Goal: Task Accomplishment & Management: Manage account settings

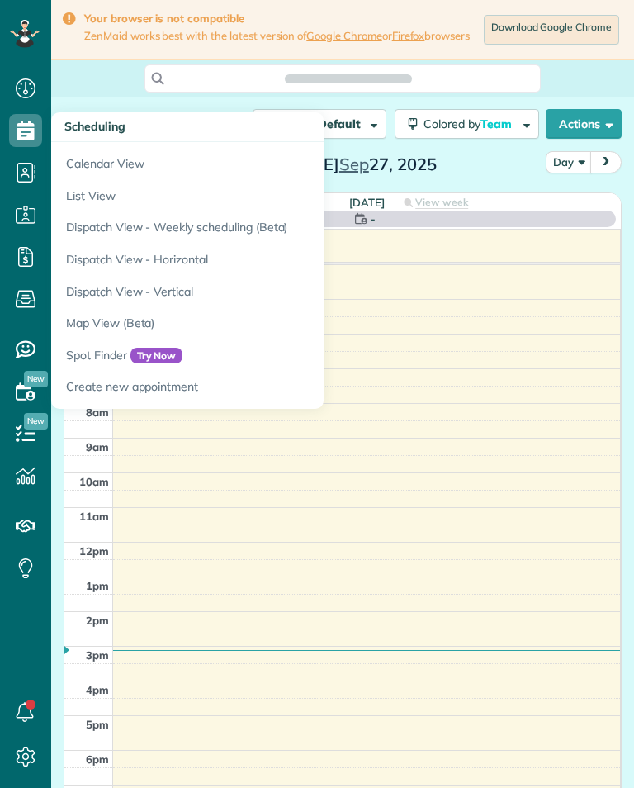
scroll to position [26, 0]
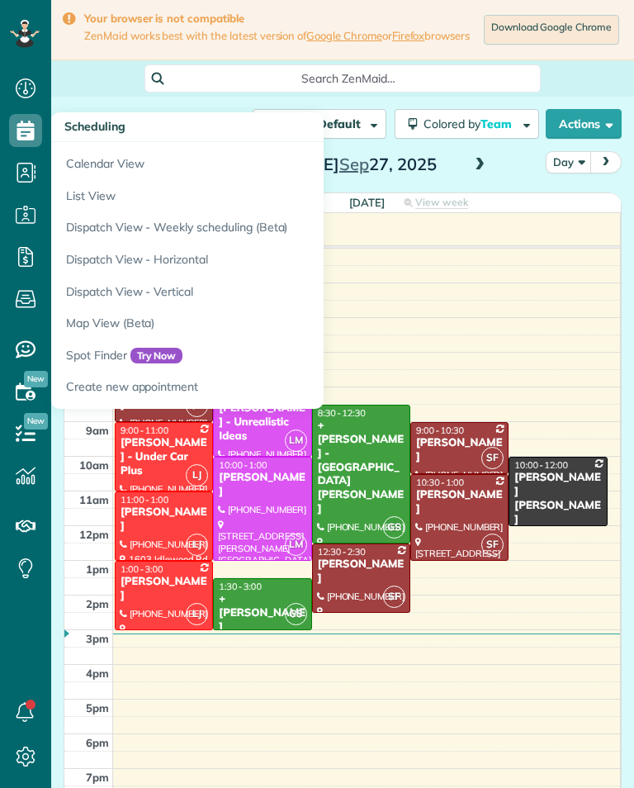
click at [168, 144] on link "Calendar View" at bounding box center [257, 161] width 413 height 38
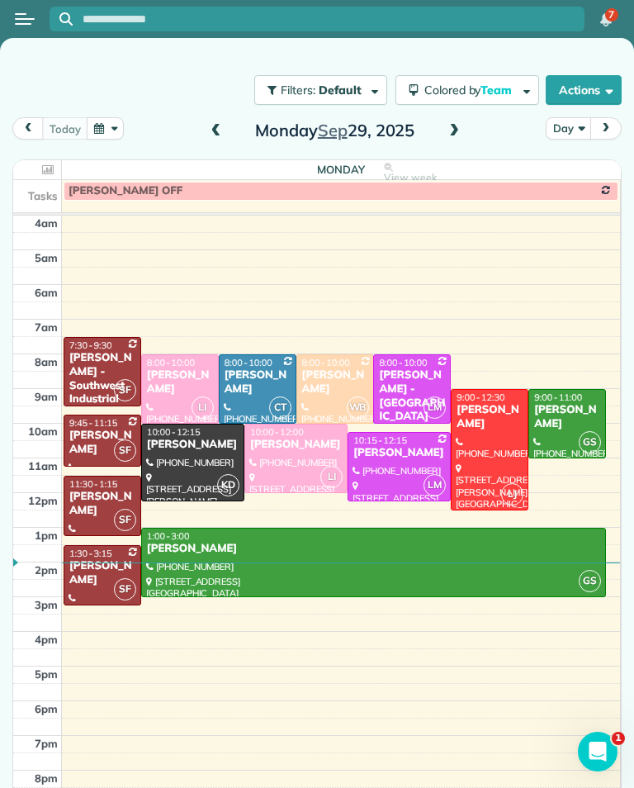
click at [448, 135] on span at bounding box center [454, 131] width 18 height 15
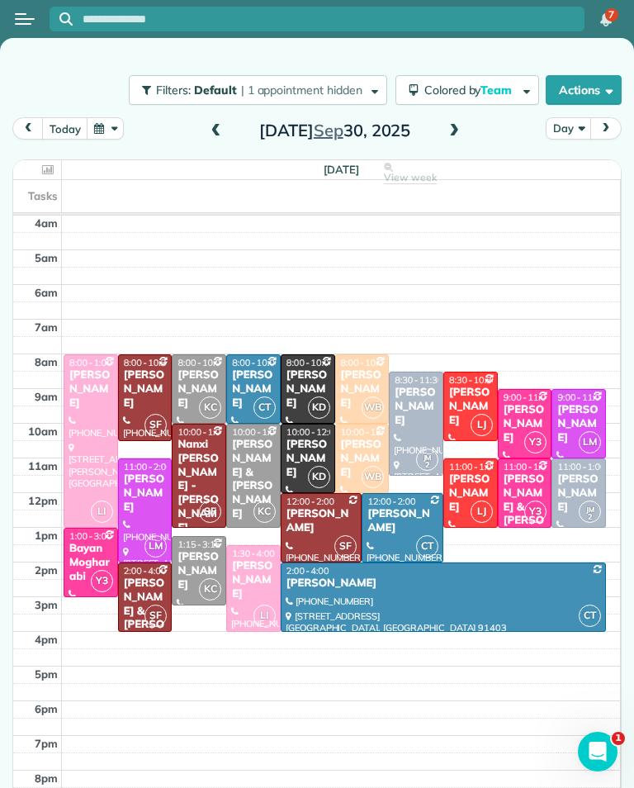
click at [468, 391] on div "Jackie Biegel" at bounding box center [470, 407] width 45 height 42
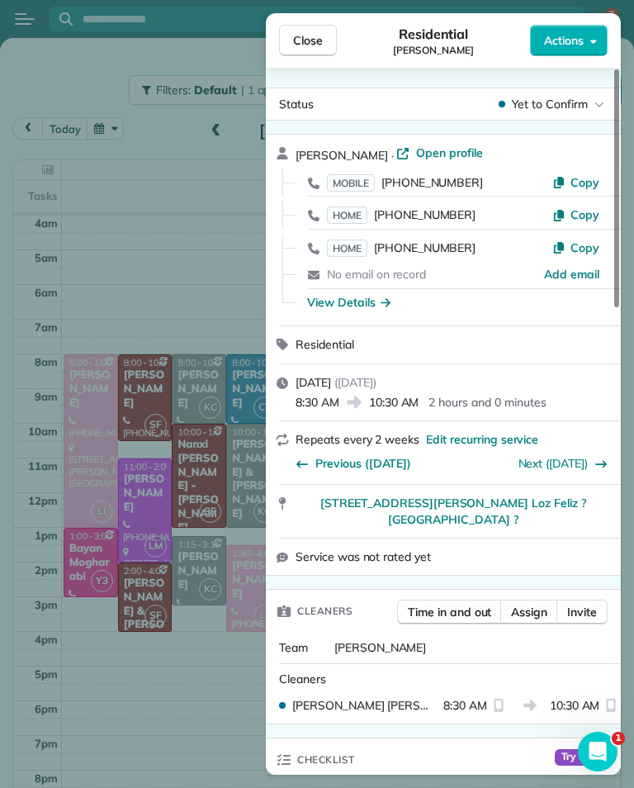
click at [338, 775] on div "Checklist" at bounding box center [315, 759] width 99 height 43
click at [319, 42] on span "Close" at bounding box center [308, 40] width 30 height 17
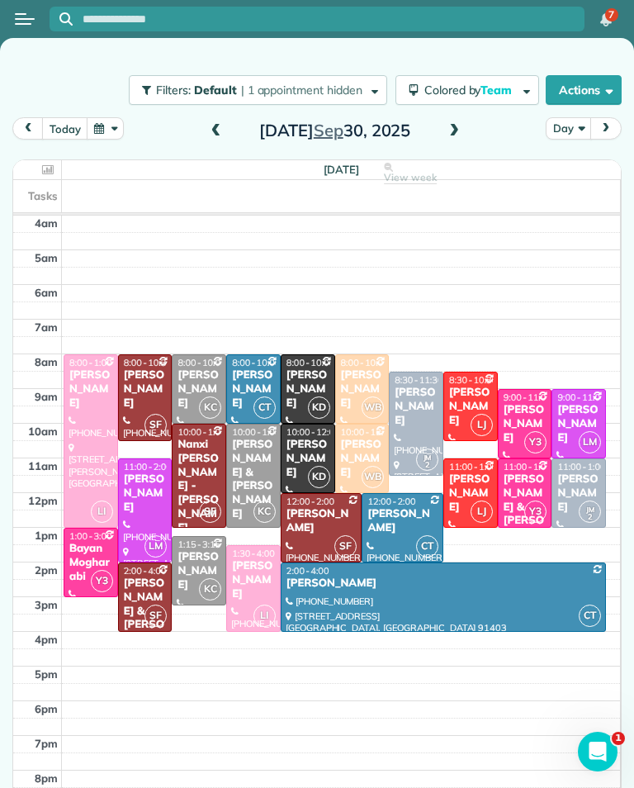
click at [584, 413] on div "[PERSON_NAME]" at bounding box center [579, 424] width 45 height 42
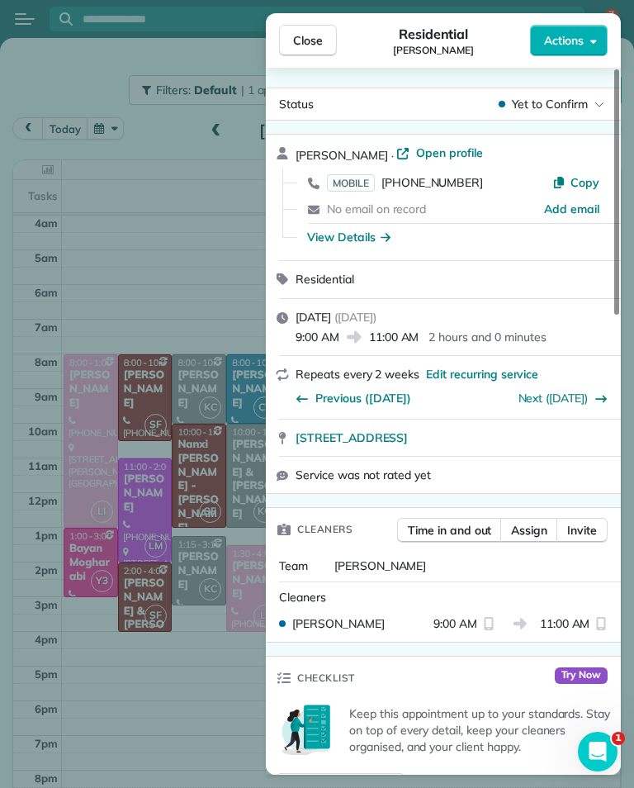
click at [356, 181] on span "MOBILE" at bounding box center [351, 182] width 48 height 17
click at [149, 260] on div "Close Residential Marissa Berman Actions Status Yet to Confirm Marissa Berman ·…" at bounding box center [317, 394] width 634 height 788
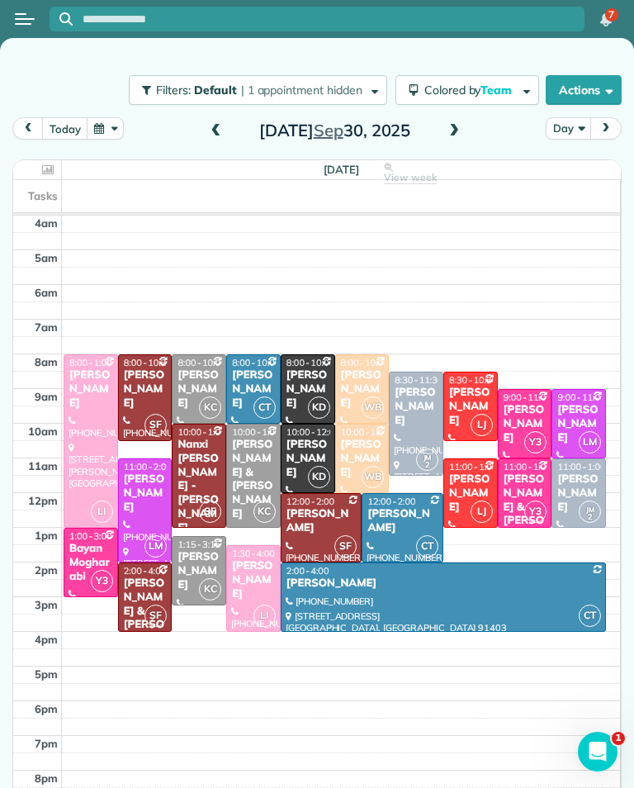
click at [140, 504] on div at bounding box center [145, 510] width 53 height 102
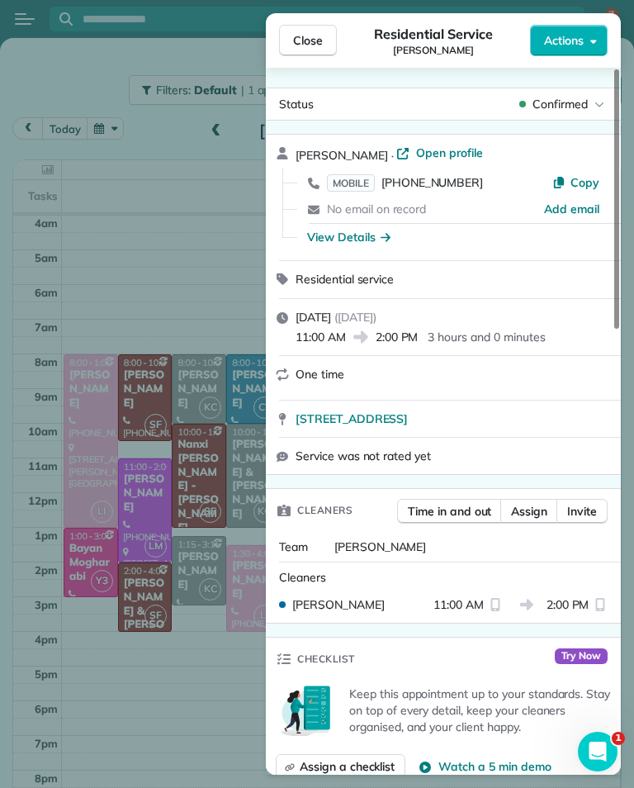
click at [355, 189] on span "MOBILE" at bounding box center [351, 182] width 48 height 17
click at [323, 39] on button "Close" at bounding box center [308, 40] width 58 height 31
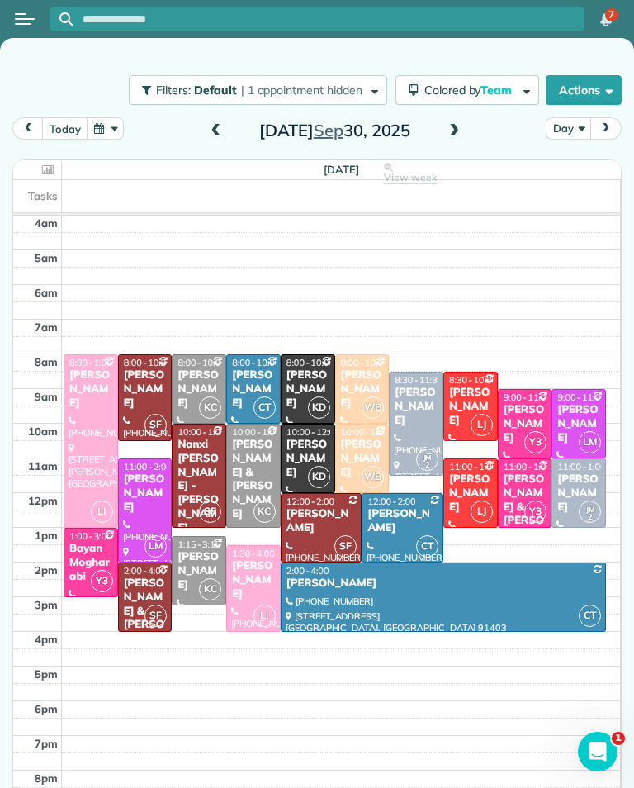
click at [526, 484] on div "[PERSON_NAME] & [PERSON_NAME]" at bounding box center [525, 513] width 45 height 83
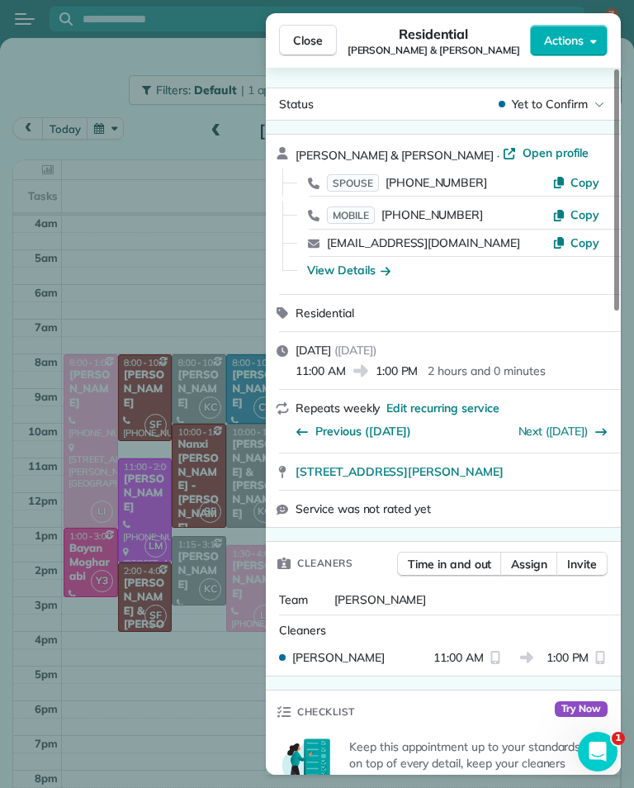
click at [358, 212] on span "MOBILE" at bounding box center [351, 214] width 48 height 17
click at [223, 704] on div "Close Residential Daniel & Kathy Mellitz Actions Status Yet to Confirm Daniel &…" at bounding box center [317, 394] width 634 height 788
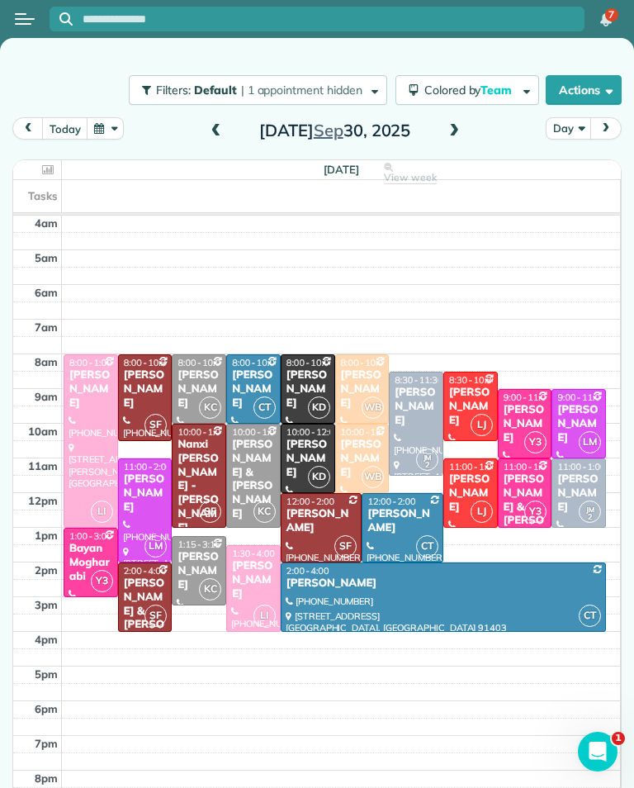
click at [306, 443] on div "[PERSON_NAME]" at bounding box center [308, 459] width 45 height 42
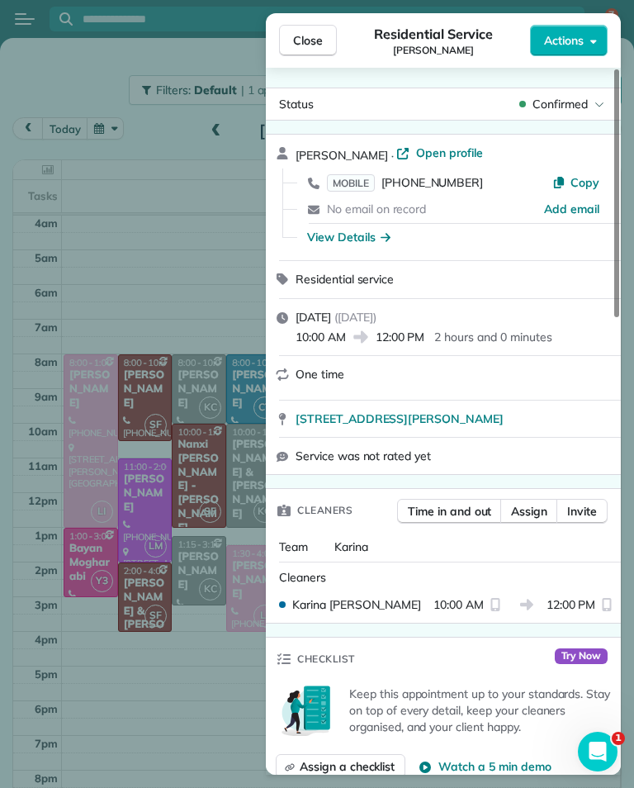
click at [360, 178] on span "MOBILE" at bounding box center [351, 182] width 48 height 17
click at [311, 39] on span "Close" at bounding box center [308, 40] width 30 height 17
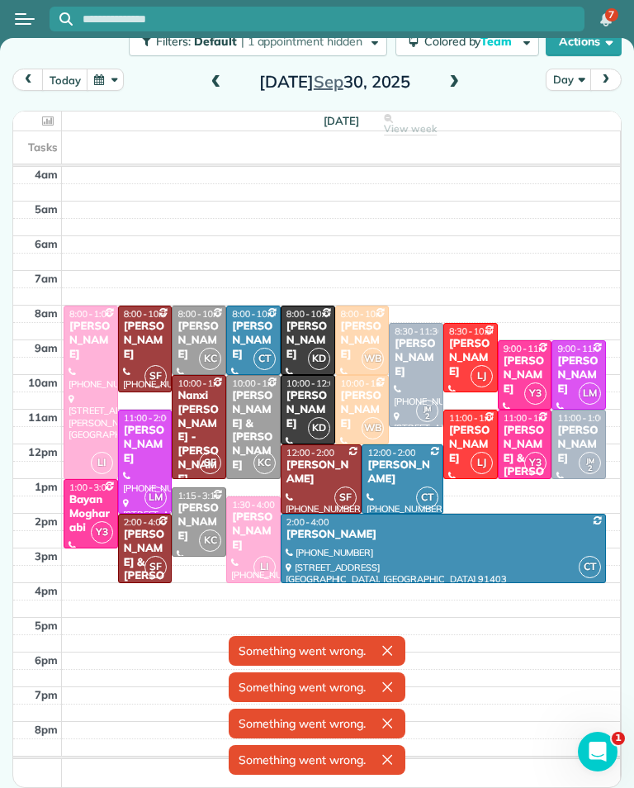
scroll to position [48, 0]
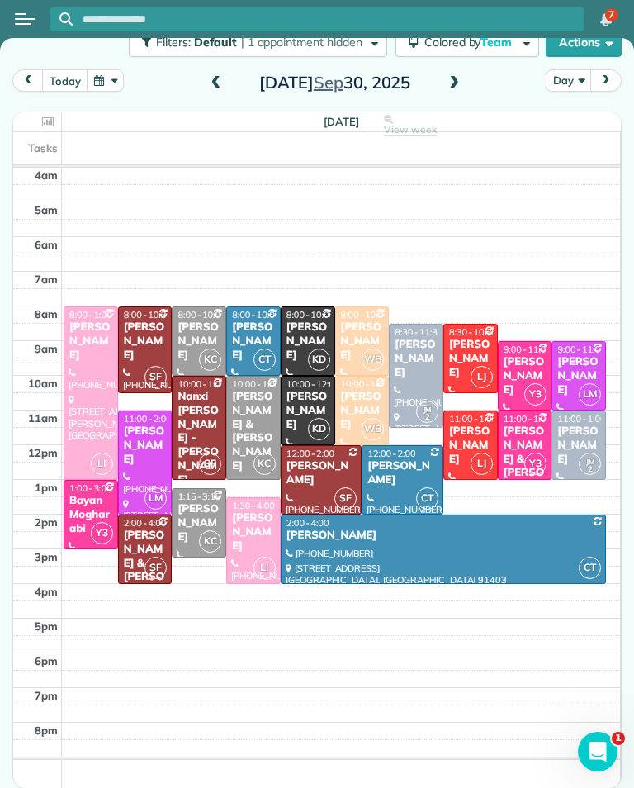
click at [107, 88] on button "button" at bounding box center [106, 80] width 38 height 22
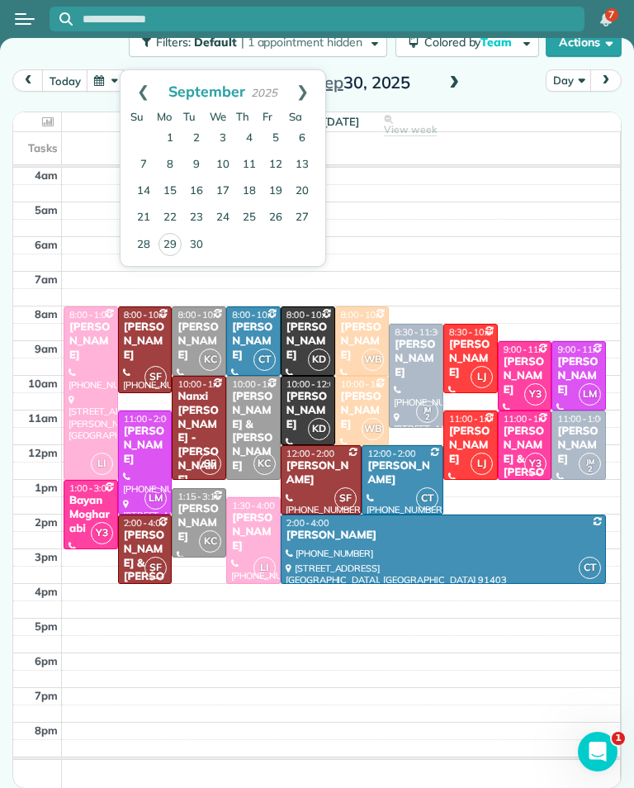
click at [303, 90] on link "Next" at bounding box center [302, 90] width 45 height 41
click at [281, 132] on link "3" at bounding box center [276, 139] width 26 height 26
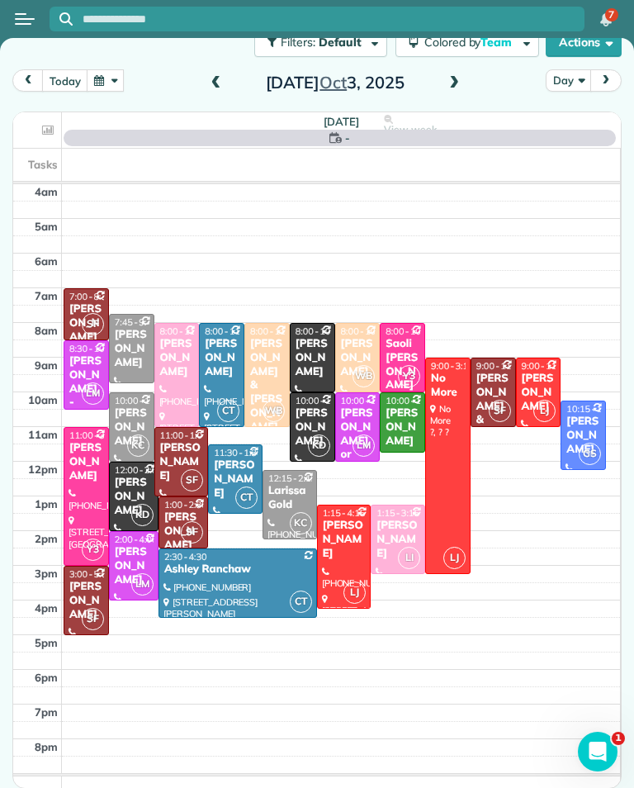
scroll to position [46, 0]
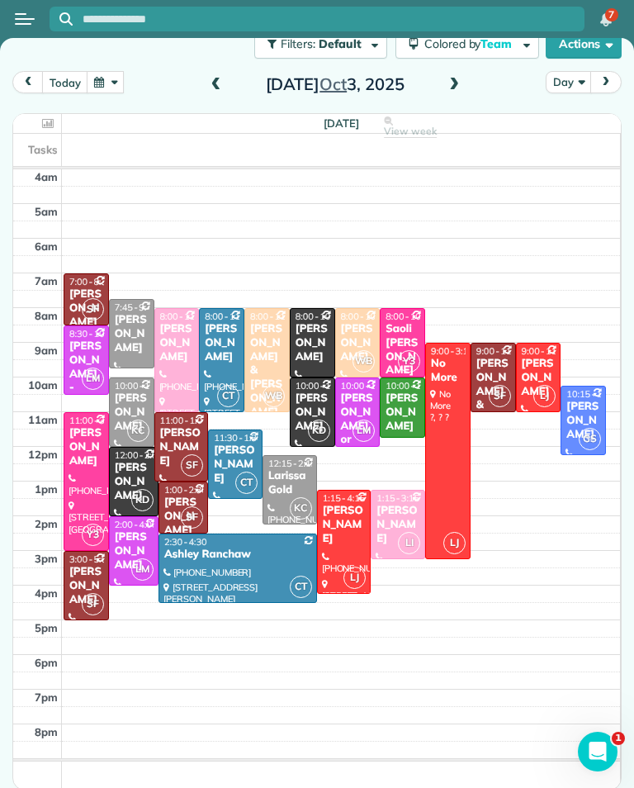
click at [349, 529] on div "[PERSON_NAME]" at bounding box center [344, 525] width 45 height 42
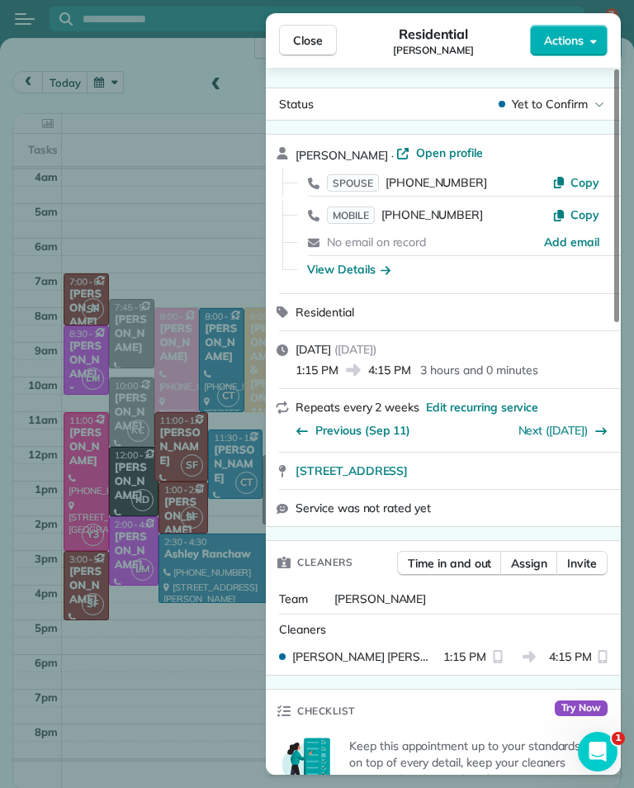
click at [236, 230] on div "Close Residential Ben Phan Actions Status Yet to Confirm Ben Phan · Open profil…" at bounding box center [317, 394] width 634 height 788
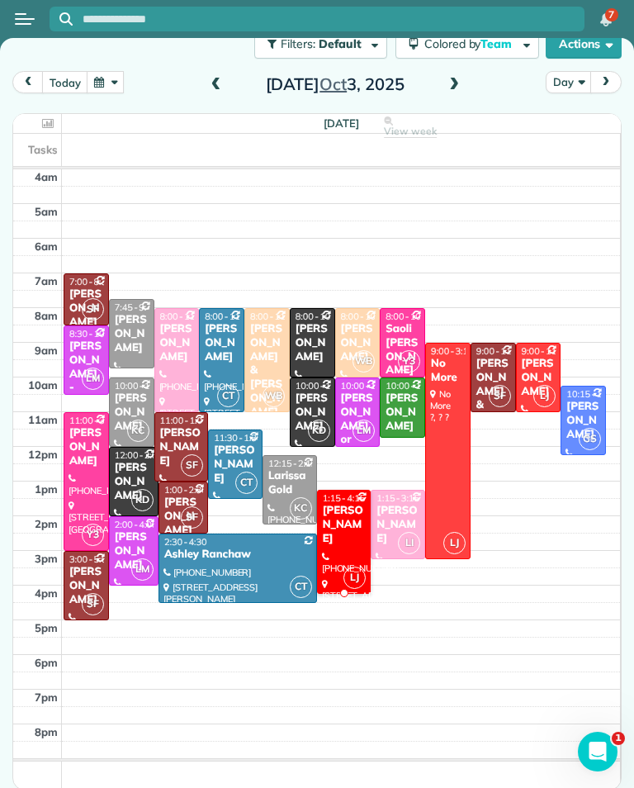
click at [342, 551] on div "[PHONE_NUMBER]" at bounding box center [344, 563] width 45 height 24
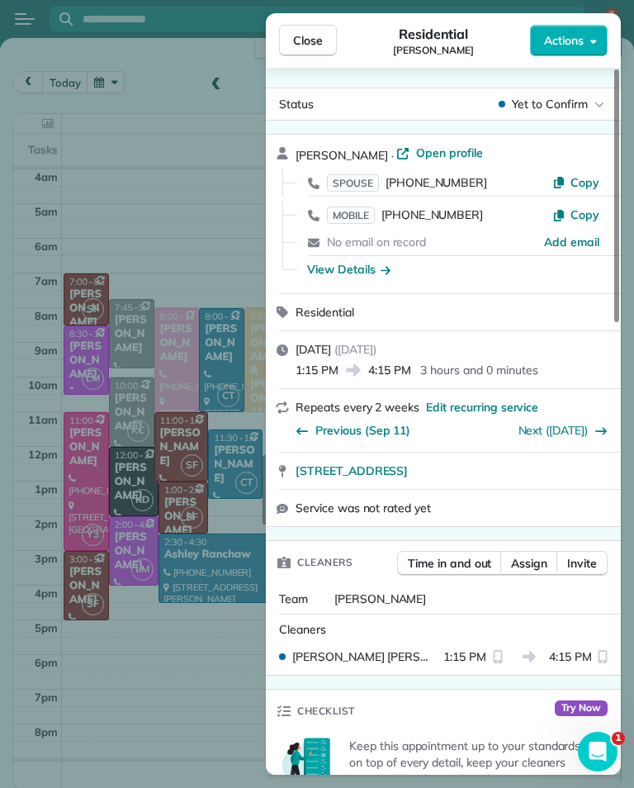
click at [223, 243] on div "Close Residential Ben Phan Actions Status Yet to Confirm Ben Phan · Open profil…" at bounding box center [317, 394] width 634 height 788
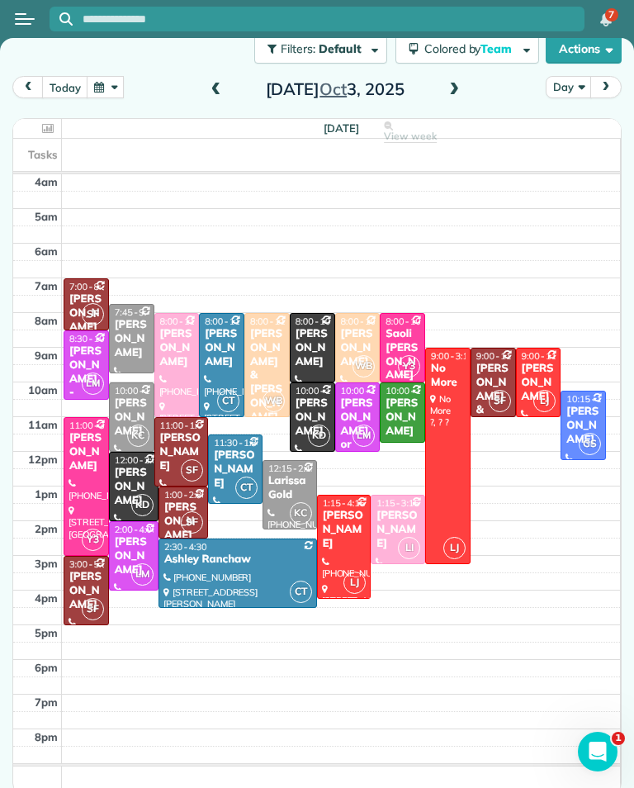
scroll to position [40, 0]
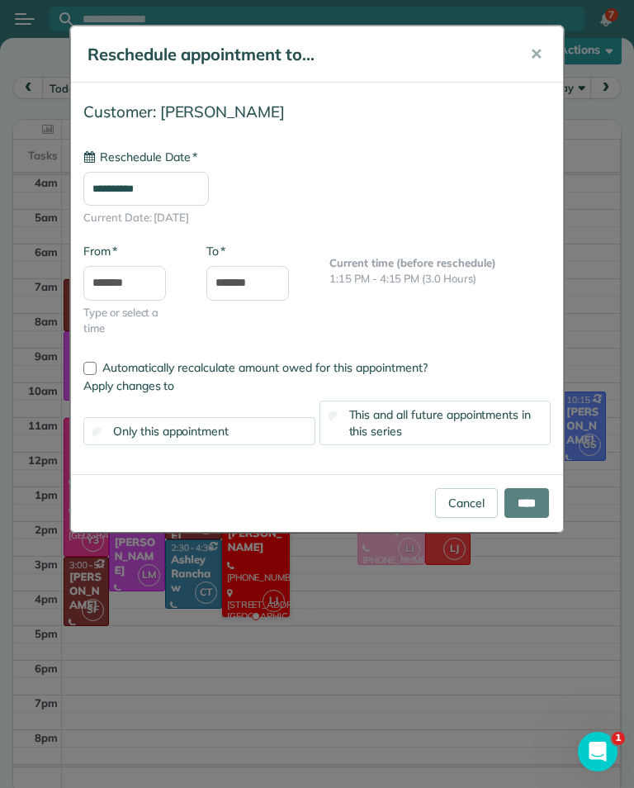
type input "**********"
click at [144, 280] on input "*******" at bounding box center [124, 283] width 83 height 35
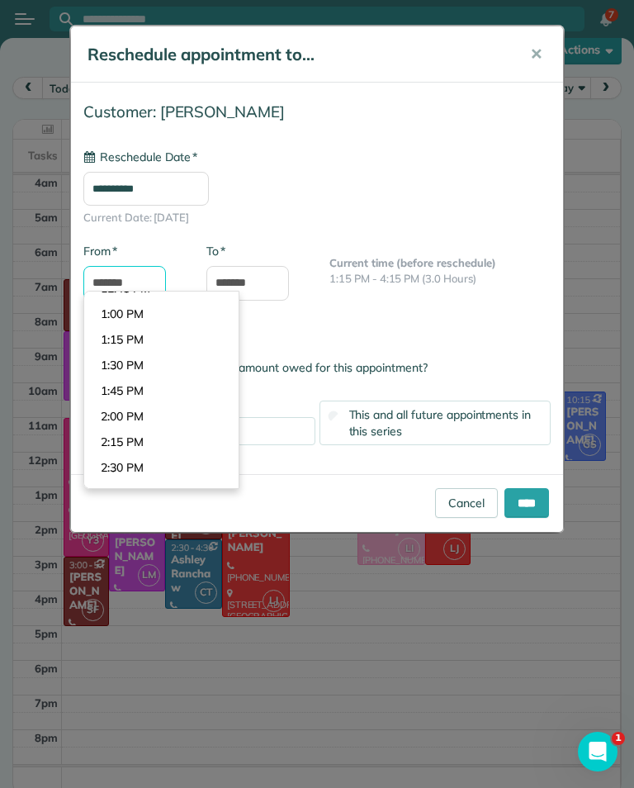
scroll to position [1294, 0]
click at [187, 339] on body "7 S Filters: Default | 1 appointment hidden Colored by Team Color by Cleaner Co…" at bounding box center [317, 394] width 634 height 788
type input "*******"
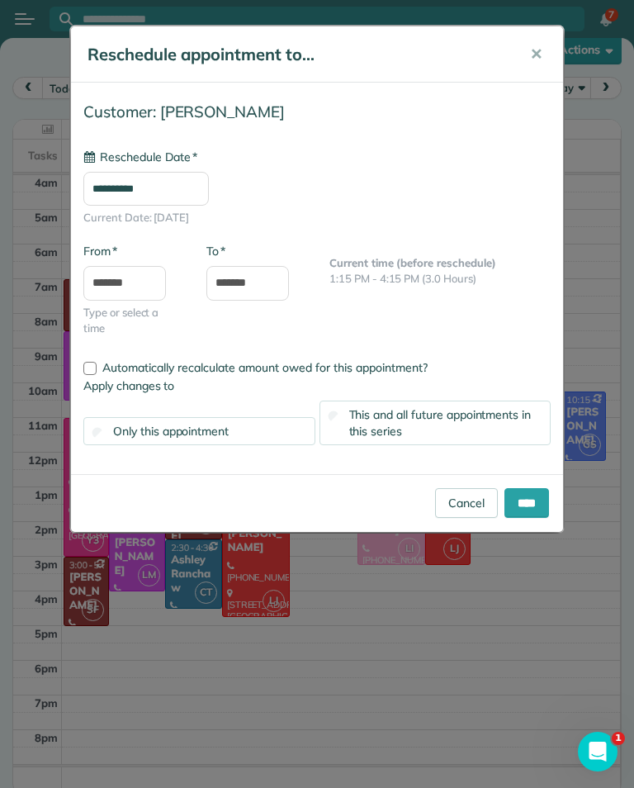
click at [183, 184] on input "**********" at bounding box center [146, 189] width 126 height 35
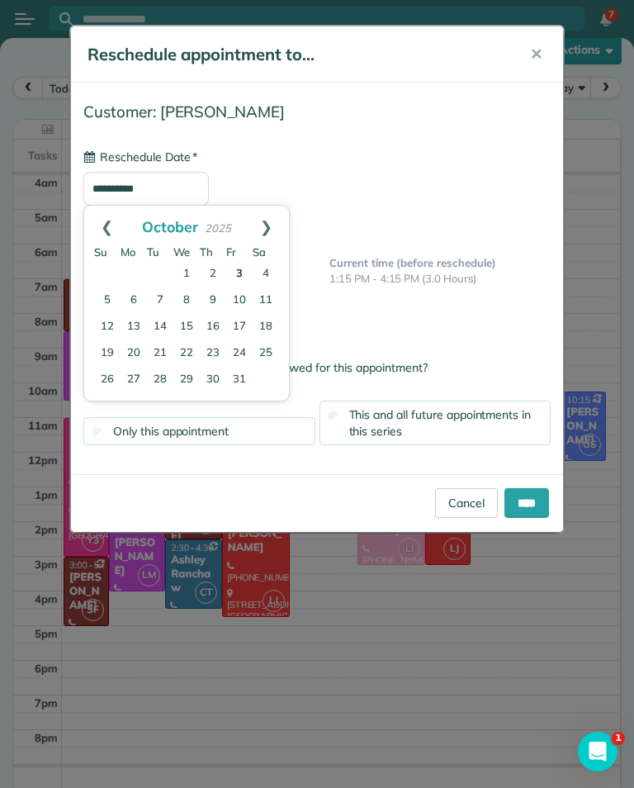
click at [237, 297] on link "10" at bounding box center [239, 300] width 26 height 26
type input "**********"
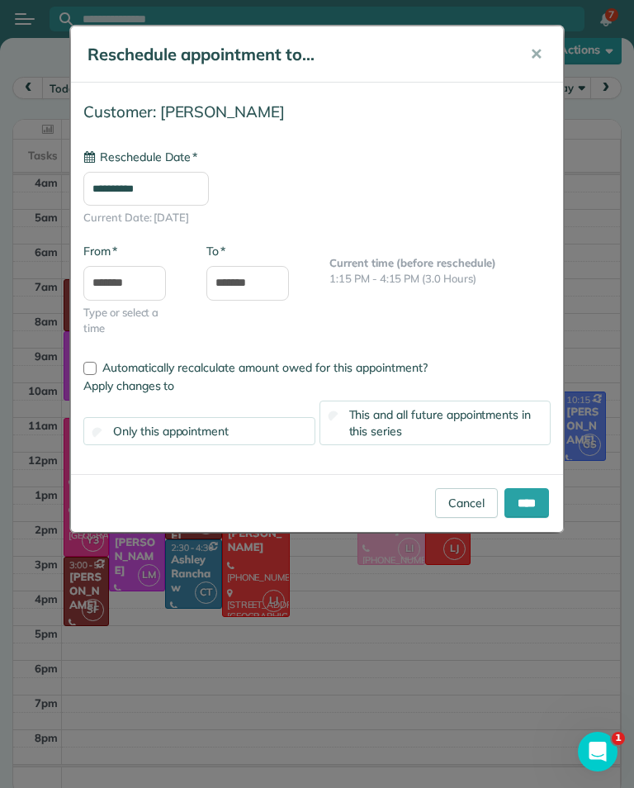
click at [533, 496] on input "****" at bounding box center [527, 503] width 45 height 30
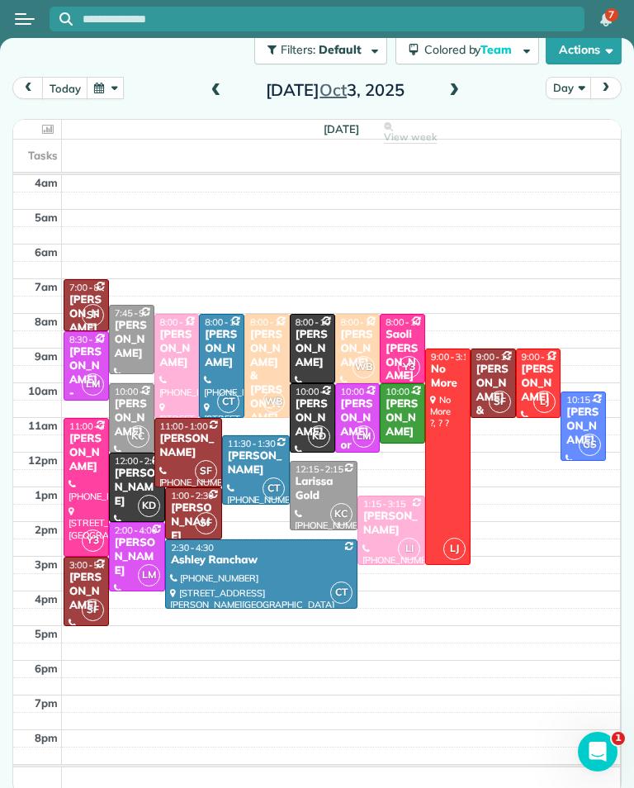
click at [105, 89] on button "button" at bounding box center [106, 88] width 38 height 22
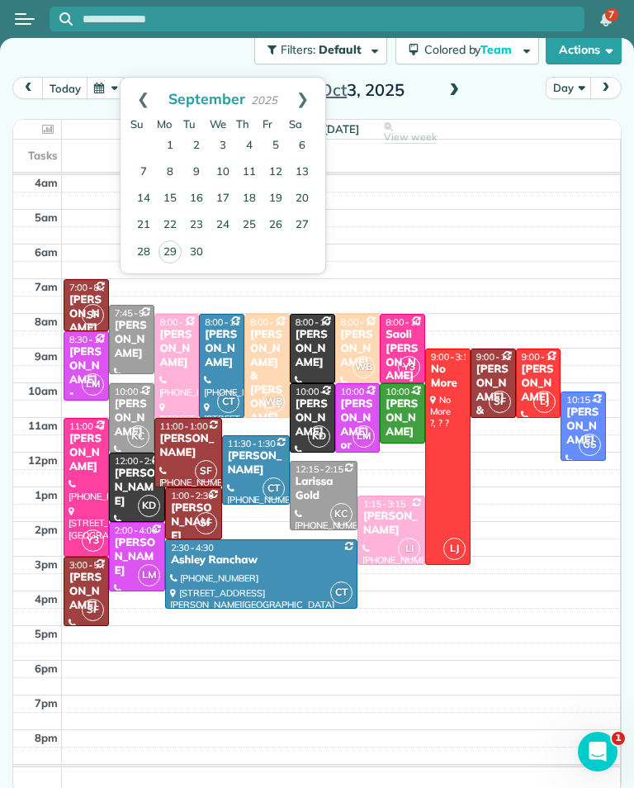
click at [301, 97] on link "Next" at bounding box center [302, 98] width 45 height 41
click at [177, 167] on link "6" at bounding box center [170, 172] width 26 height 26
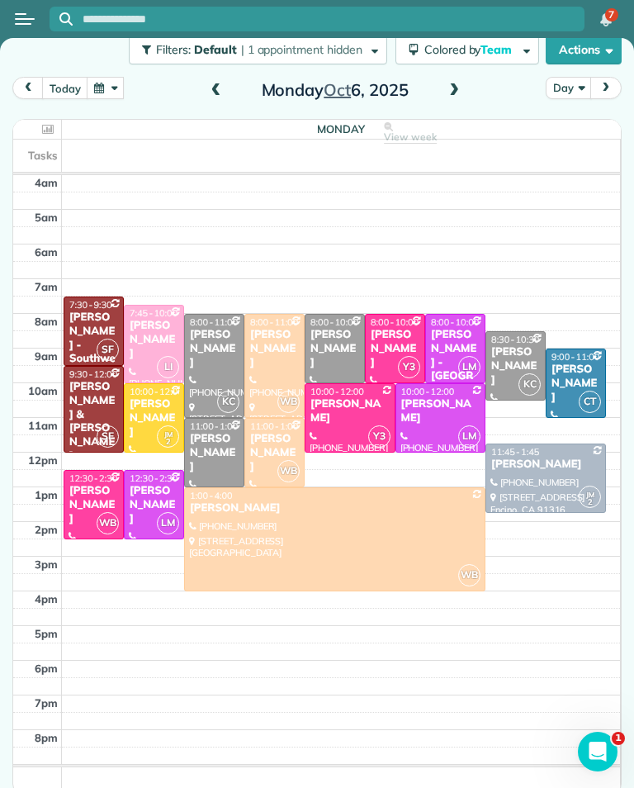
click at [143, 333] on div "[PERSON_NAME]" at bounding box center [154, 340] width 50 height 42
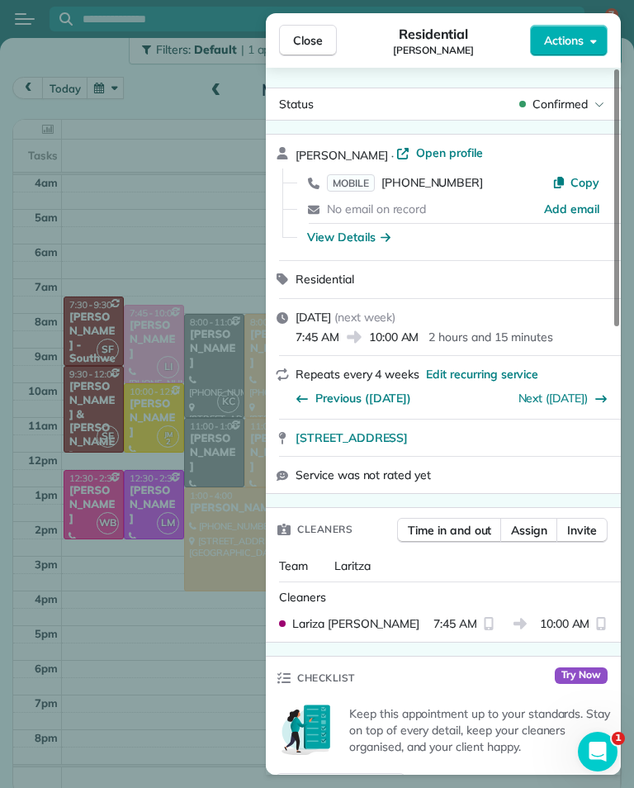
click at [325, 47] on button "Close" at bounding box center [308, 40] width 58 height 31
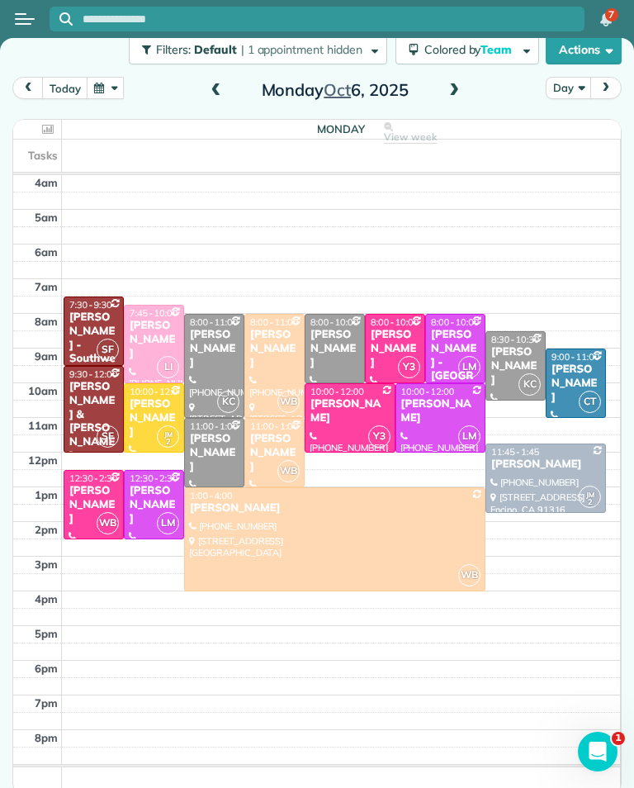
scroll to position [39, 0]
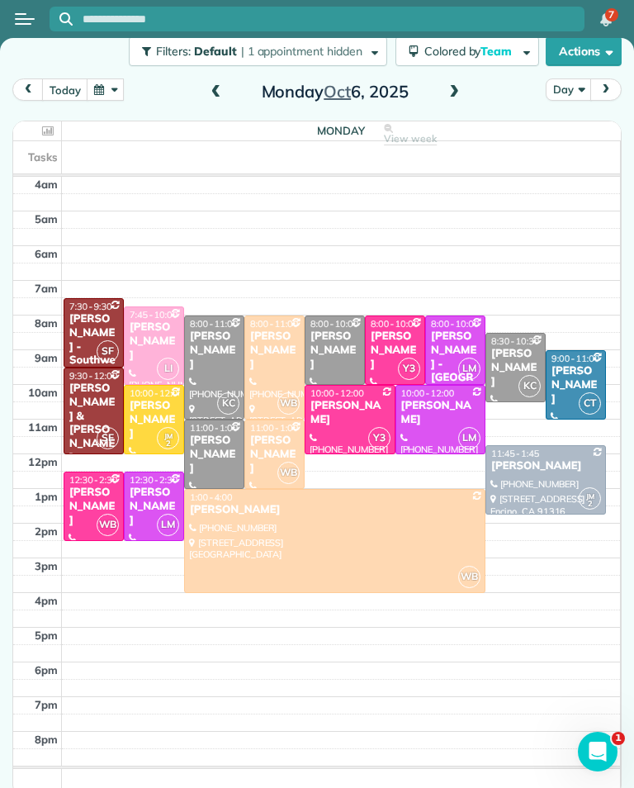
click at [102, 97] on button "button" at bounding box center [106, 89] width 38 height 22
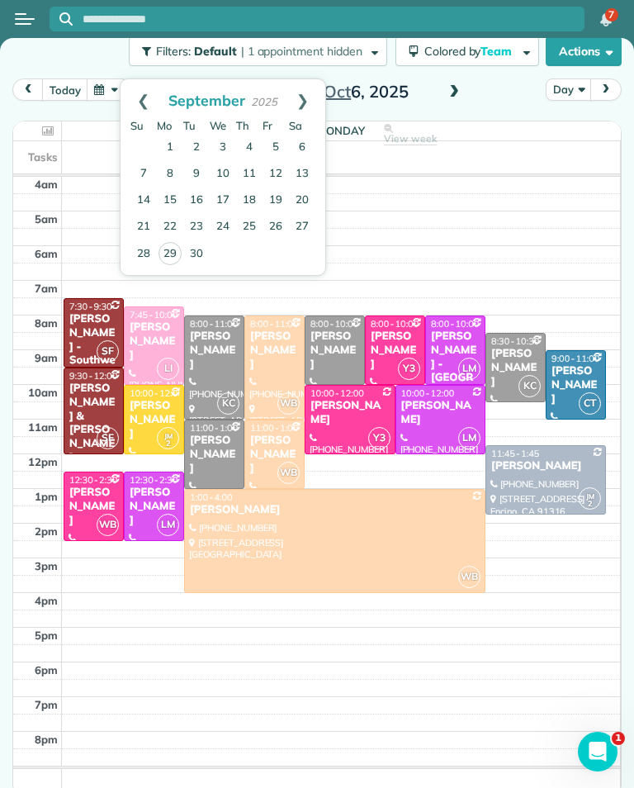
click at [178, 248] on link "29" at bounding box center [170, 253] width 23 height 23
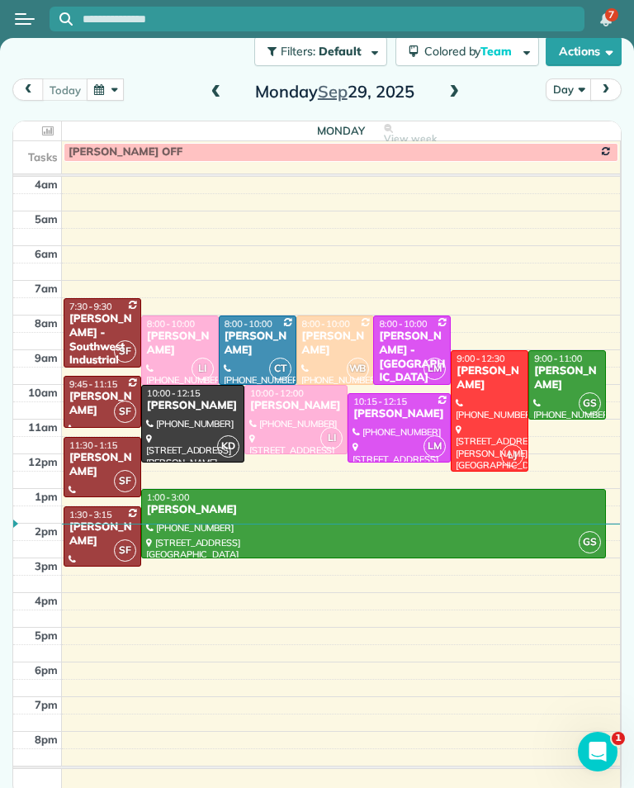
click at [445, 90] on span at bounding box center [454, 92] width 18 height 15
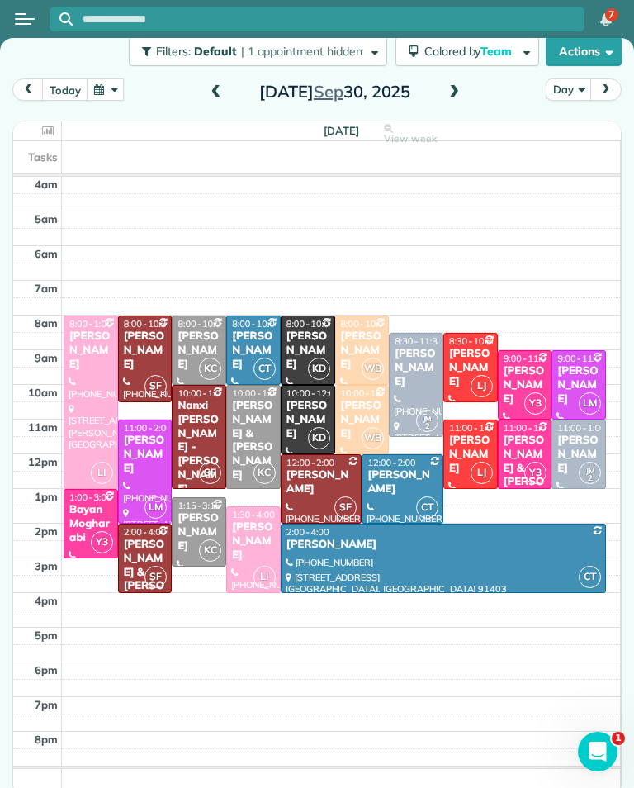
click at [455, 87] on span at bounding box center [454, 92] width 18 height 15
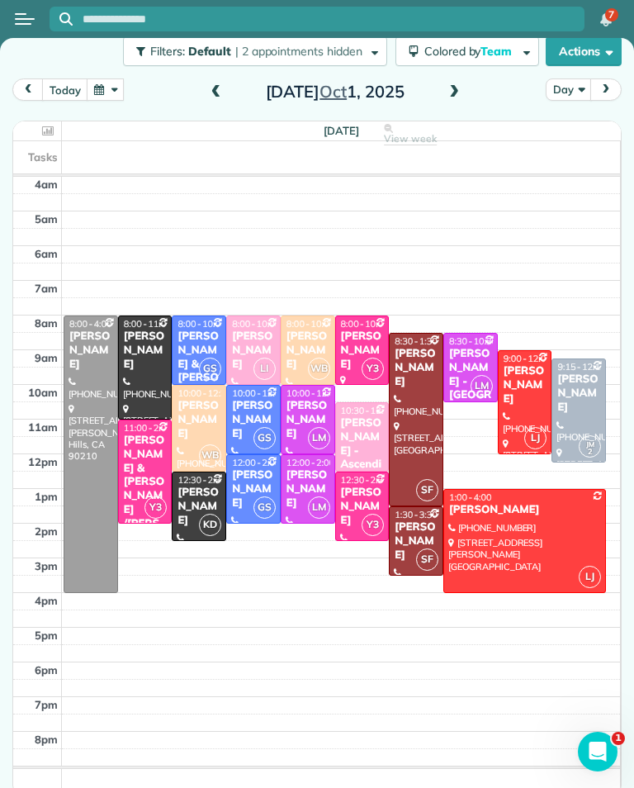
click at [454, 87] on span at bounding box center [454, 92] width 18 height 15
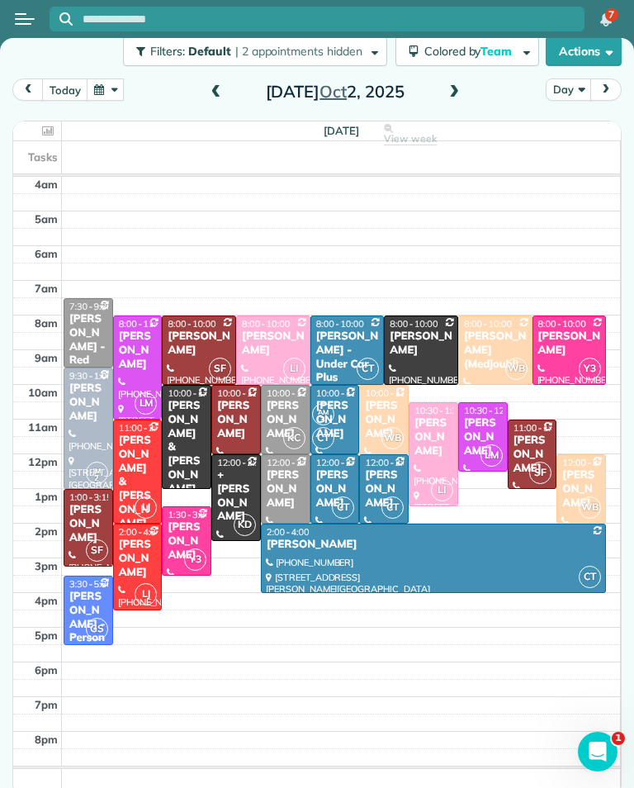
click at [453, 90] on span at bounding box center [454, 92] width 18 height 15
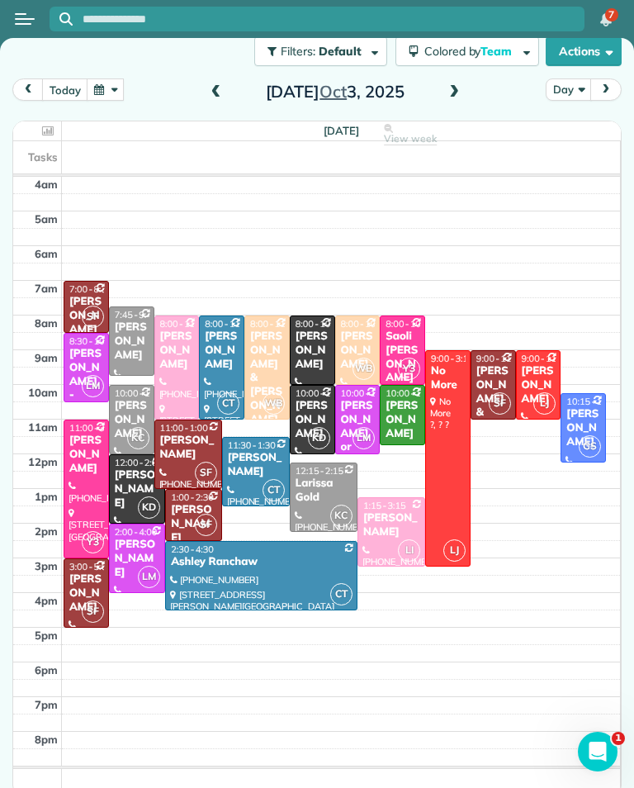
click at [459, 84] on span at bounding box center [454, 92] width 18 height 25
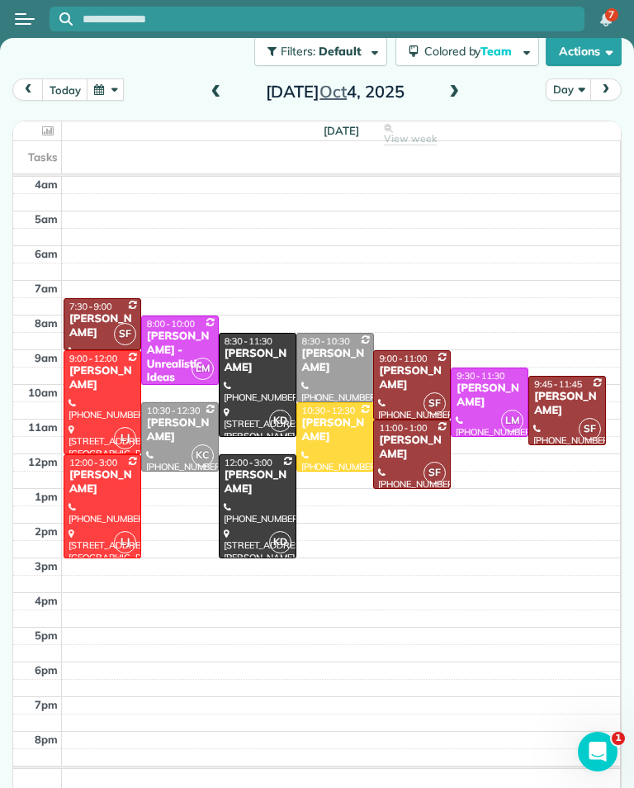
click at [453, 83] on span at bounding box center [454, 92] width 18 height 25
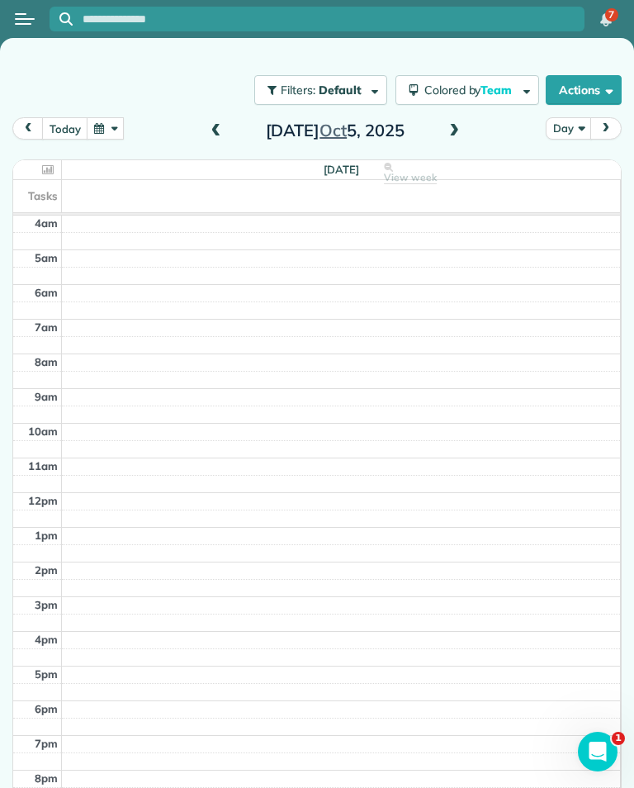
scroll to position [0, 0]
click at [388, 18] on input "text" at bounding box center [334, 19] width 502 height 12
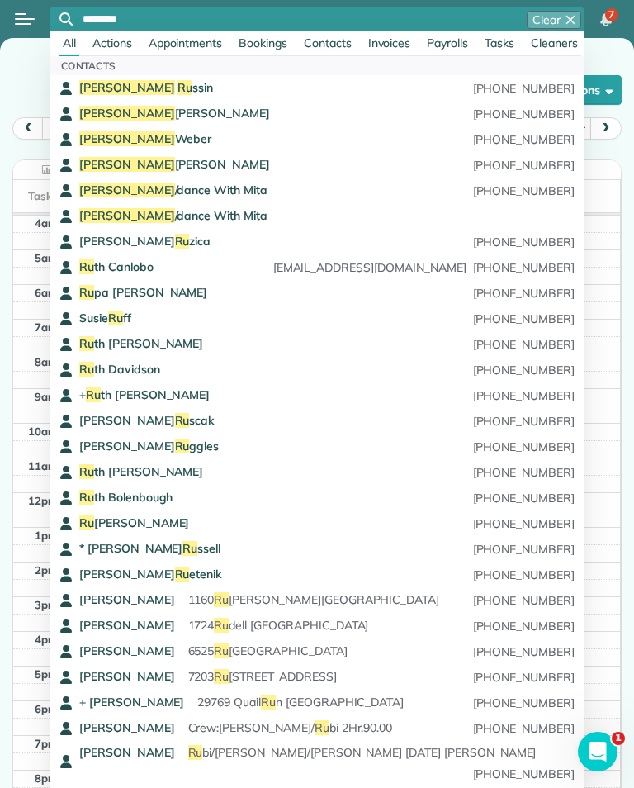
type input "********"
click at [395, 83] on span "[PHONE_NUMBER]" at bounding box center [463, 89] width 224 height 12
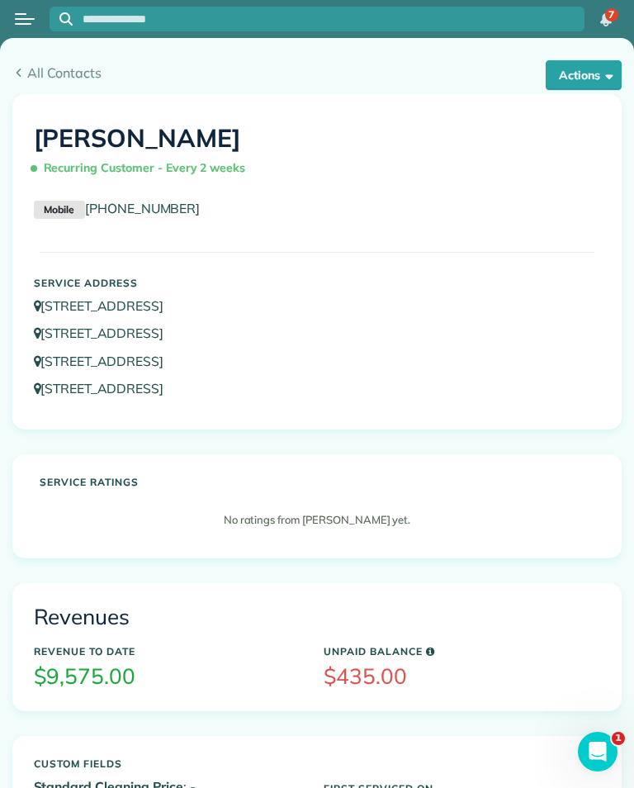
click at [5, 55] on div "All Contacts Actions Edit Add Appointment Recent Activity Send Email Update Cus…" at bounding box center [317, 66] width 634 height 56
click at [13, 75] on icon at bounding box center [18, 73] width 12 height 9
click at [12, 80] on link "All Contacts" at bounding box center [316, 73] width 609 height 20
click at [24, 64] on link "All Contacts" at bounding box center [316, 73] width 609 height 20
click at [34, 23] on button "Open menu" at bounding box center [25, 19] width 20 height 18
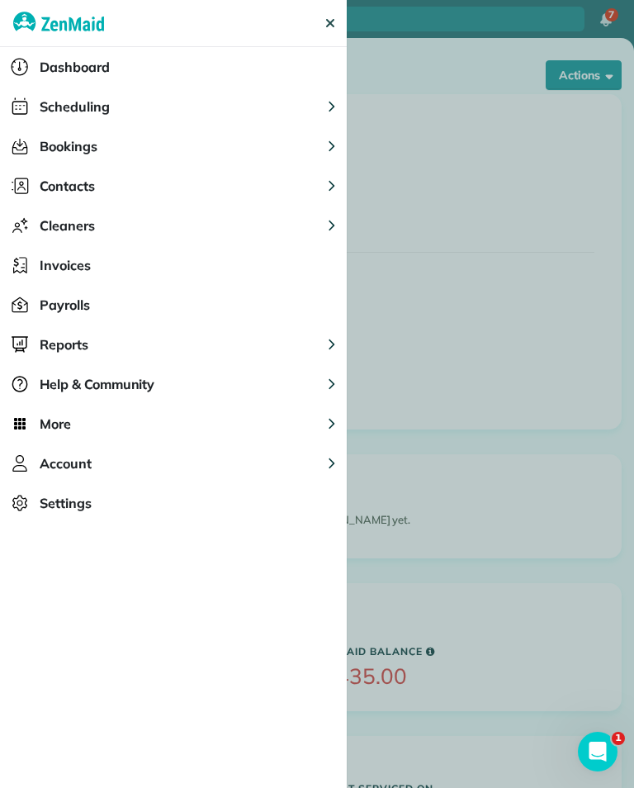
click at [258, 83] on div "Dashboard" at bounding box center [173, 67] width 347 height 40
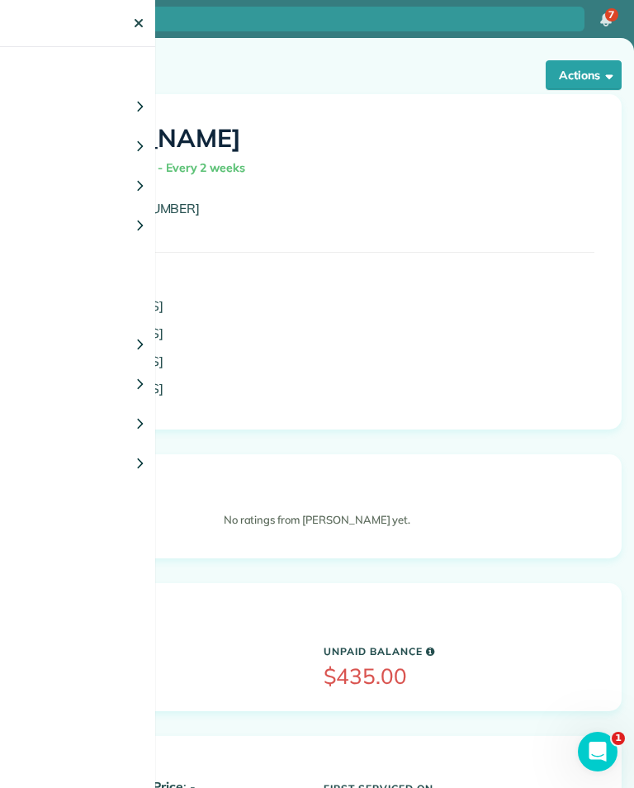
click at [291, 64] on div at bounding box center [317, 394] width 634 height 788
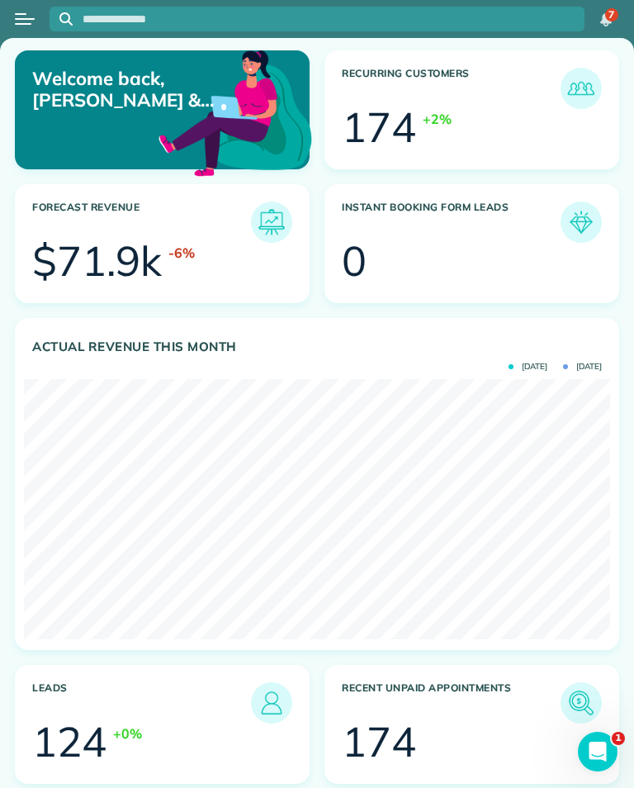
click at [31, 18] on div "Open menu" at bounding box center [25, 19] width 20 height 2
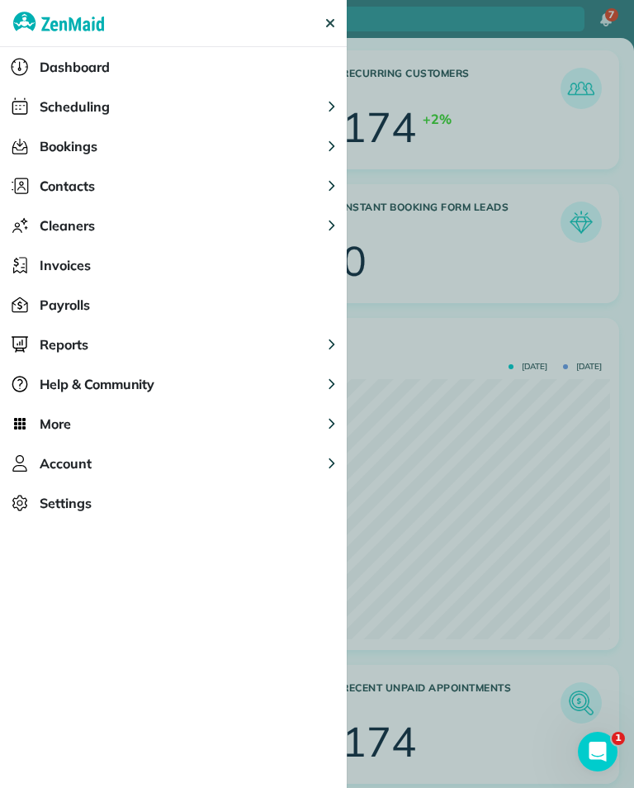
click at [293, 111] on button "Scheduling" at bounding box center [173, 107] width 347 height 40
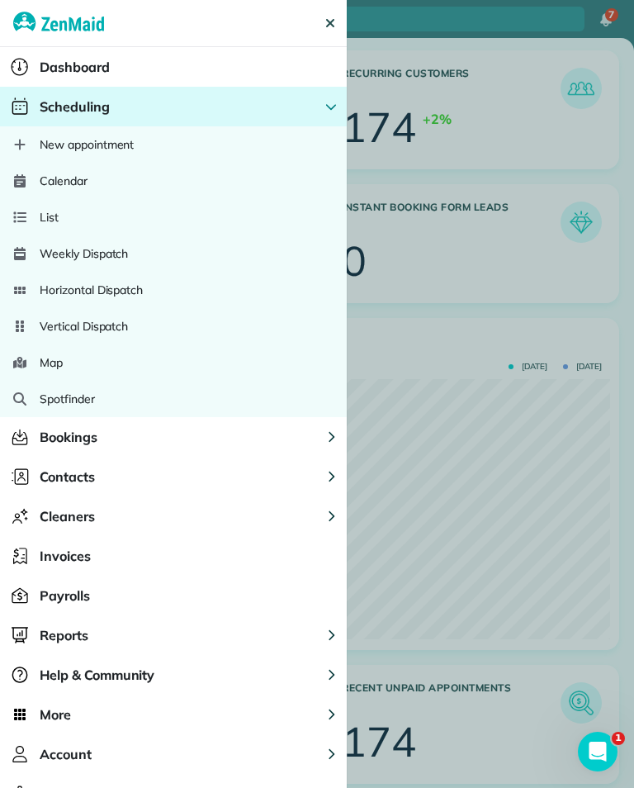
click at [69, 187] on span "Calendar" at bounding box center [64, 181] width 48 height 17
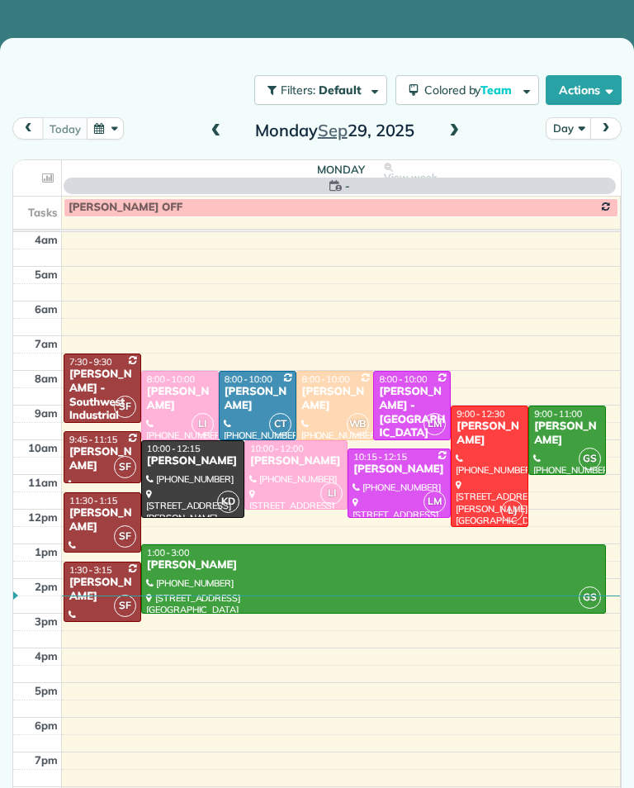
click at [121, 118] on div "today" at bounding box center [67, 128] width 111 height 22
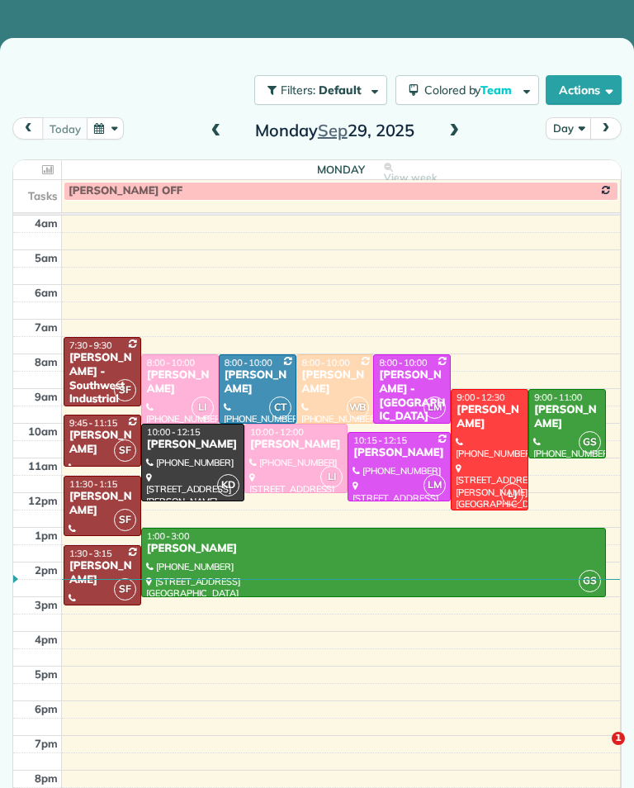
click at [109, 132] on button "button" at bounding box center [106, 128] width 38 height 22
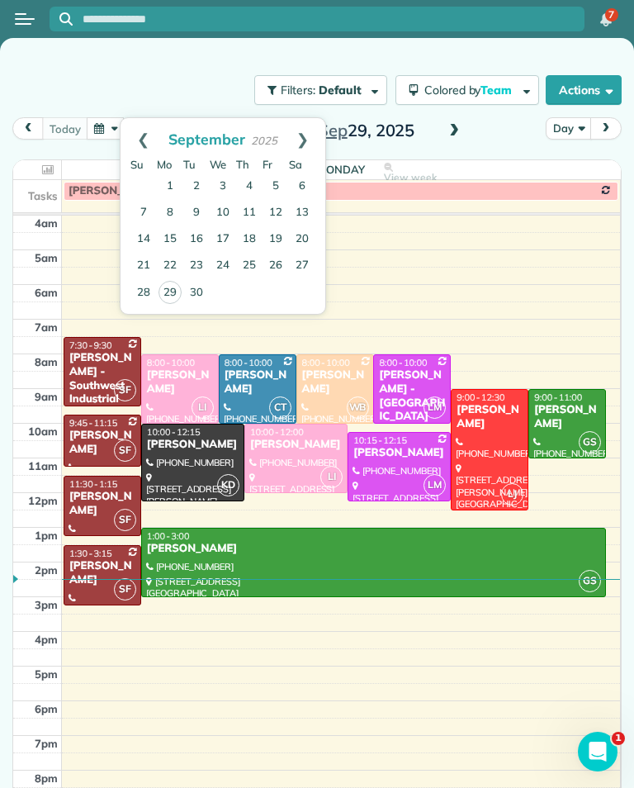
click at [316, 131] on link "Next" at bounding box center [302, 138] width 45 height 41
click at [247, 185] on link "2" at bounding box center [249, 186] width 26 height 26
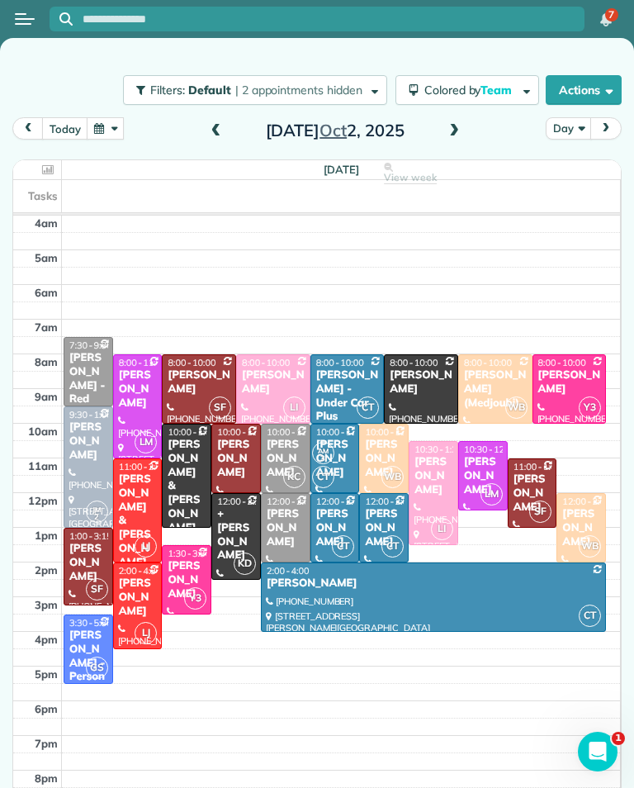
click at [105, 131] on button "button" at bounding box center [106, 128] width 38 height 22
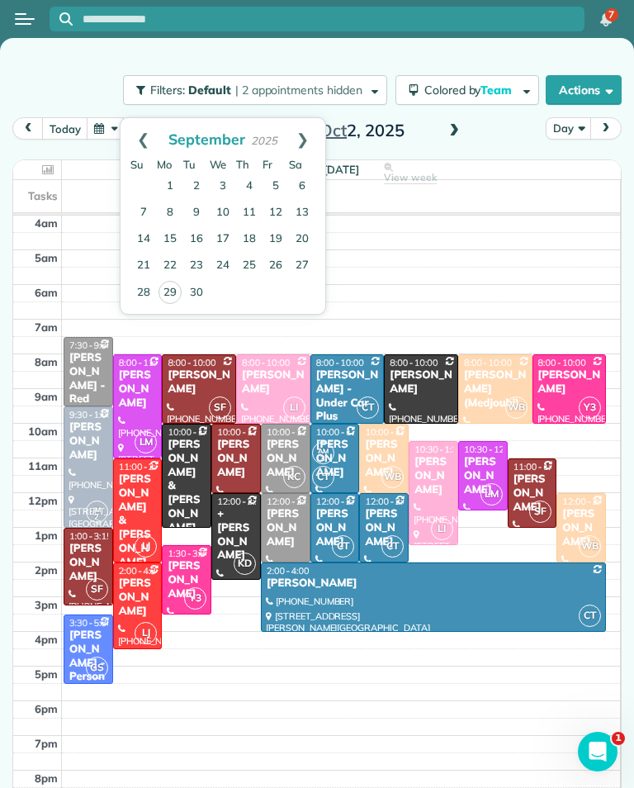
click at [315, 130] on link "Next" at bounding box center [302, 138] width 45 height 41
click at [277, 206] on link "10" at bounding box center [276, 213] width 26 height 26
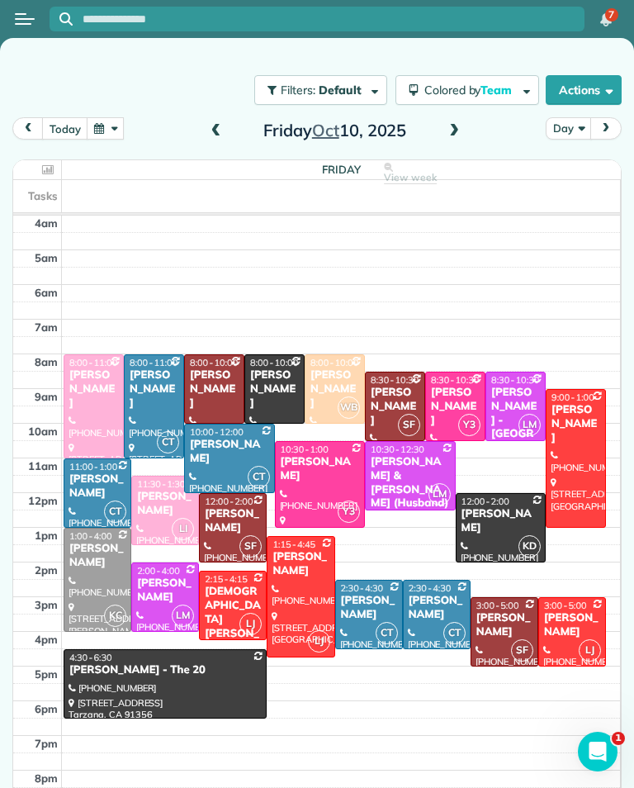
click at [65, 135] on button "today" at bounding box center [64, 128] width 45 height 22
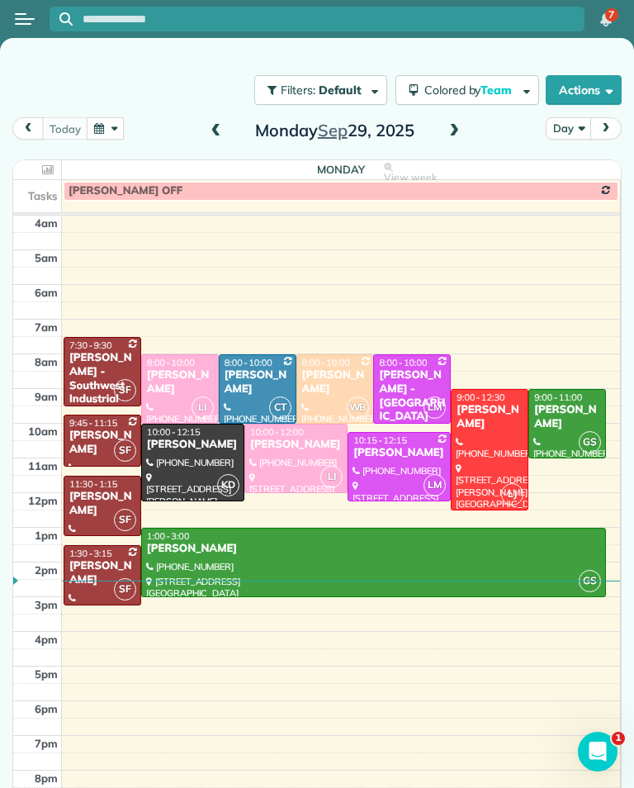
click at [445, 129] on span at bounding box center [454, 131] width 18 height 15
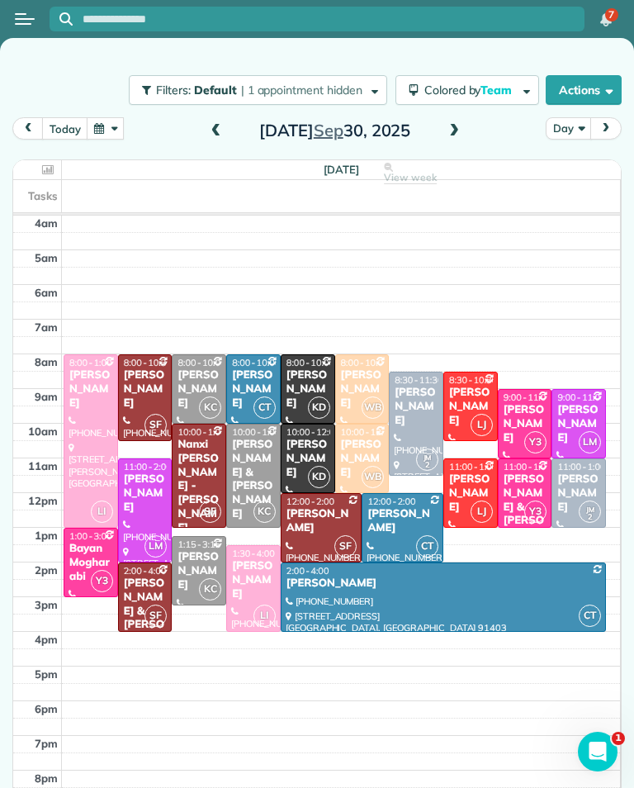
click at [108, 126] on button "button" at bounding box center [106, 128] width 38 height 22
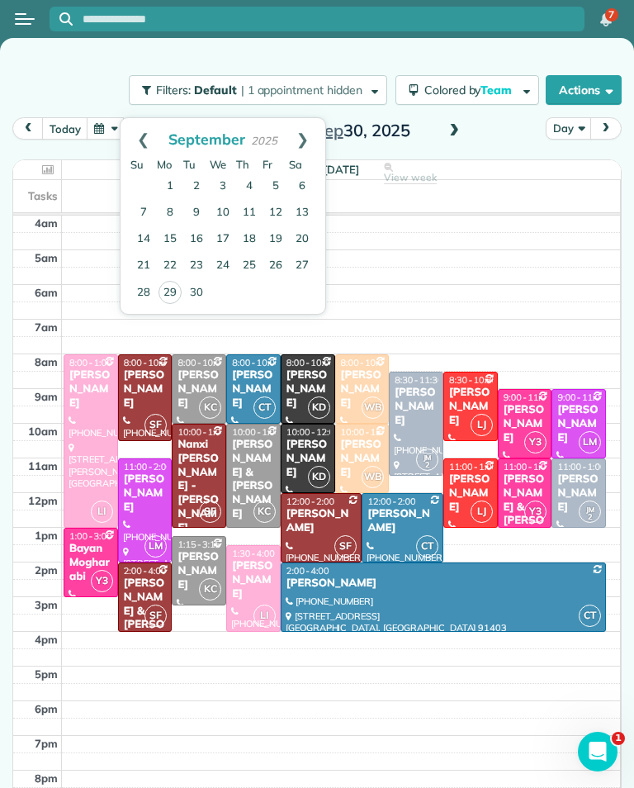
click at [205, 291] on link "30" at bounding box center [196, 293] width 26 height 26
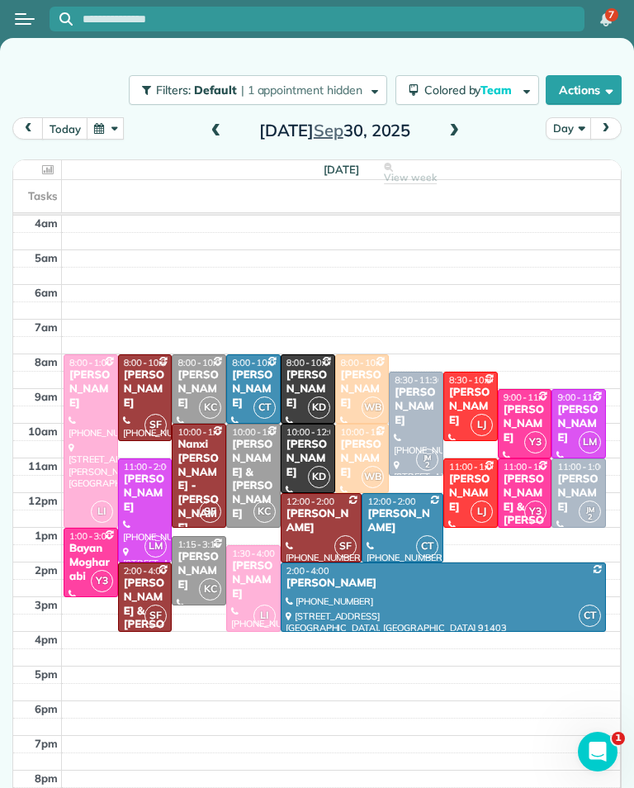
click at [106, 123] on button "button" at bounding box center [106, 128] width 38 height 22
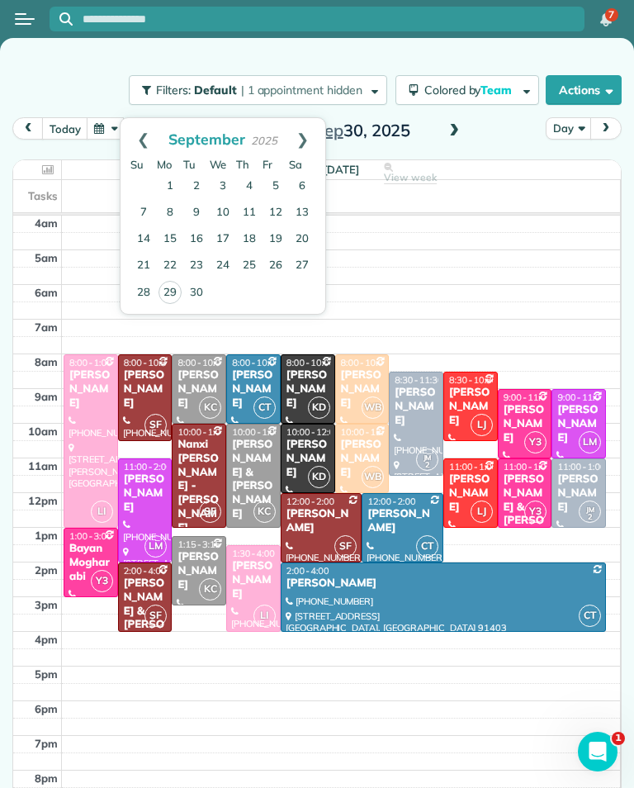
click at [309, 140] on link "Next" at bounding box center [302, 138] width 45 height 41
click at [254, 292] on link "30" at bounding box center [249, 292] width 26 height 26
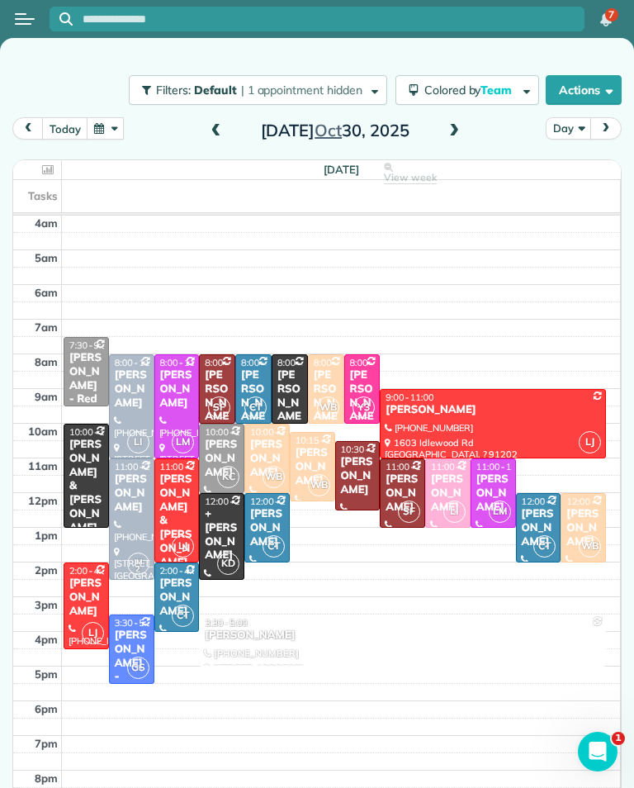
click at [97, 121] on button "button" at bounding box center [106, 128] width 38 height 22
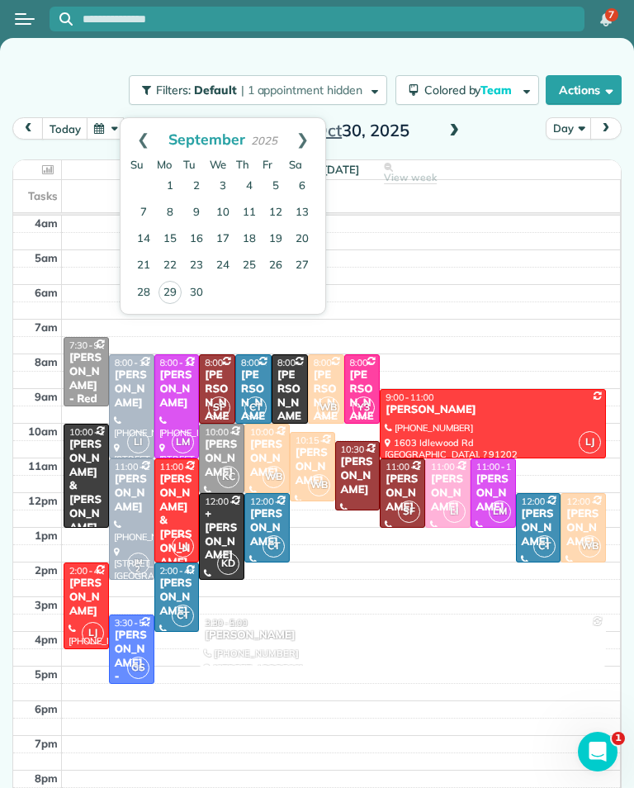
click at [196, 293] on link "30" at bounding box center [196, 293] width 26 height 26
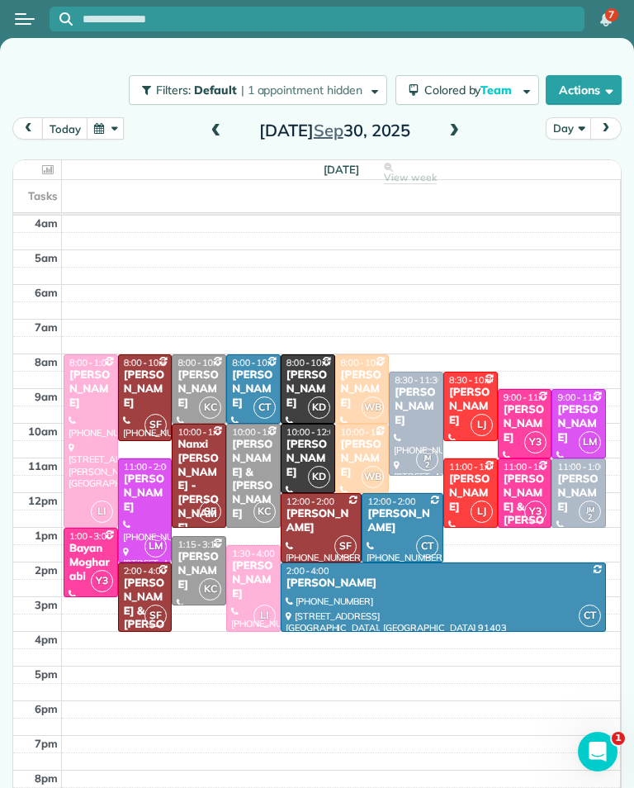
click at [117, 125] on button "button" at bounding box center [106, 128] width 38 height 22
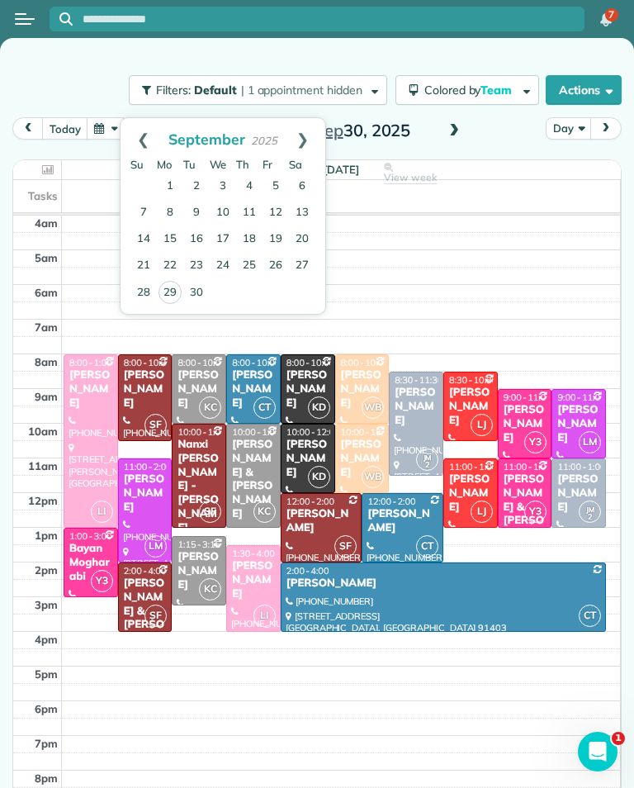
click at [309, 127] on link "Next" at bounding box center [302, 138] width 45 height 41
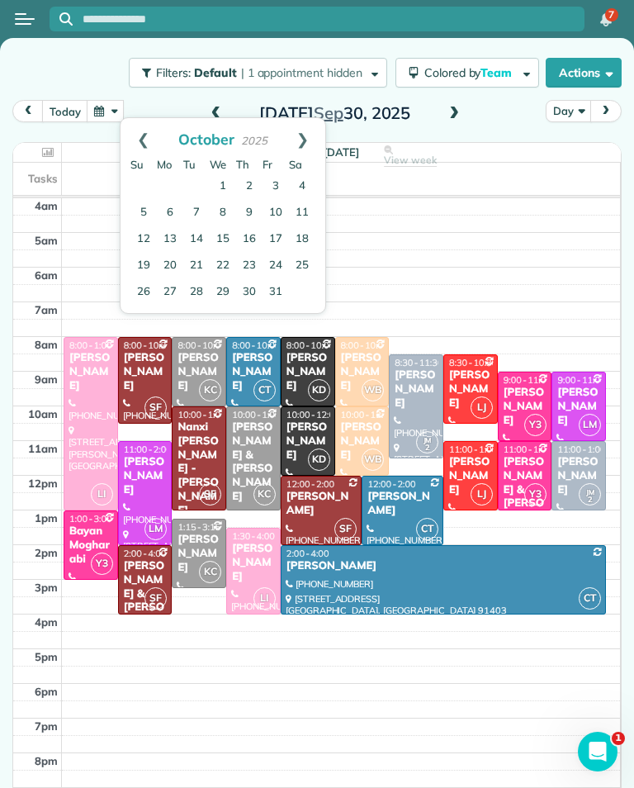
scroll to position [21, 0]
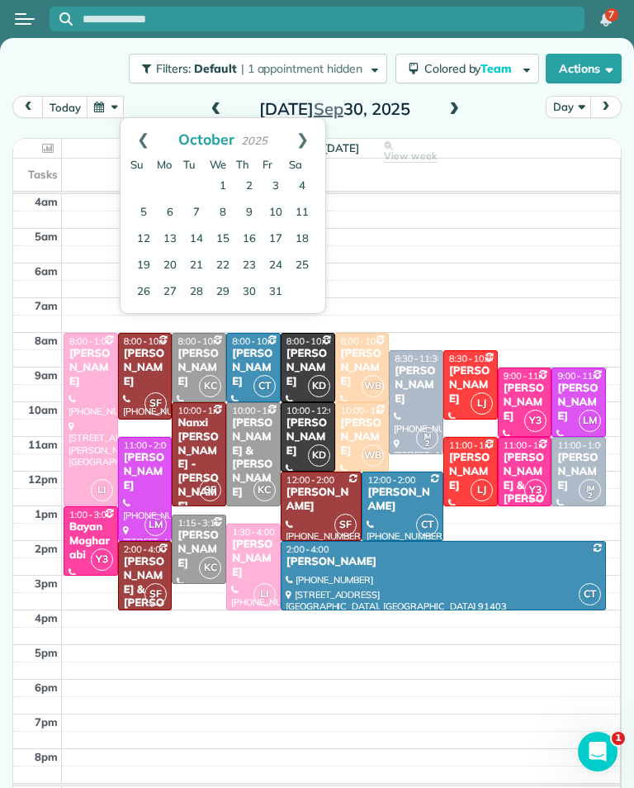
click at [145, 129] on link "Prev" at bounding box center [143, 138] width 45 height 41
click at [148, 121] on link "Prev" at bounding box center [143, 138] width 45 height 41
click at [253, 287] on link "28" at bounding box center [249, 292] width 26 height 26
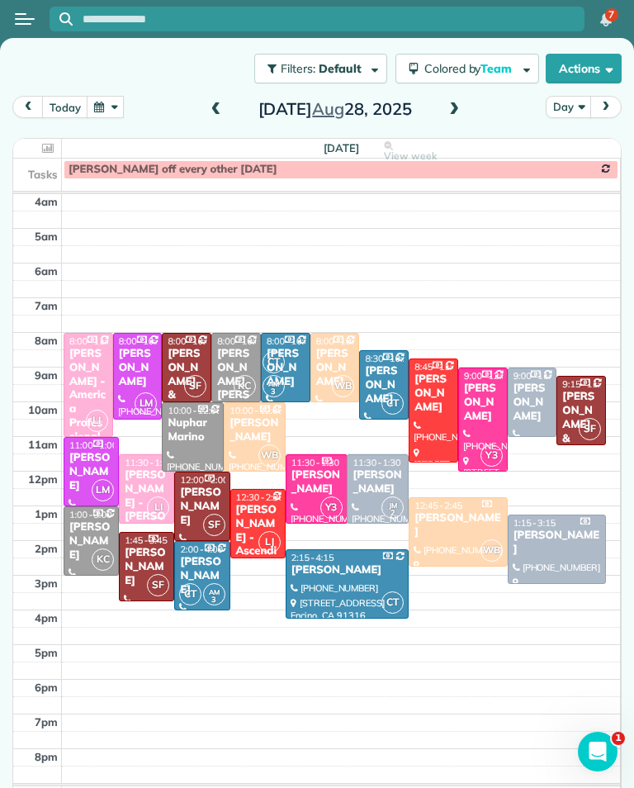
click at [405, 13] on input "text" at bounding box center [334, 19] width 502 height 12
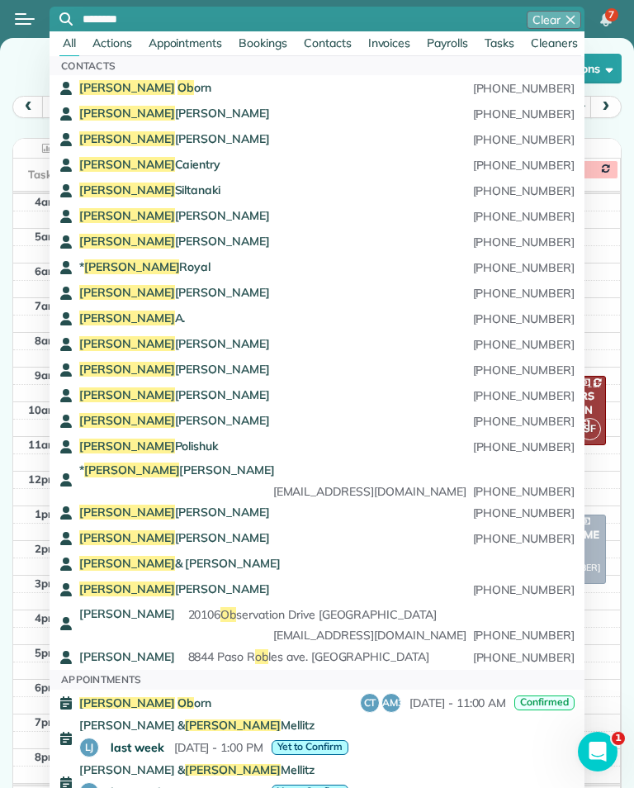
type input "********"
click at [309, 81] on div "Kathy Ob orn (818) 620-4039" at bounding box center [326, 88] width 495 height 17
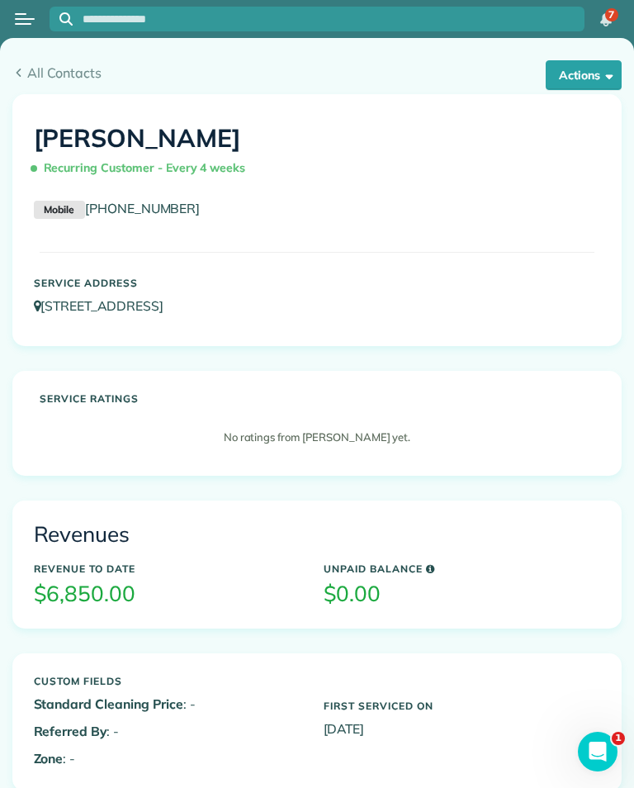
click at [13, 68] on link "All Contacts" at bounding box center [316, 73] width 609 height 20
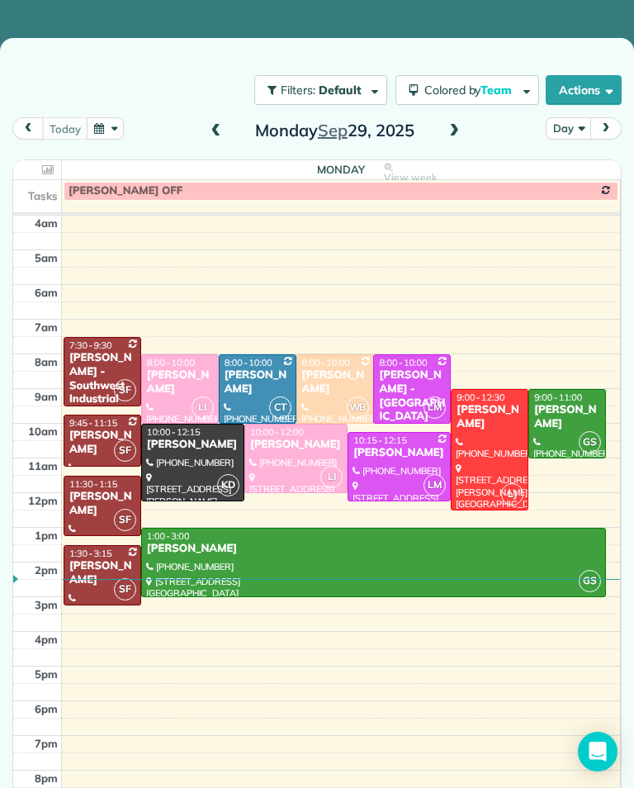
click at [105, 126] on button "button" at bounding box center [106, 128] width 38 height 22
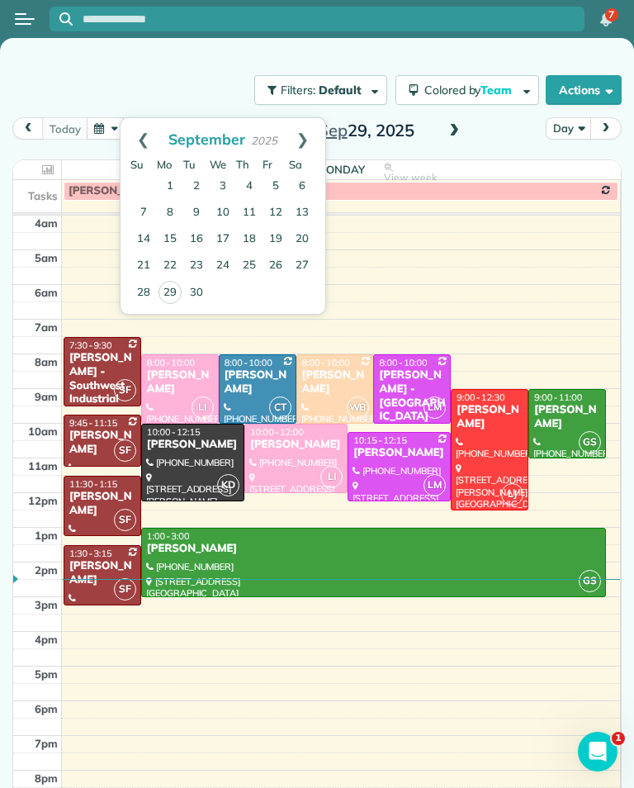
click at [145, 139] on link "Prev" at bounding box center [143, 138] width 45 height 41
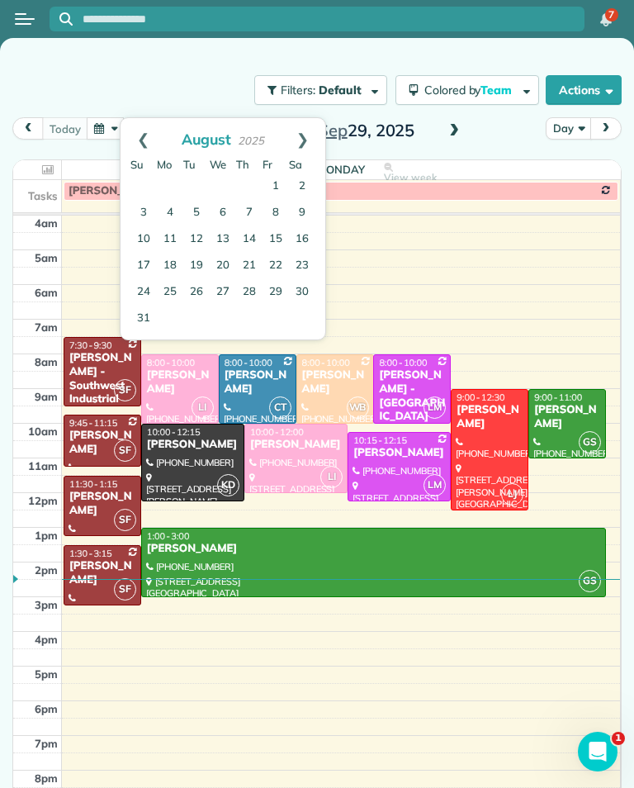
click at [279, 295] on link "29" at bounding box center [276, 292] width 26 height 26
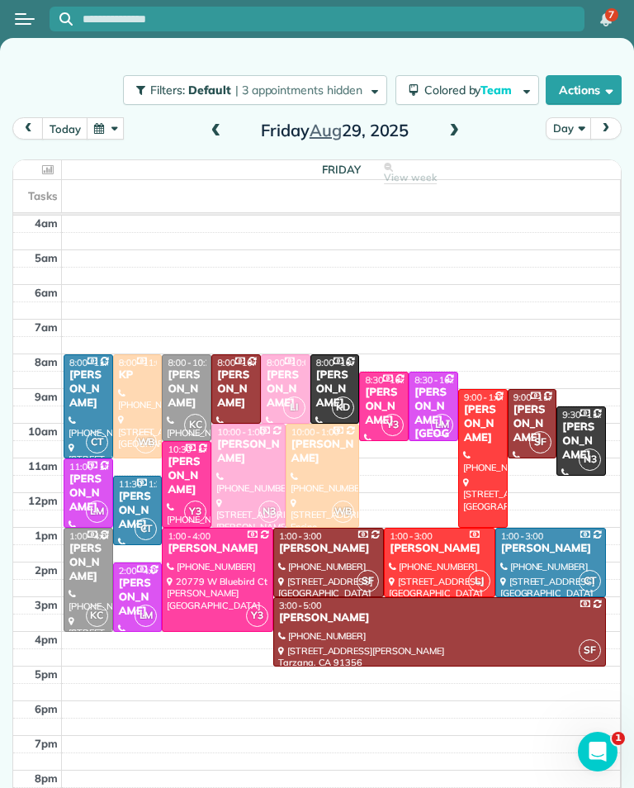
click at [144, 483] on span "11:30 - 1:30" at bounding box center [143, 484] width 48 height 12
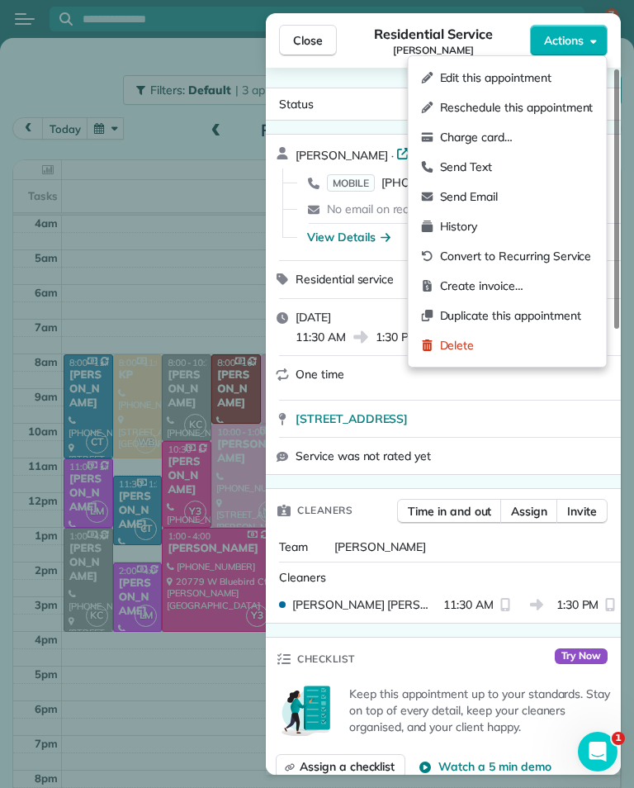
click at [566, 78] on span "Edit this appointment" at bounding box center [517, 77] width 154 height 17
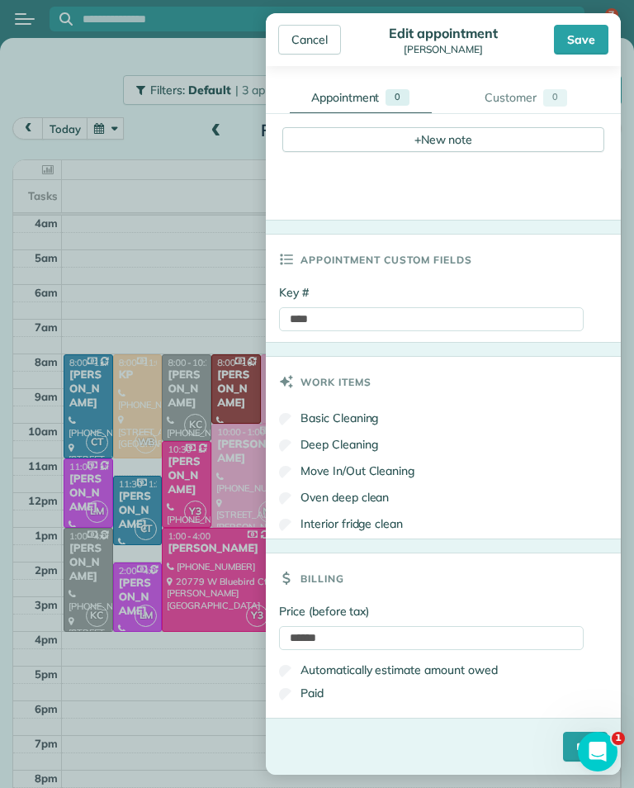
scroll to position [602, 0]
click at [229, 260] on body "7 S Filters: Default | 3 appointments hidden Colored by Team Color by Cleaner C…" at bounding box center [317, 394] width 634 height 788
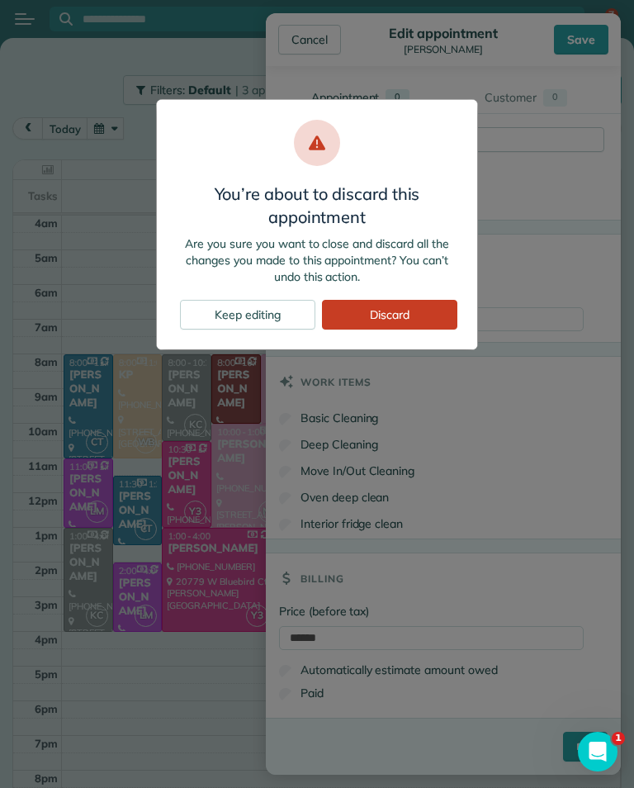
click at [409, 315] on div "Discard" at bounding box center [389, 315] width 135 height 30
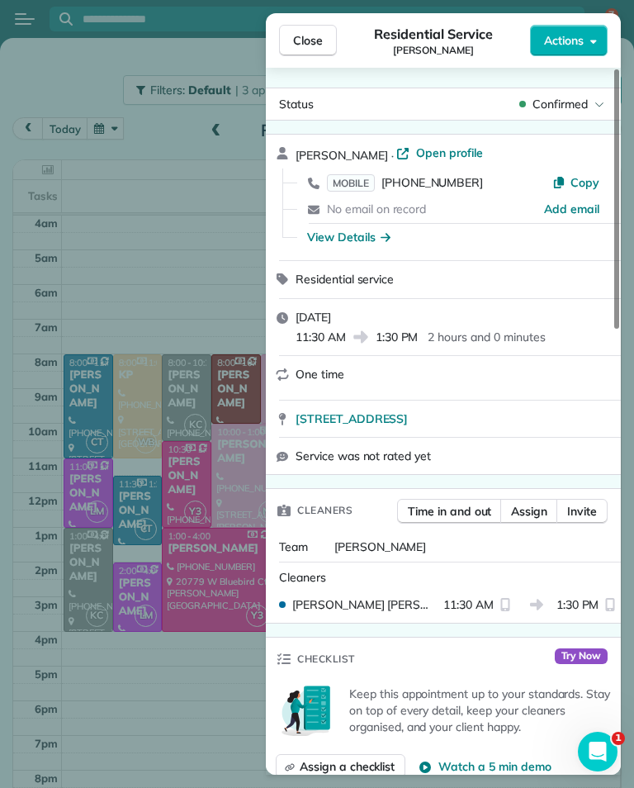
click at [310, 45] on span "Close" at bounding box center [308, 40] width 30 height 17
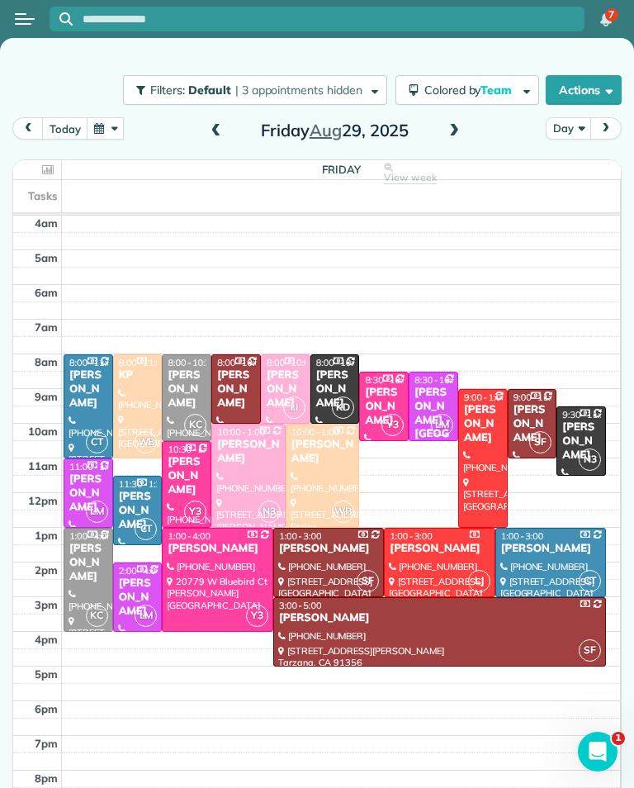
click at [108, 132] on button "button" at bounding box center [106, 128] width 38 height 22
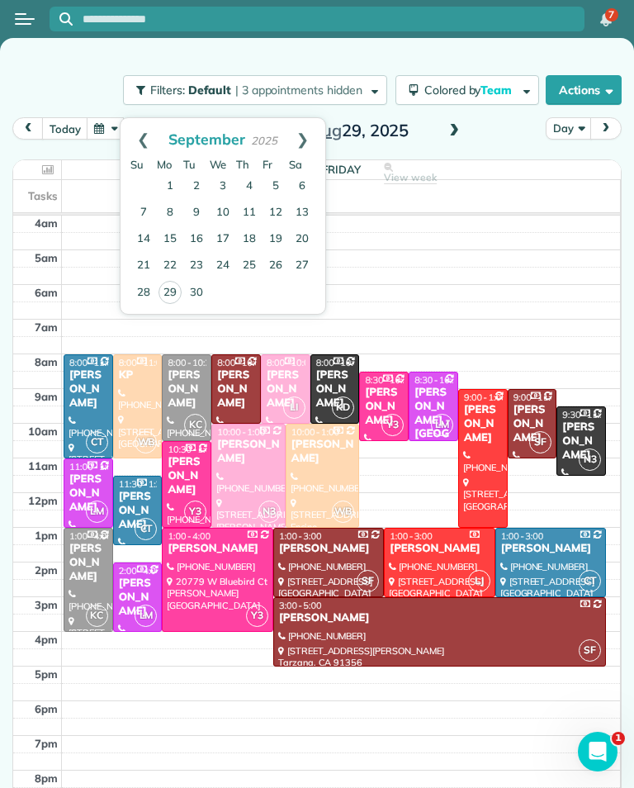
click at [313, 134] on link "Next" at bounding box center [302, 138] width 45 height 41
click at [257, 290] on link "30" at bounding box center [249, 292] width 26 height 26
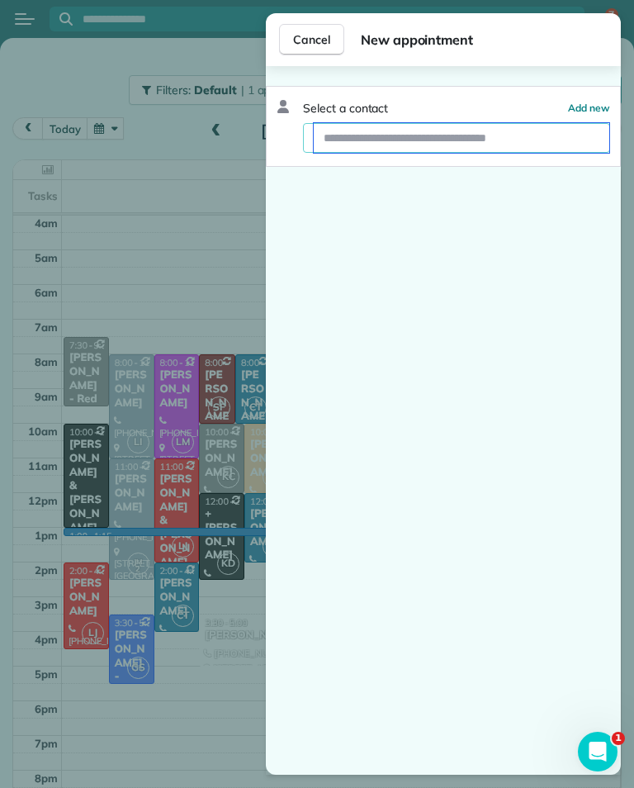
click at [527, 145] on input "text" at bounding box center [462, 138] width 296 height 30
type input "*******"
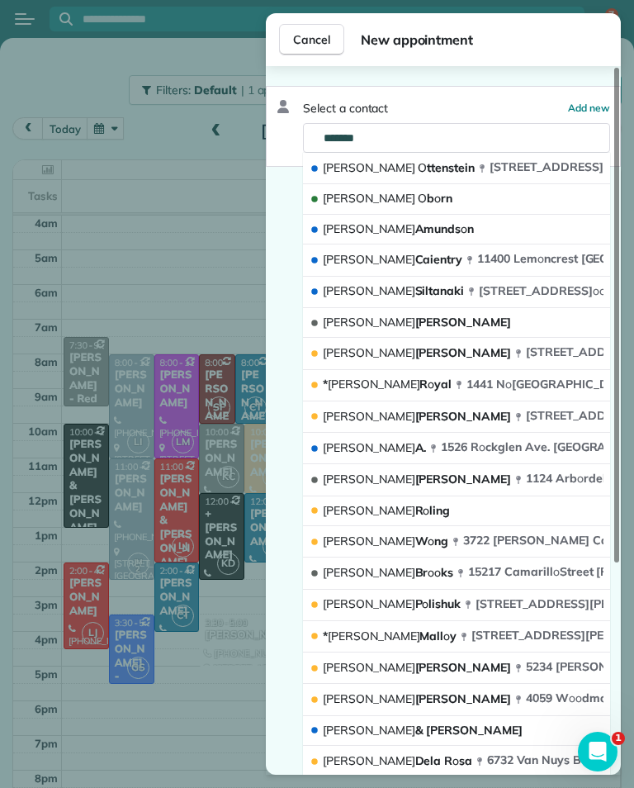
click at [502, 201] on button "Kathy O b o rn" at bounding box center [456, 199] width 307 height 31
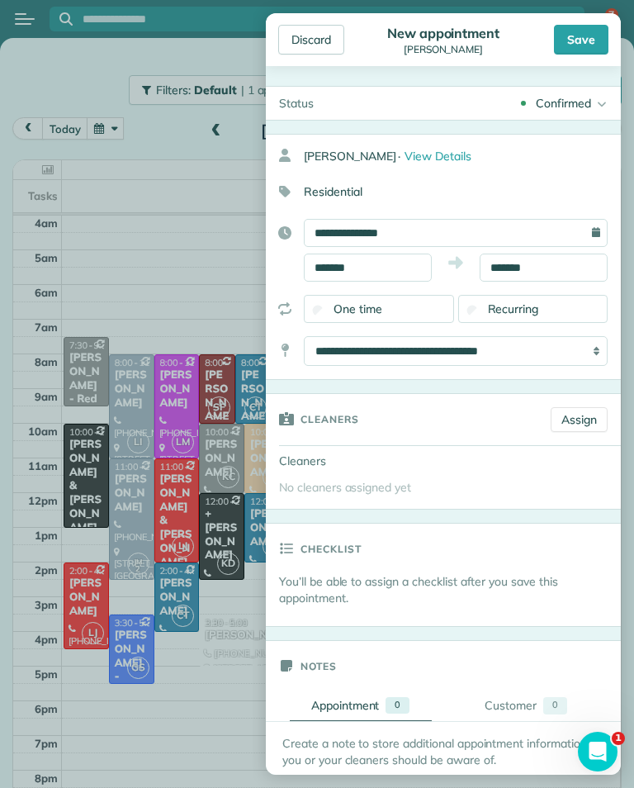
click at [590, 425] on link "Assign" at bounding box center [579, 419] width 57 height 25
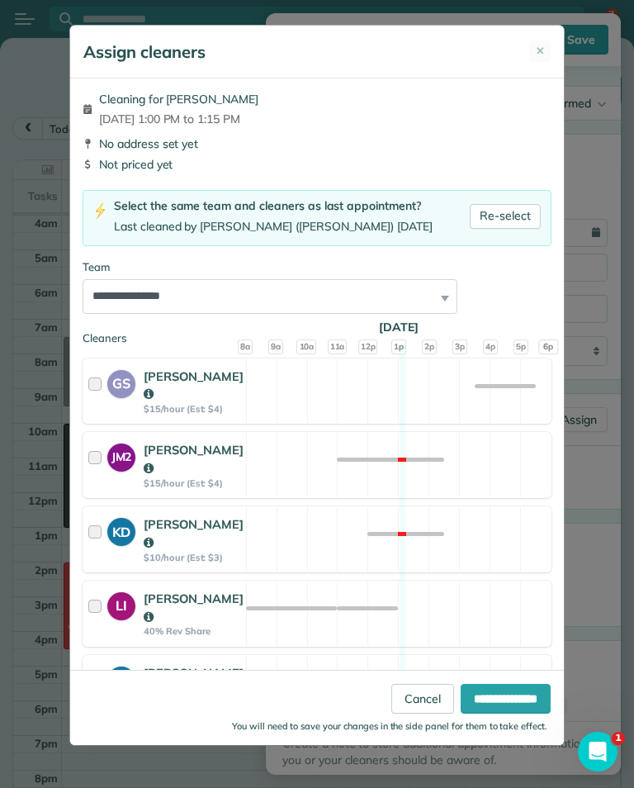
click at [513, 213] on link "Re-select" at bounding box center [505, 216] width 71 height 25
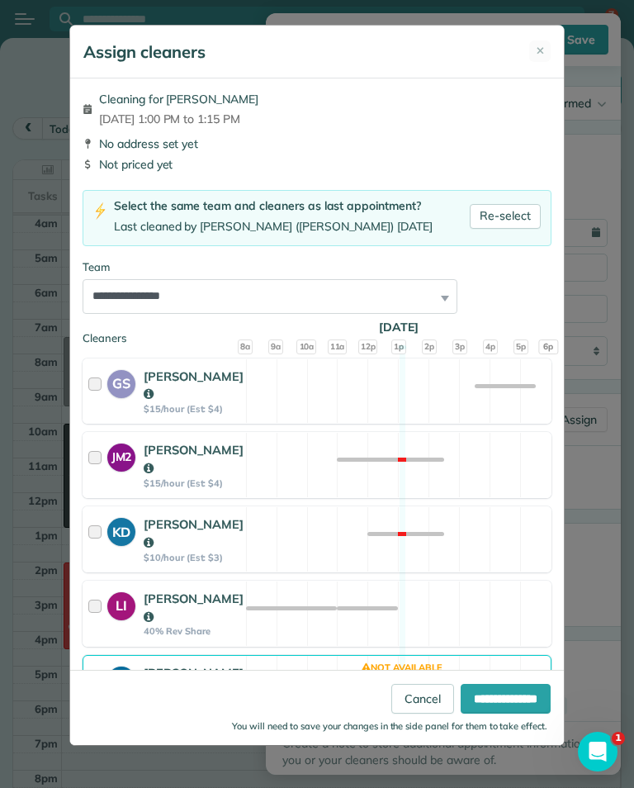
select select "***"
click at [498, 709] on input "**********" at bounding box center [506, 699] width 90 height 30
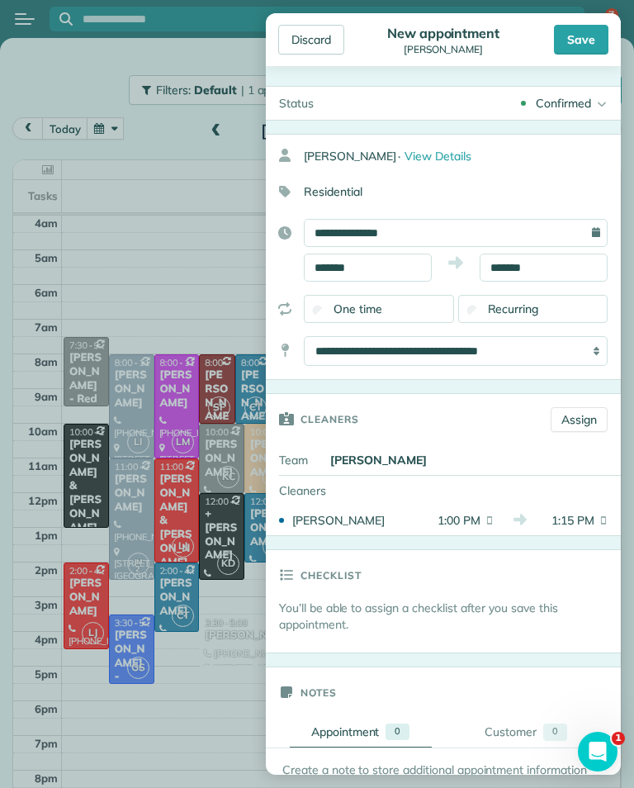
click at [584, 52] on div "Save" at bounding box center [581, 40] width 55 height 30
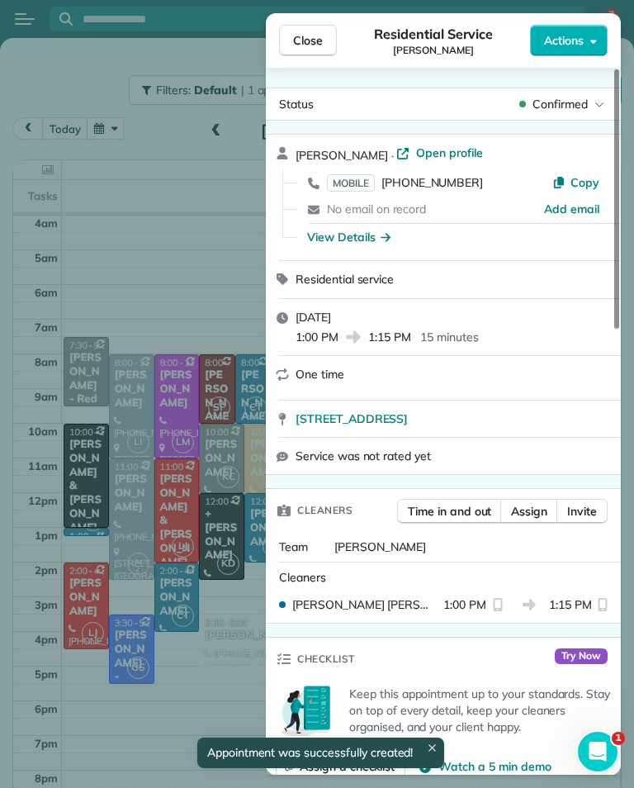
click at [305, 40] on span "Close" at bounding box center [308, 40] width 30 height 17
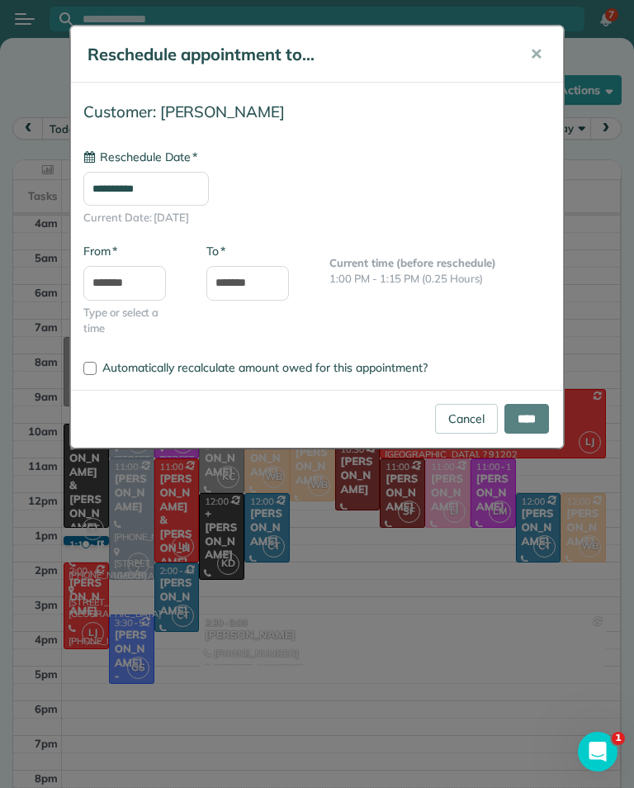
type input "**********"
click at [530, 417] on input "****" at bounding box center [527, 419] width 45 height 30
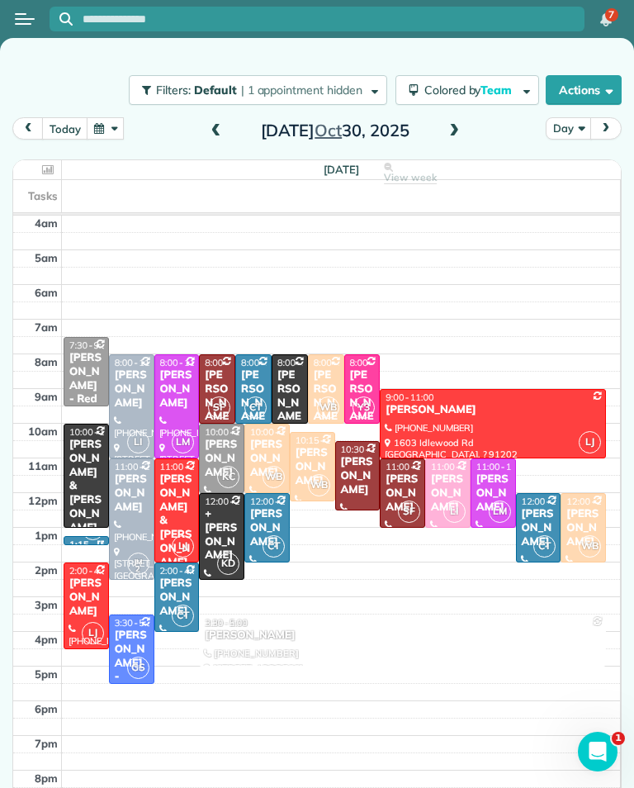
click at [78, 123] on button "today" at bounding box center [64, 128] width 45 height 22
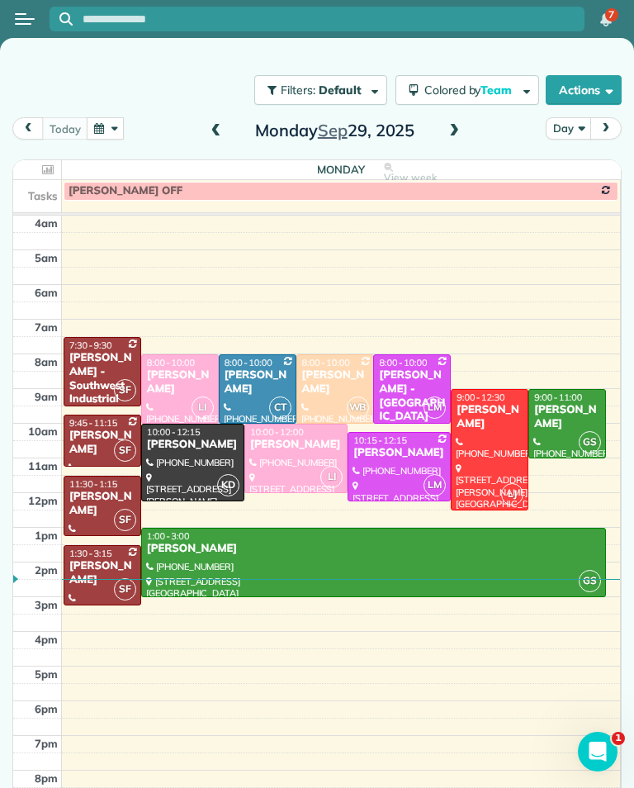
click at [445, 127] on span at bounding box center [454, 131] width 18 height 15
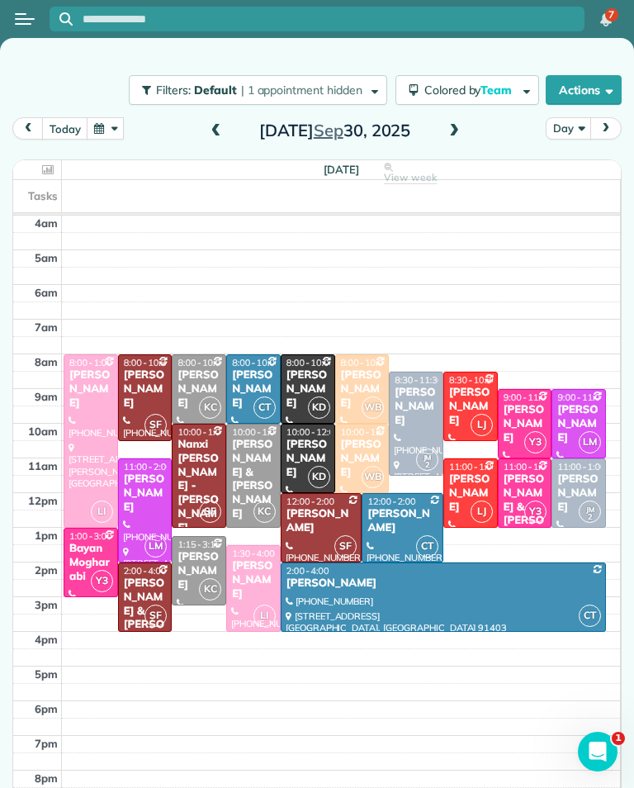
click at [140, 587] on div "[PERSON_NAME] & [PERSON_NAME] [PERSON_NAME]" at bounding box center [145, 639] width 45 height 126
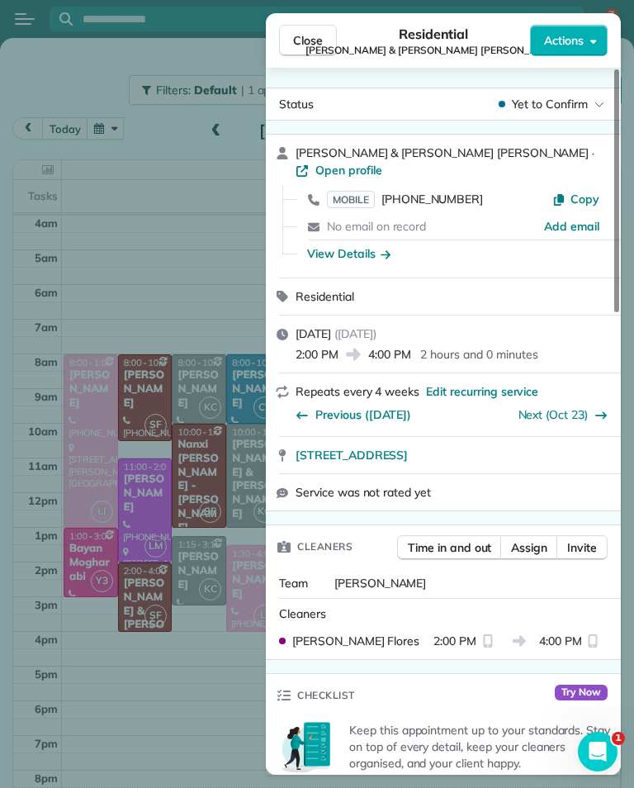
click at [299, 46] on span "Close" at bounding box center [308, 40] width 30 height 17
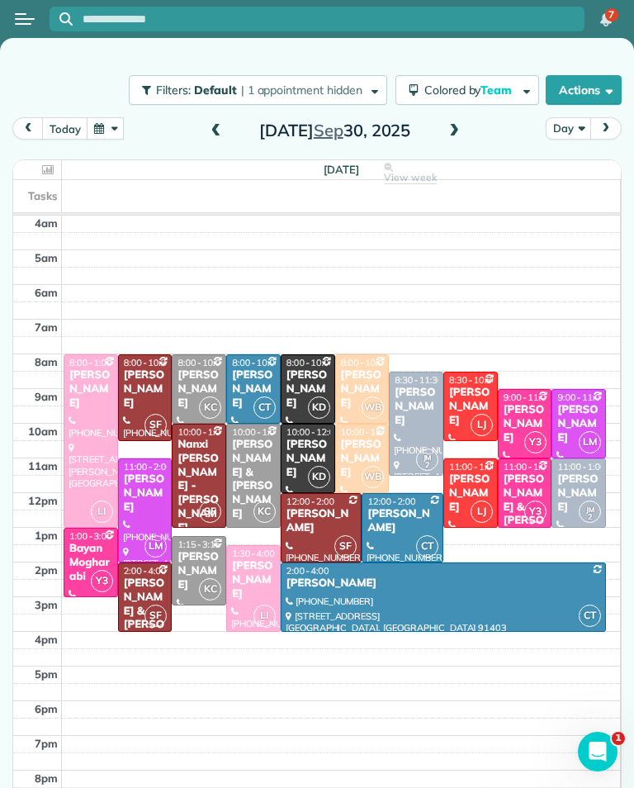
click at [456, 130] on span at bounding box center [454, 131] width 18 height 15
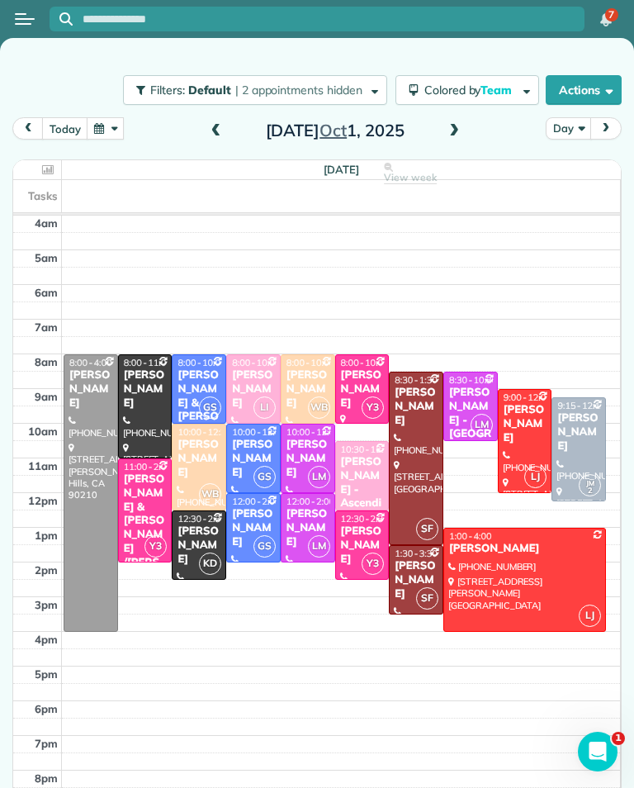
click at [371, 455] on div "[PERSON_NAME] - Ascending Medicine" at bounding box center [362, 503] width 45 height 97
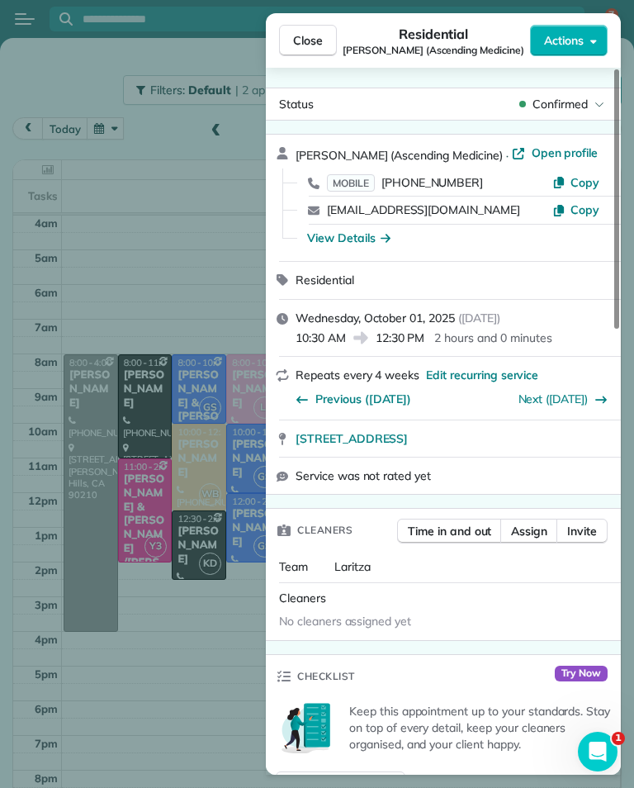
click at [196, 680] on div "Close Residential [PERSON_NAME] (Ascending Medicine) Actions Status Confirmed […" at bounding box center [317, 394] width 634 height 788
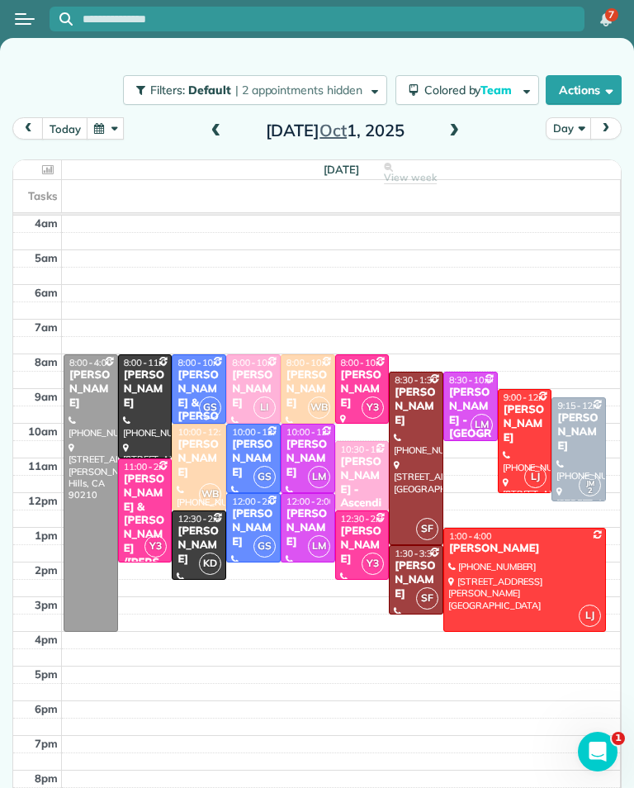
click at [114, 126] on button "button" at bounding box center [106, 128] width 38 height 22
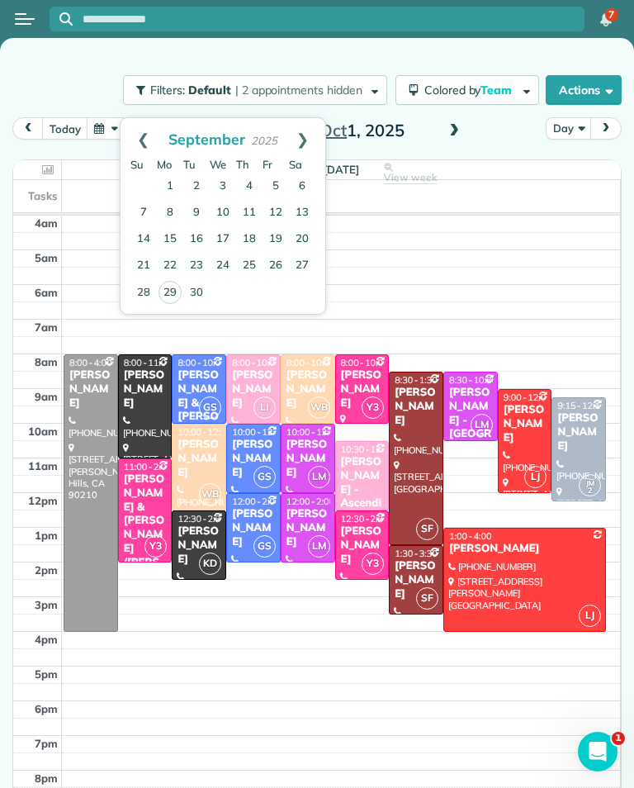
click at [258, 182] on link "4" at bounding box center [249, 186] width 26 height 26
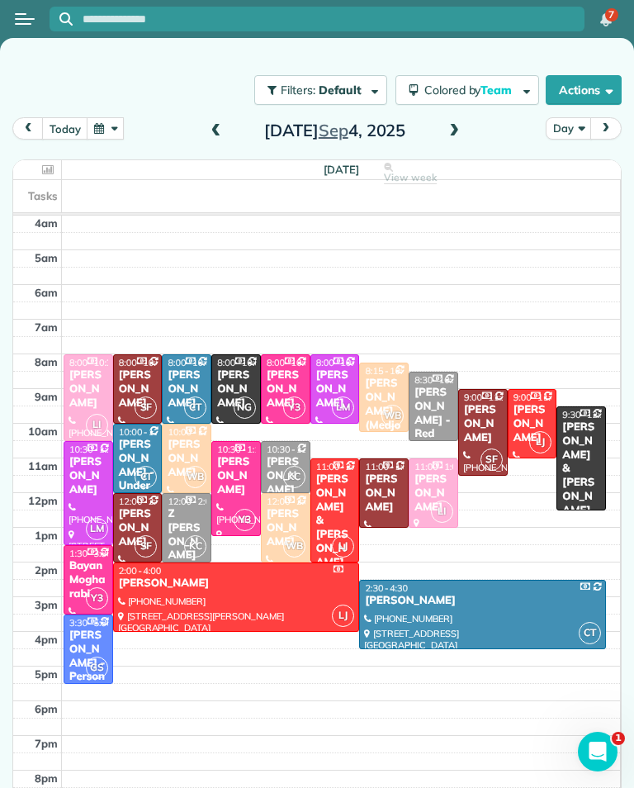
click at [445, 138] on span at bounding box center [454, 131] width 18 height 15
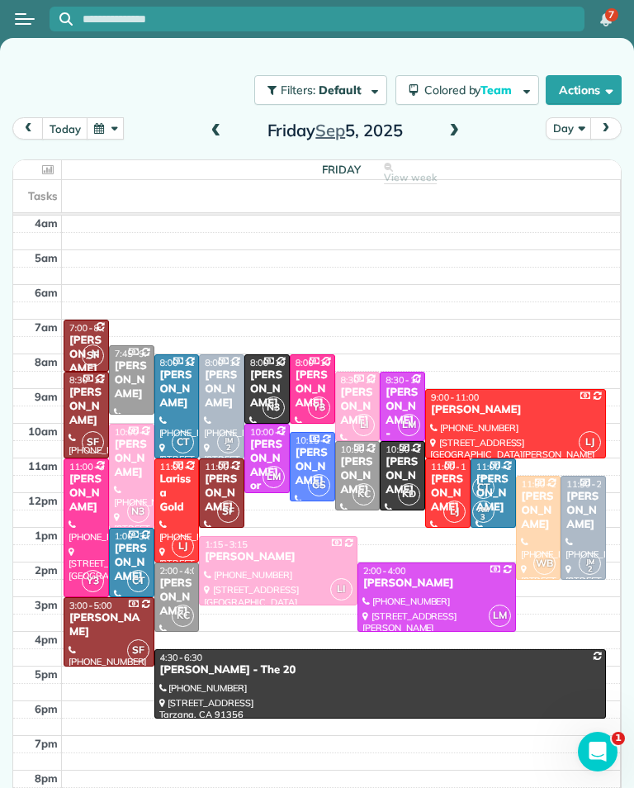
click at [104, 132] on button "button" at bounding box center [106, 128] width 38 height 22
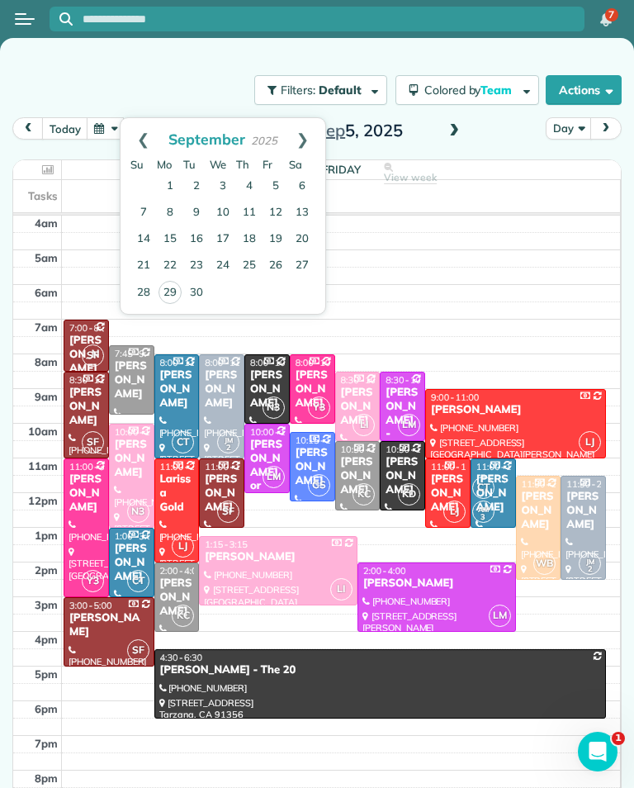
click at [300, 130] on link "Next" at bounding box center [302, 138] width 45 height 41
click at [220, 184] on link "1" at bounding box center [223, 186] width 26 height 26
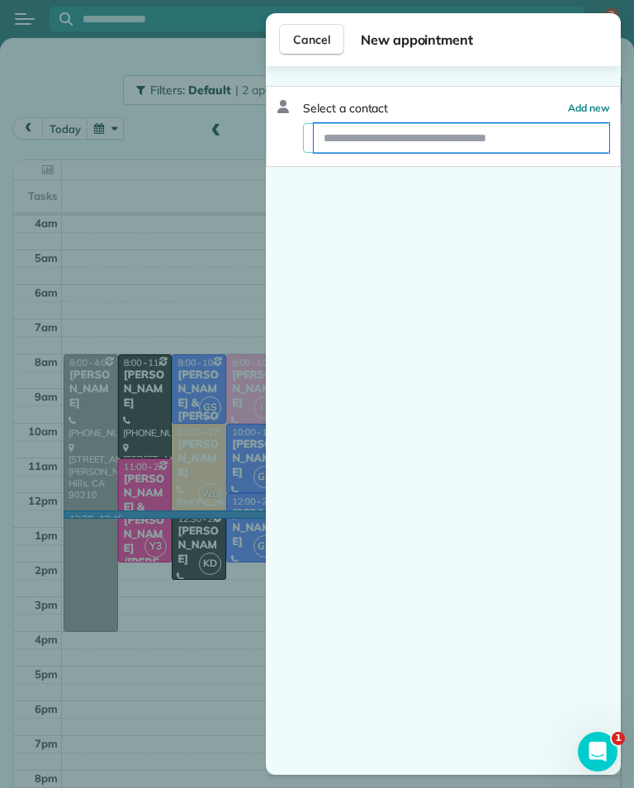
click at [515, 124] on input "text" at bounding box center [462, 138] width 296 height 30
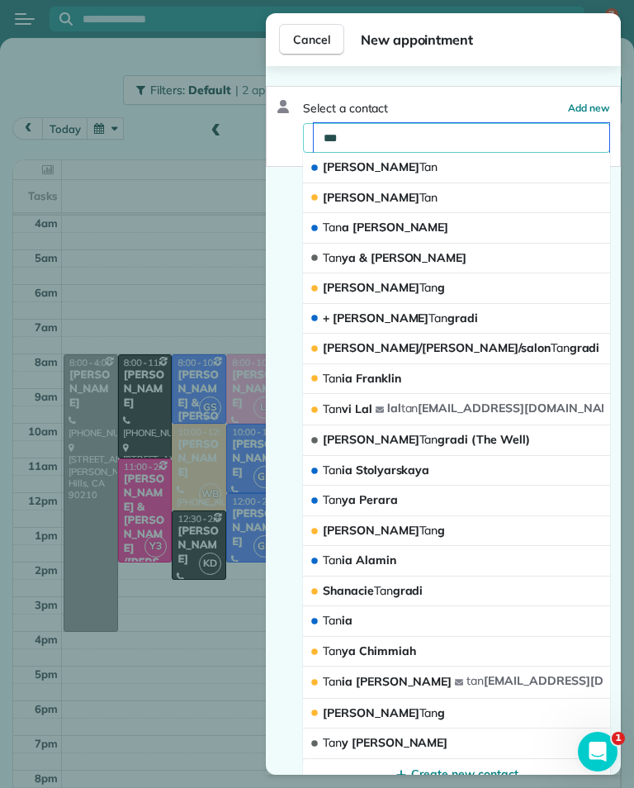
type input "****"
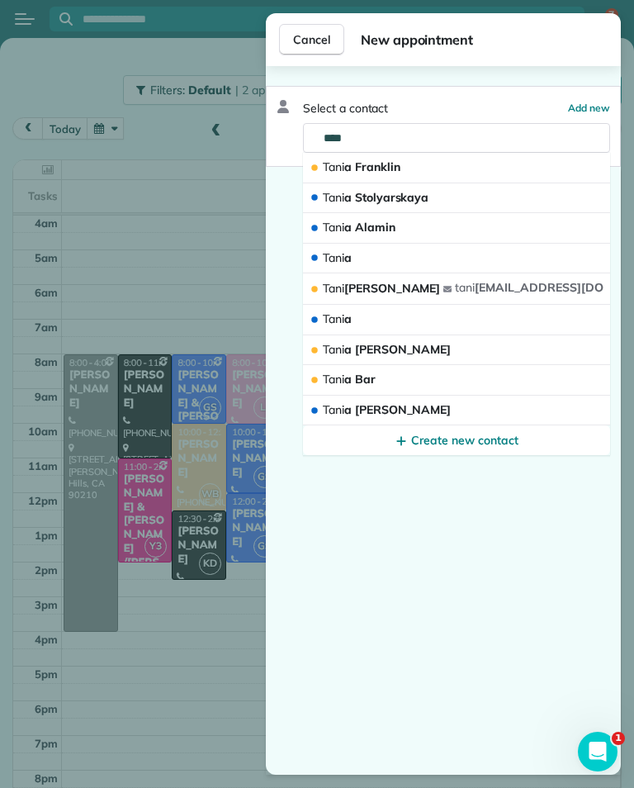
click at [550, 164] on button "Tani a Franklin" at bounding box center [456, 168] width 307 height 31
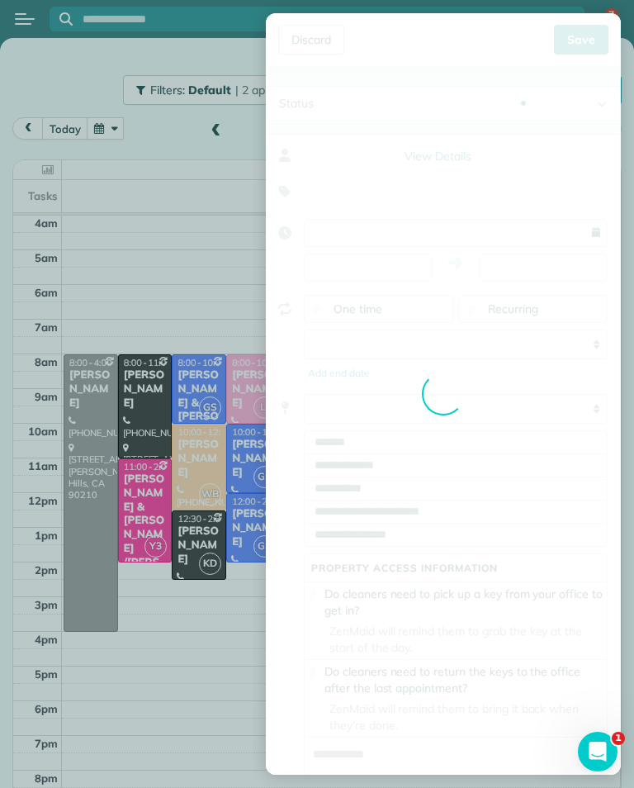
type input "**********"
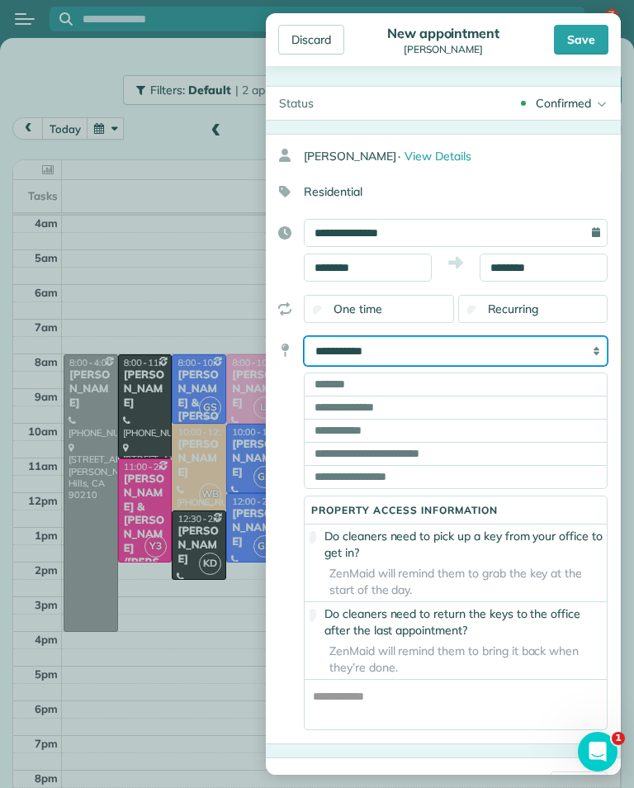
click at [581, 351] on select "**********" at bounding box center [456, 351] width 304 height 30
select select "*****"
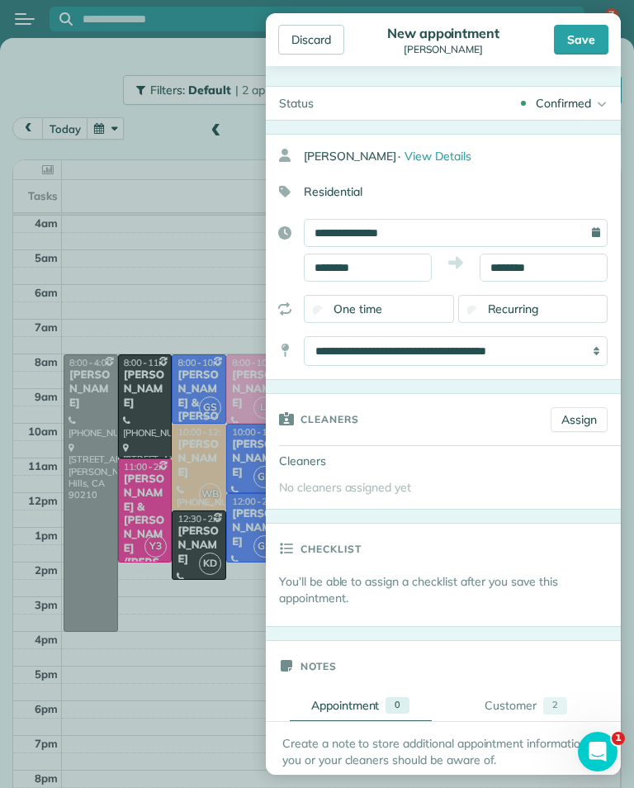
click at [583, 418] on link "Assign" at bounding box center [579, 419] width 57 height 25
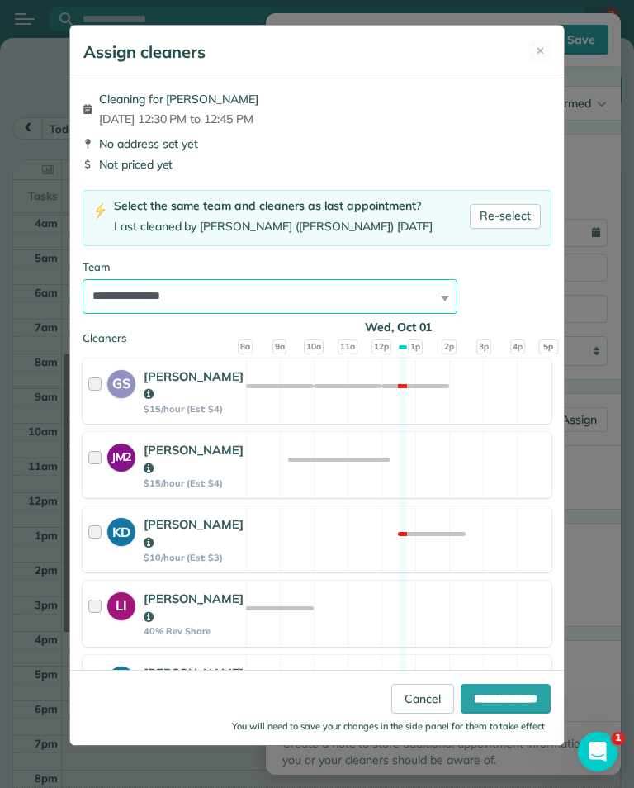
click at [435, 287] on select "**********" at bounding box center [270, 296] width 375 height 35
select select "**"
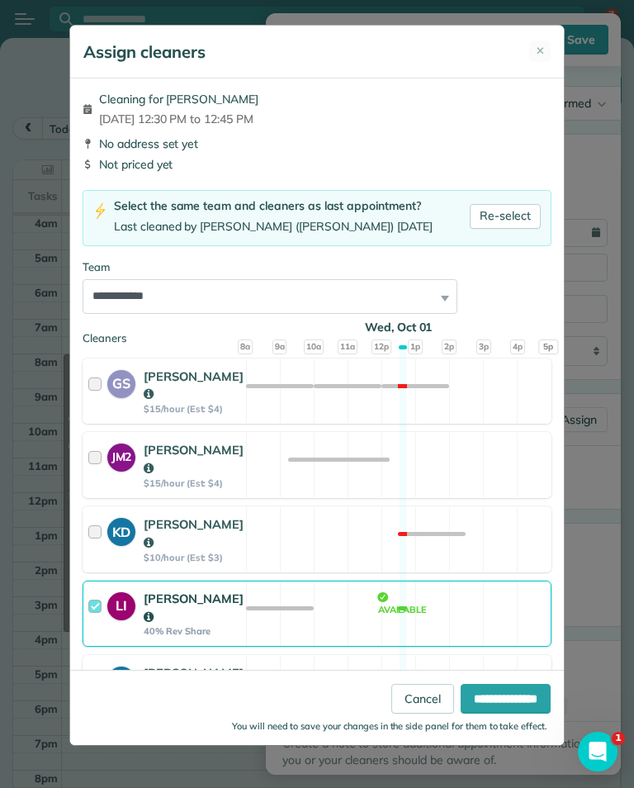
click at [510, 713] on input "**********" at bounding box center [506, 699] width 90 height 30
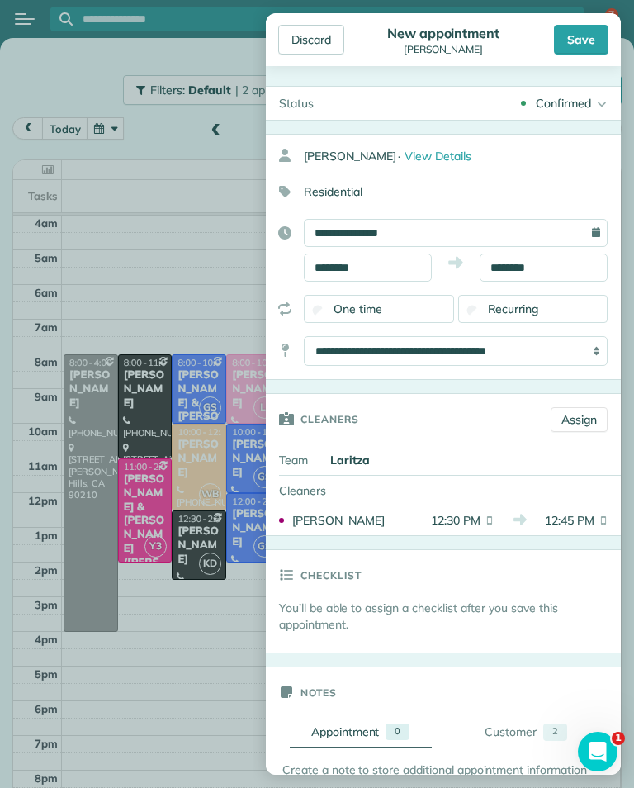
click at [588, 48] on div "Save" at bounding box center [581, 40] width 55 height 30
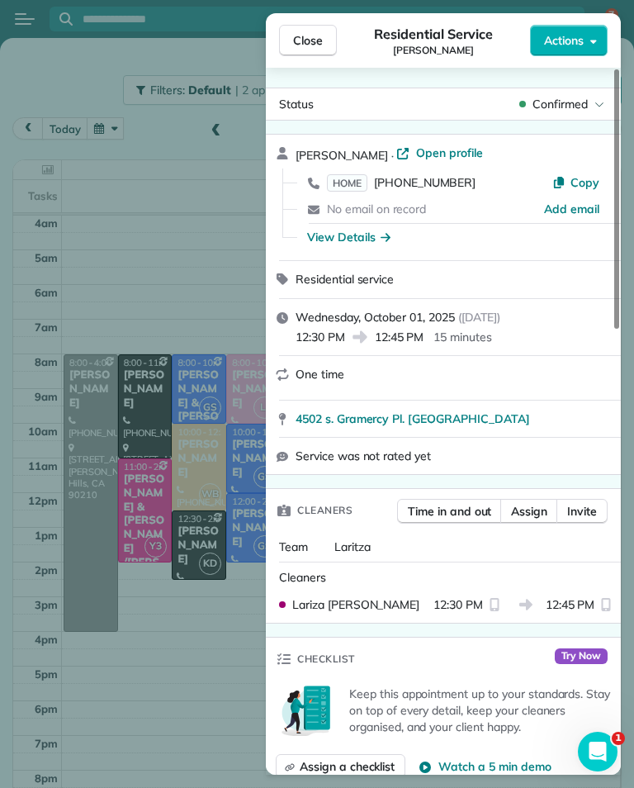
click at [329, 32] on button "Close" at bounding box center [308, 40] width 58 height 31
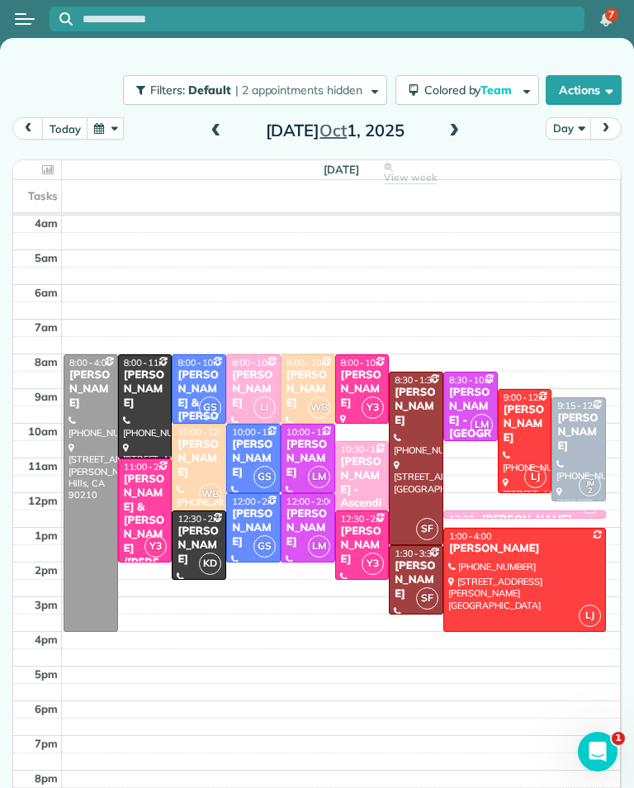
click at [109, 125] on button "button" at bounding box center [106, 128] width 38 height 22
click at [116, 131] on button "button" at bounding box center [106, 128] width 38 height 22
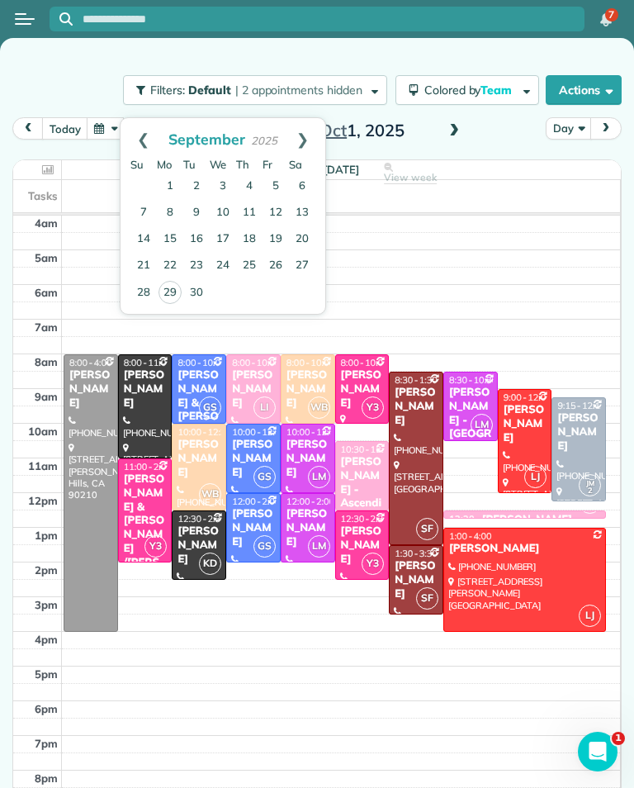
click at [113, 121] on button "button" at bounding box center [106, 128] width 38 height 22
click at [315, 135] on link "Next" at bounding box center [302, 138] width 45 height 41
click at [310, 210] on link "11" at bounding box center [302, 213] width 26 height 26
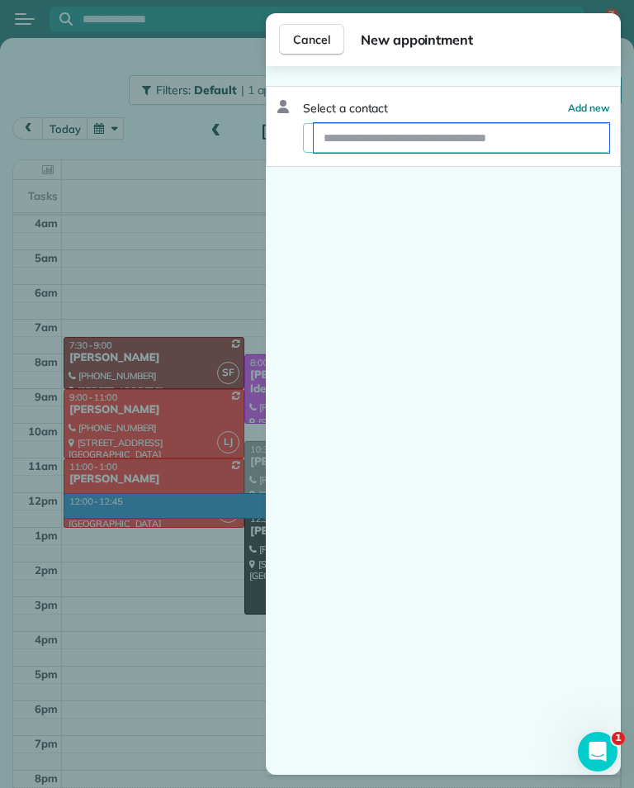
click at [535, 139] on input "text" at bounding box center [462, 138] width 296 height 30
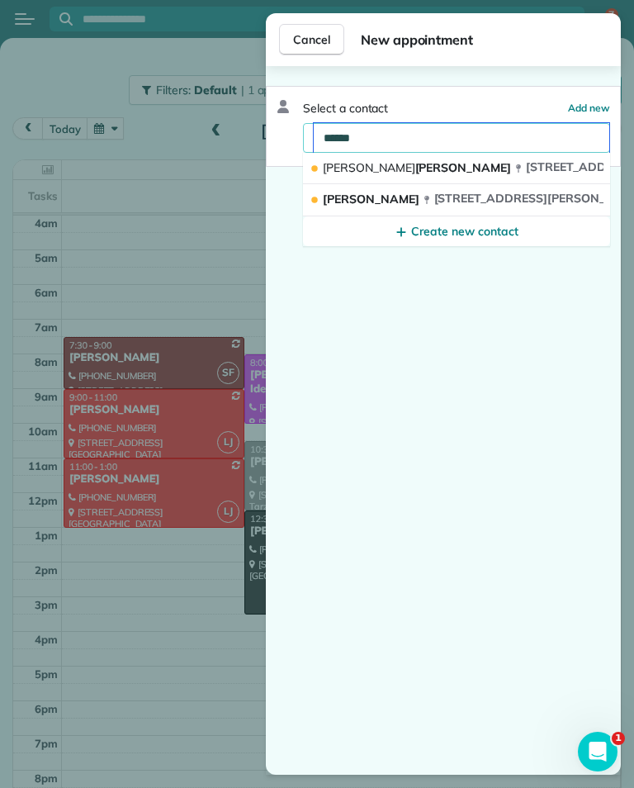
type input "*******"
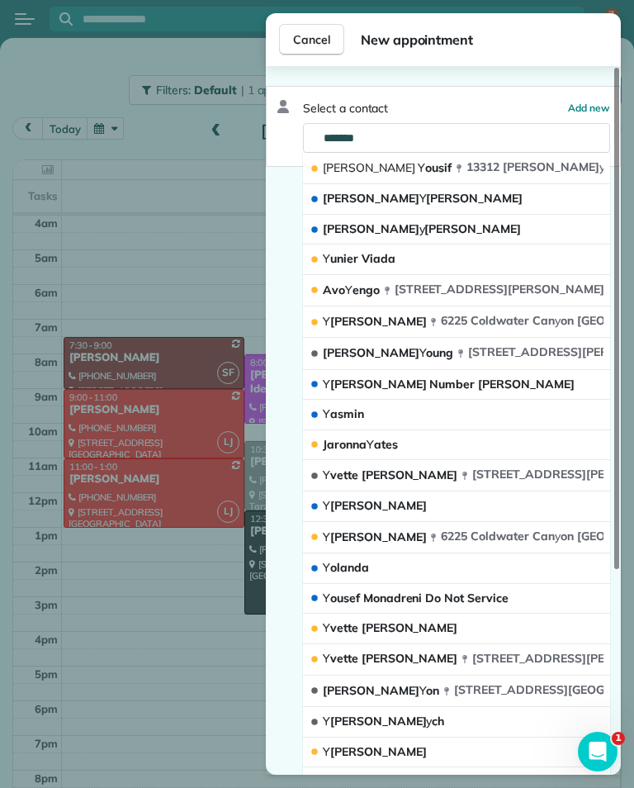
click at [533, 171] on span "13312 Frederick Wa y Los Angeles CA 91342" at bounding box center [616, 166] width 298 height 15
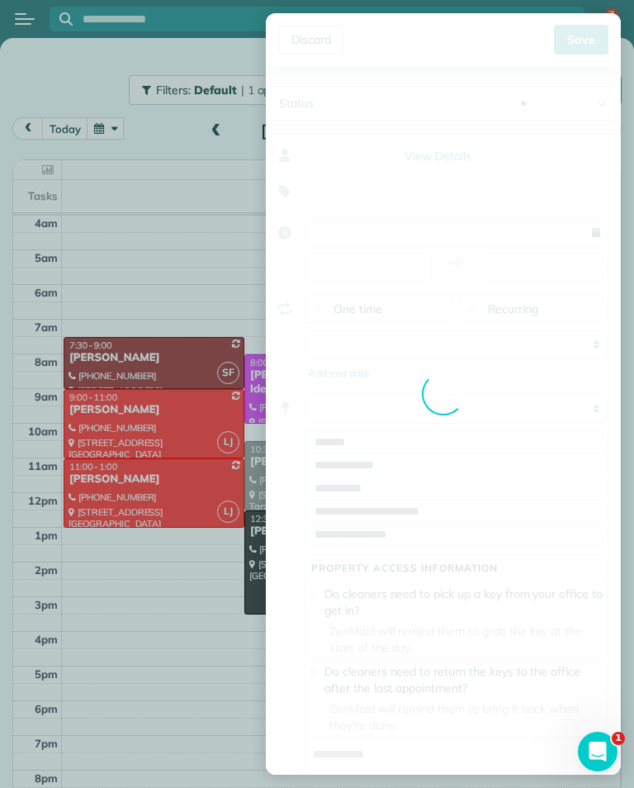
type input "**********"
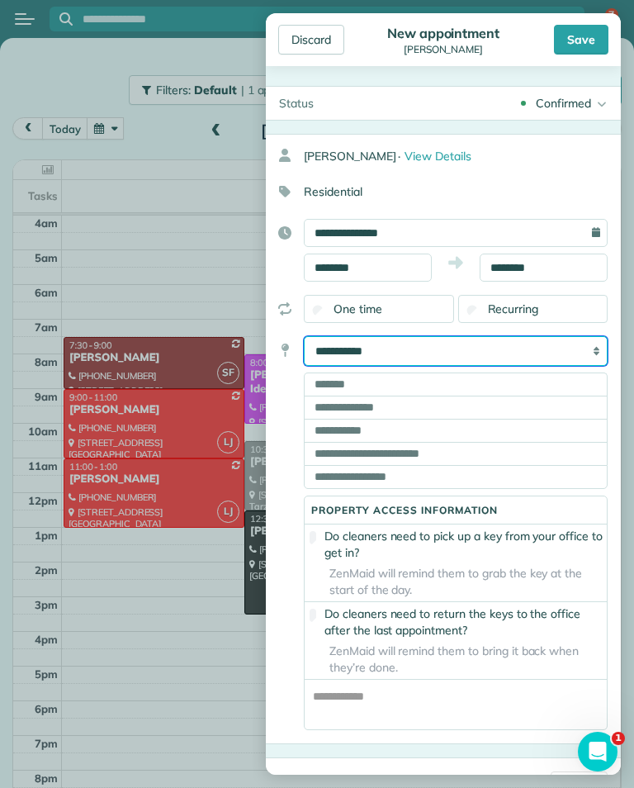
click at [573, 336] on select "**********" at bounding box center [456, 351] width 304 height 30
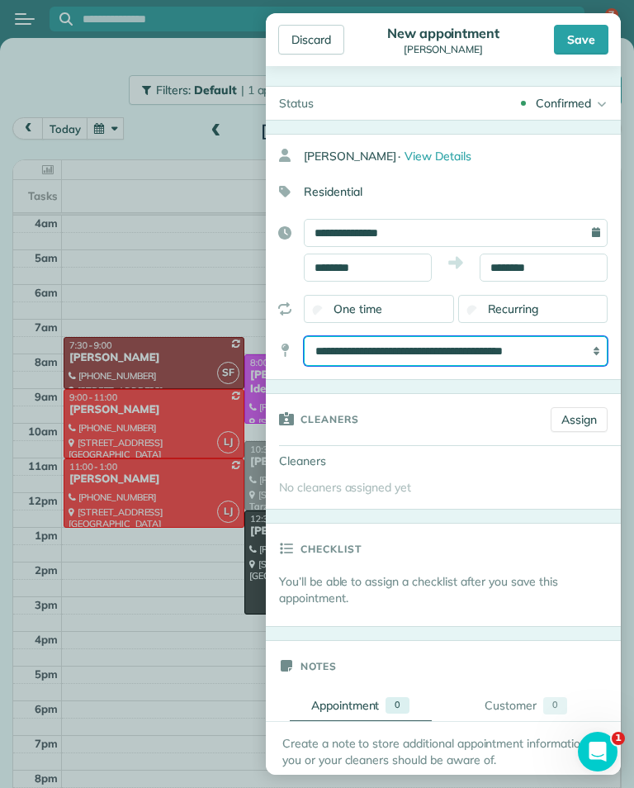
click at [547, 344] on select "**********" at bounding box center [456, 351] width 304 height 30
click at [554, 355] on select "**********" at bounding box center [456, 351] width 304 height 30
click at [583, 358] on select "**********" at bounding box center [456, 351] width 304 height 30
select select "******"
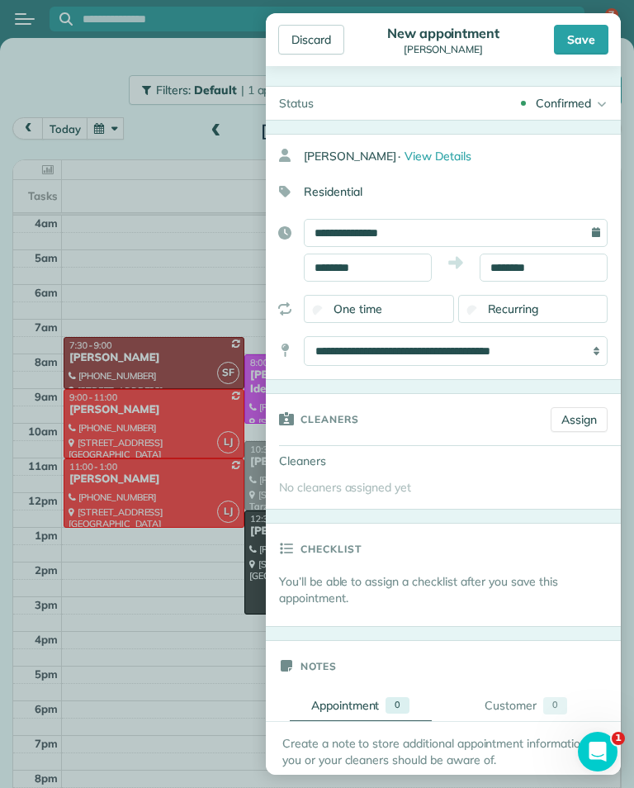
click at [577, 423] on link "Assign" at bounding box center [579, 419] width 57 height 25
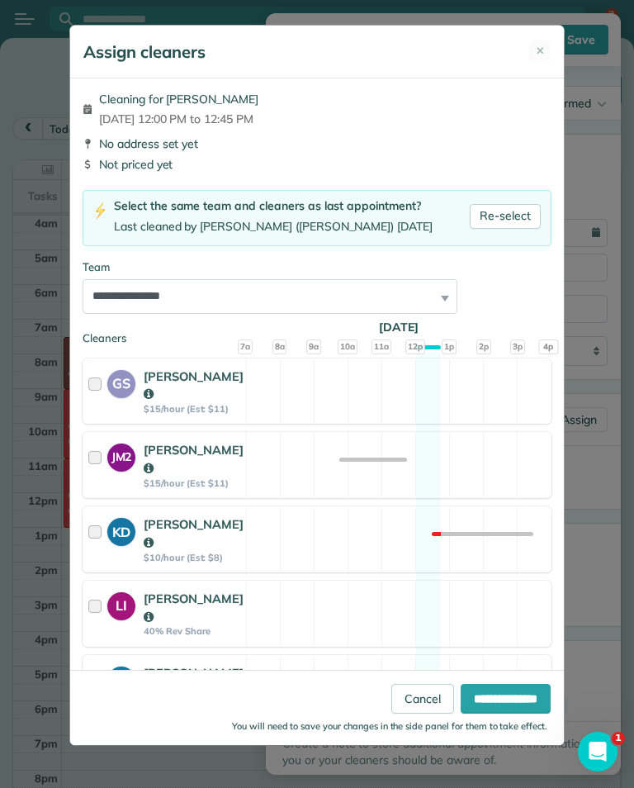
click at [530, 221] on link "Re-select" at bounding box center [505, 216] width 71 height 25
select select "*****"
click at [520, 223] on link "Re-select" at bounding box center [505, 216] width 71 height 25
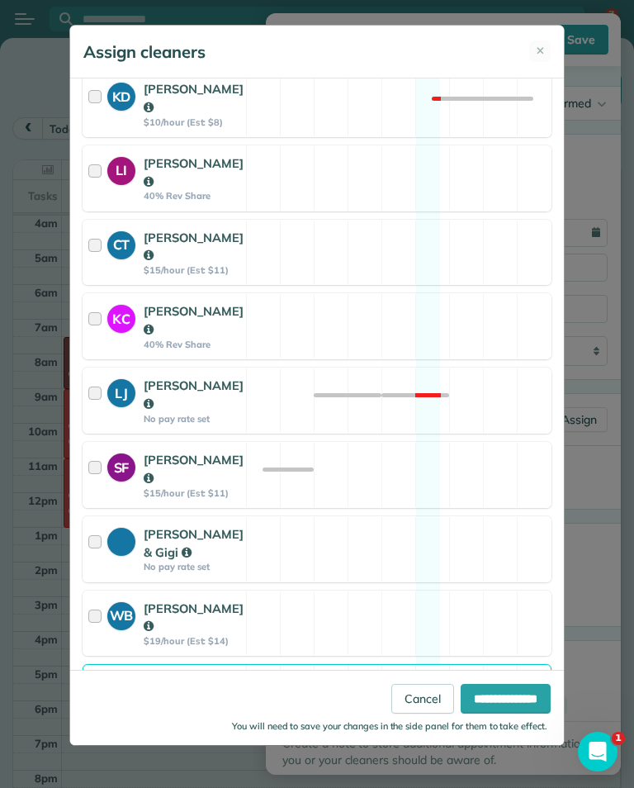
scroll to position [434, 0]
click at [502, 713] on input "**********" at bounding box center [506, 699] width 90 height 30
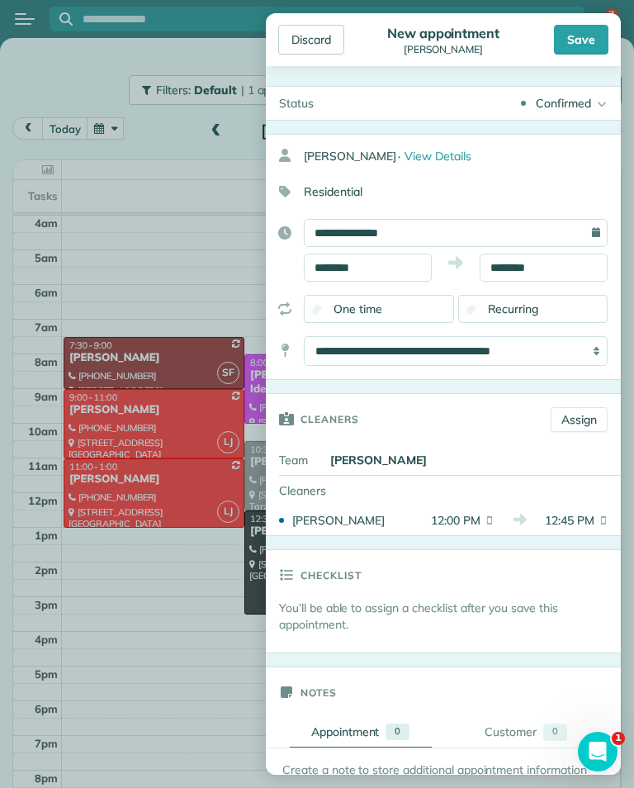
click at [585, 52] on div "Save" at bounding box center [581, 40] width 55 height 30
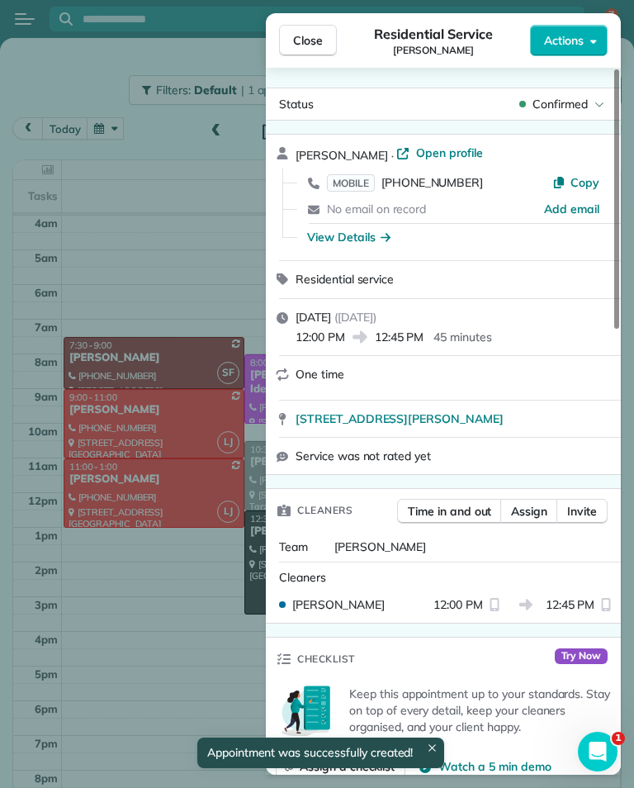
click at [325, 54] on button "Close" at bounding box center [308, 40] width 58 height 31
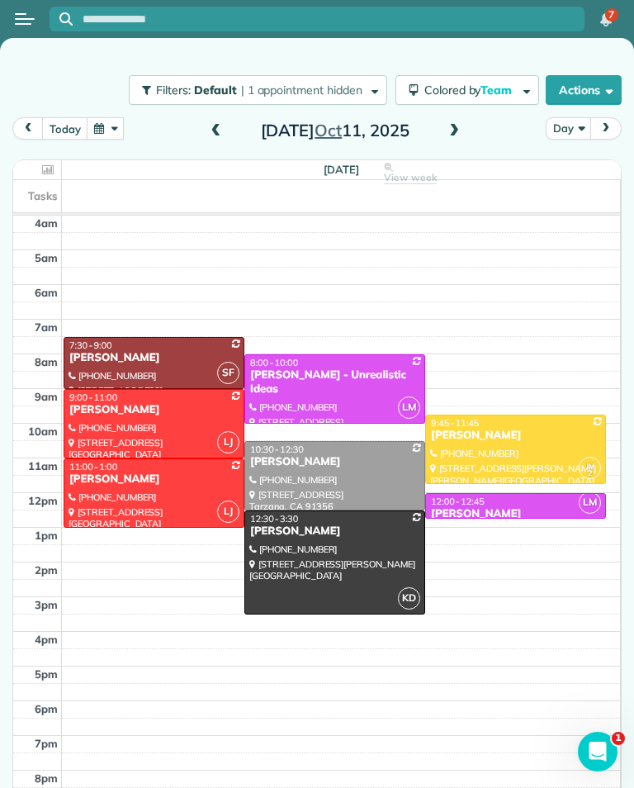
click at [55, 137] on button "today" at bounding box center [64, 128] width 45 height 22
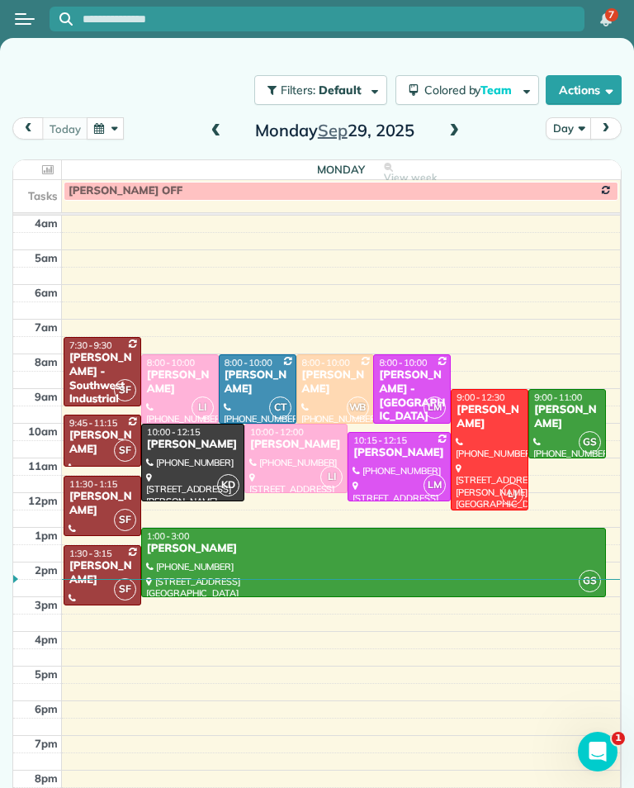
click at [495, 449] on div at bounding box center [490, 450] width 76 height 120
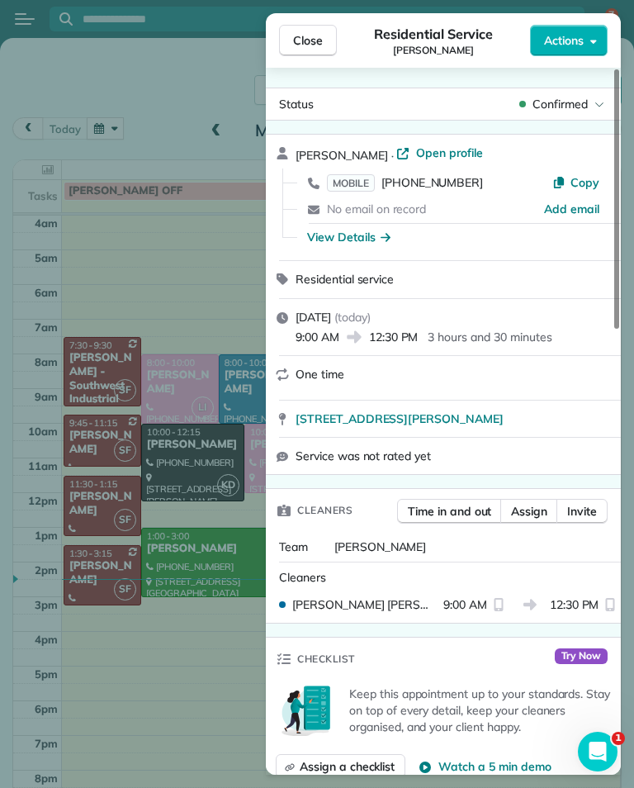
click at [186, 693] on div "Close Residential Service Robert Tobolowsky Actions Status Confirmed Robert Tob…" at bounding box center [317, 394] width 634 height 788
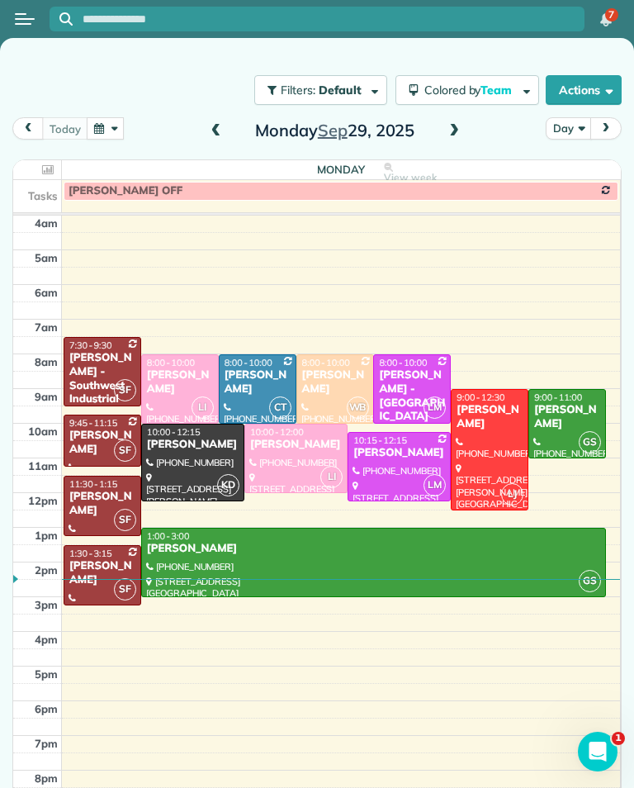
click at [489, 426] on div "[PERSON_NAME]" at bounding box center [490, 417] width 68 height 28
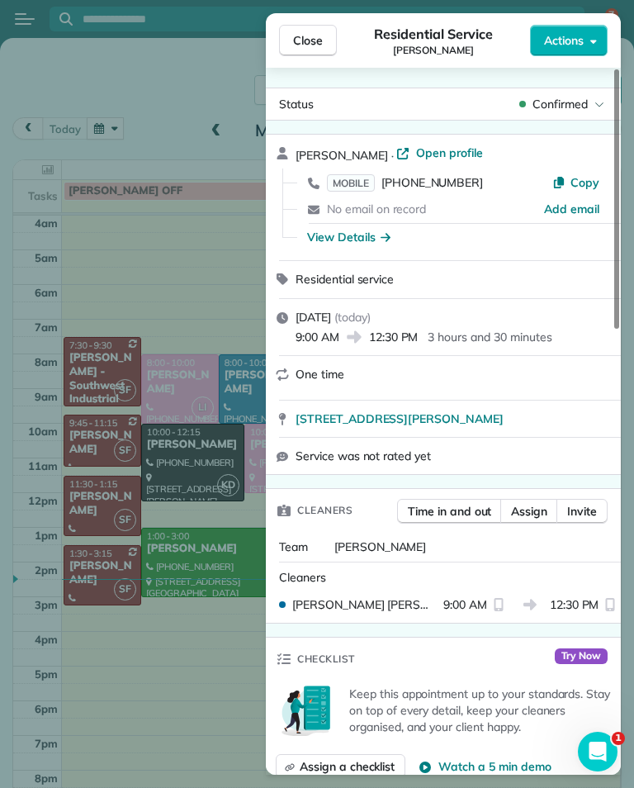
click at [632, 372] on div "Close Residential Service Robert Tobolowsky Actions Status Confirmed Robert Tob…" at bounding box center [317, 394] width 634 height 788
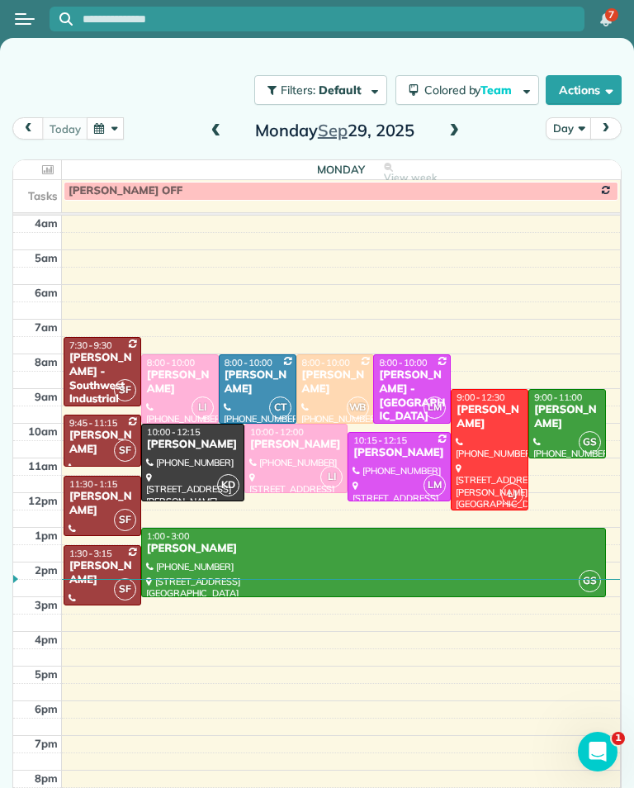
click at [495, 436] on div at bounding box center [490, 450] width 76 height 120
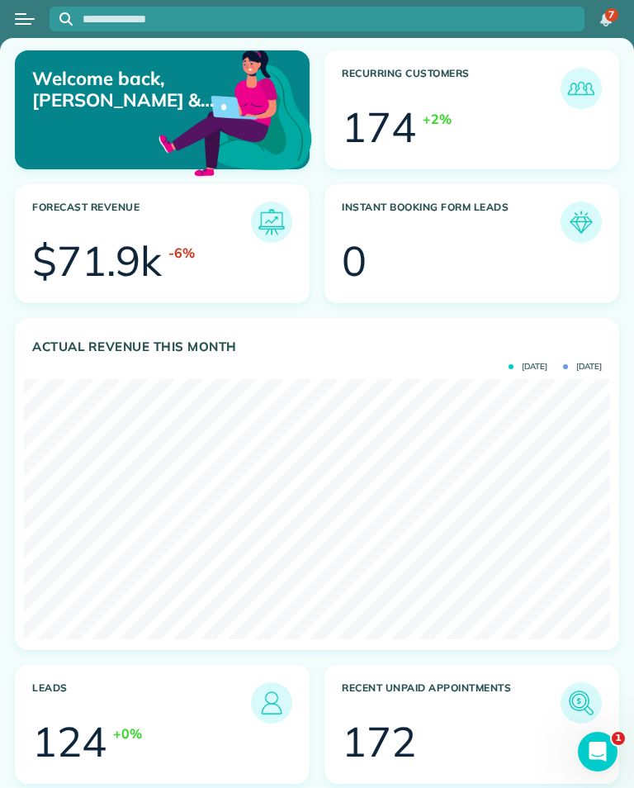
click at [27, 25] on button "Open menu" at bounding box center [25, 19] width 20 height 18
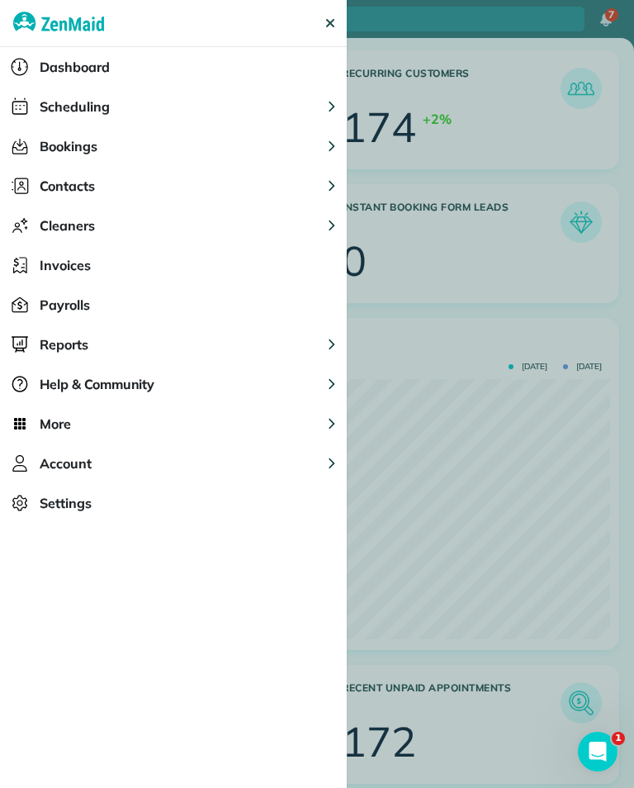
click at [59, 108] on span "Scheduling" at bounding box center [75, 107] width 70 height 20
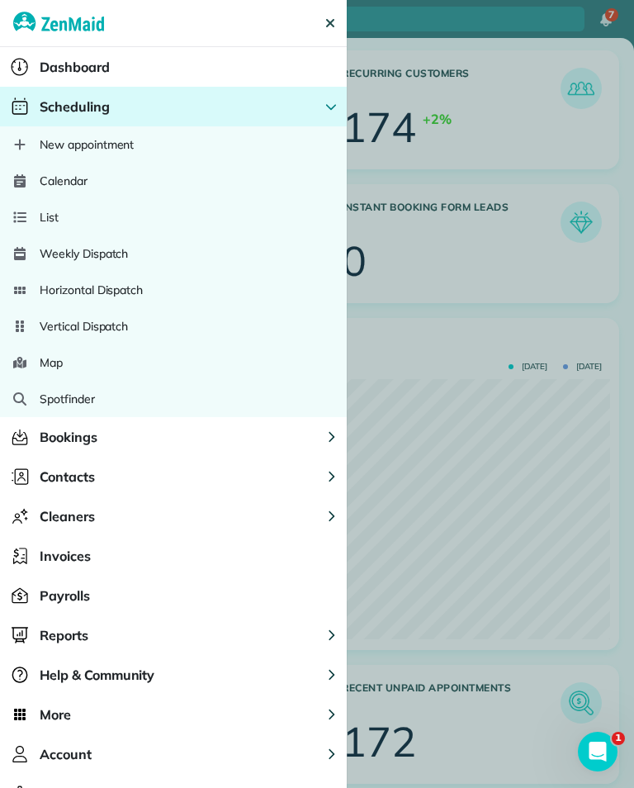
click at [77, 188] on span "Calendar" at bounding box center [64, 181] width 48 height 17
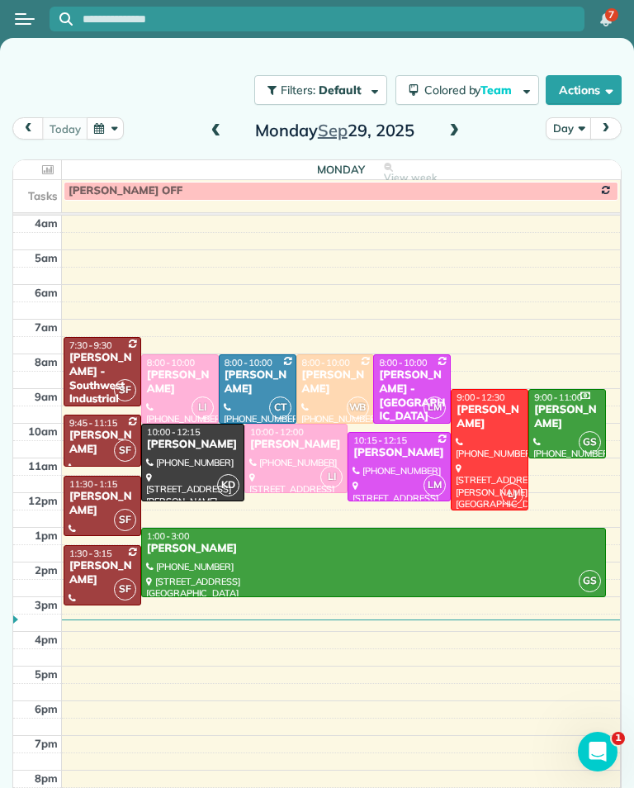
click at [447, 133] on span at bounding box center [454, 131] width 18 height 15
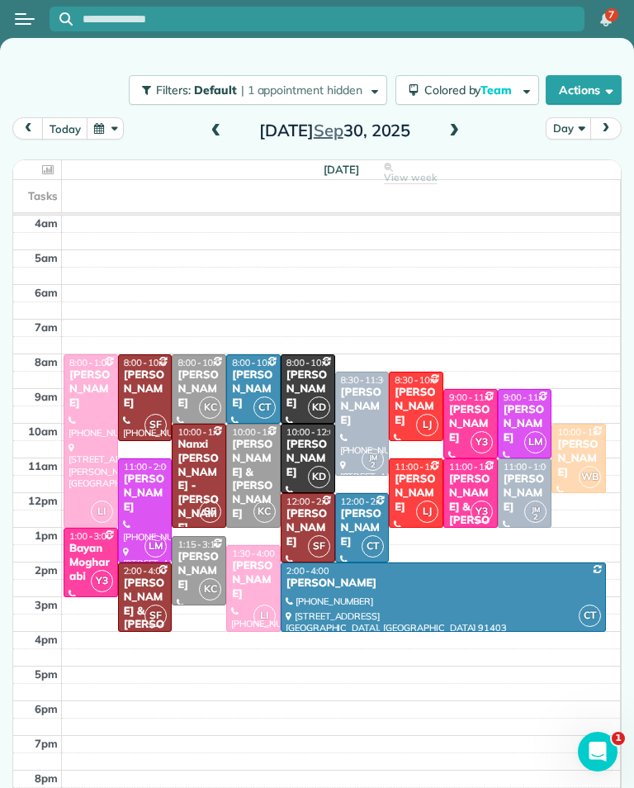
click at [410, 485] on div "[PERSON_NAME]" at bounding box center [416, 493] width 45 height 42
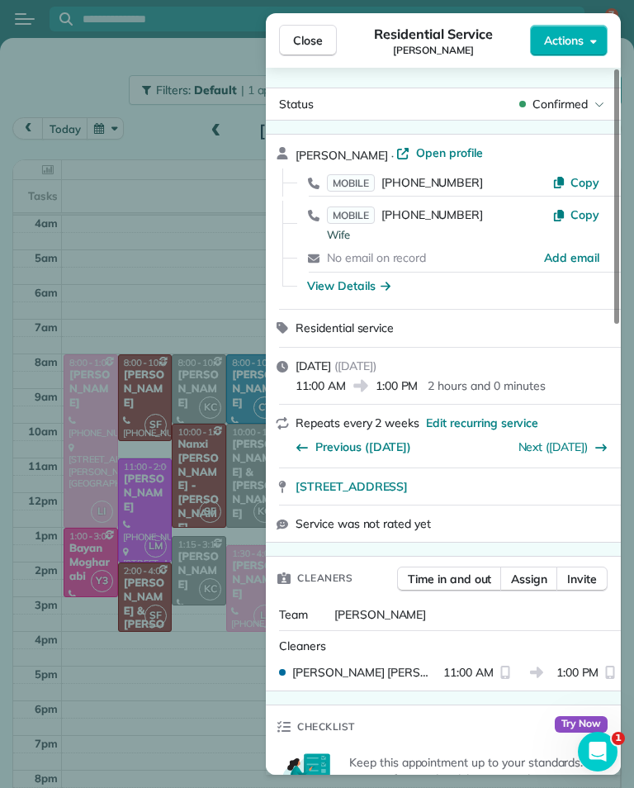
click at [360, 174] on span "MOBILE" at bounding box center [351, 182] width 48 height 17
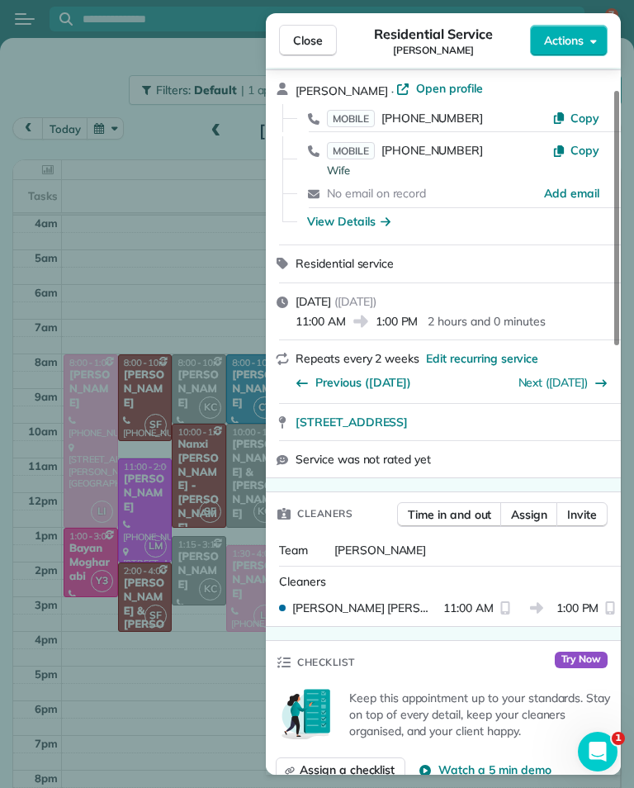
scroll to position [64, 0]
click at [135, 280] on div "Close Residential Service [PERSON_NAME] Actions Status Confirmed [PERSON_NAME] …" at bounding box center [317, 394] width 634 height 788
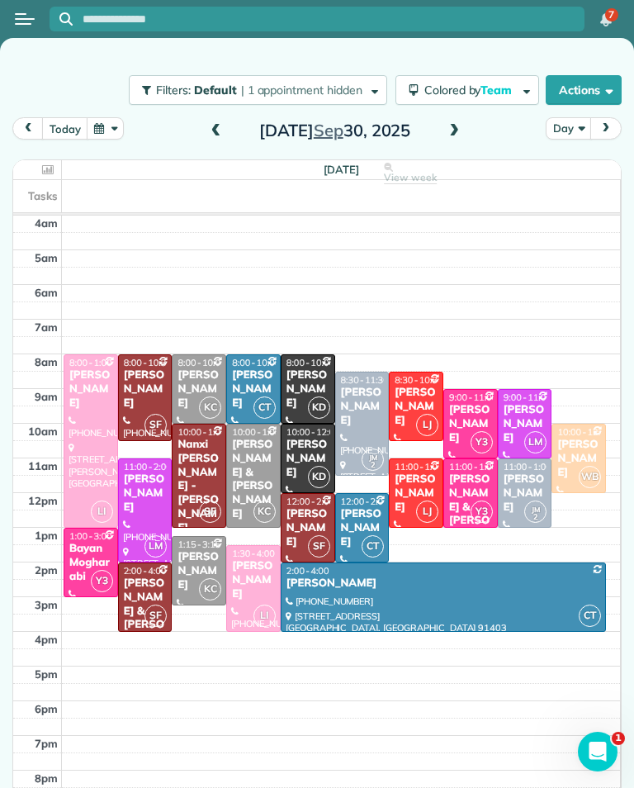
click at [117, 129] on button "button" at bounding box center [106, 128] width 38 height 22
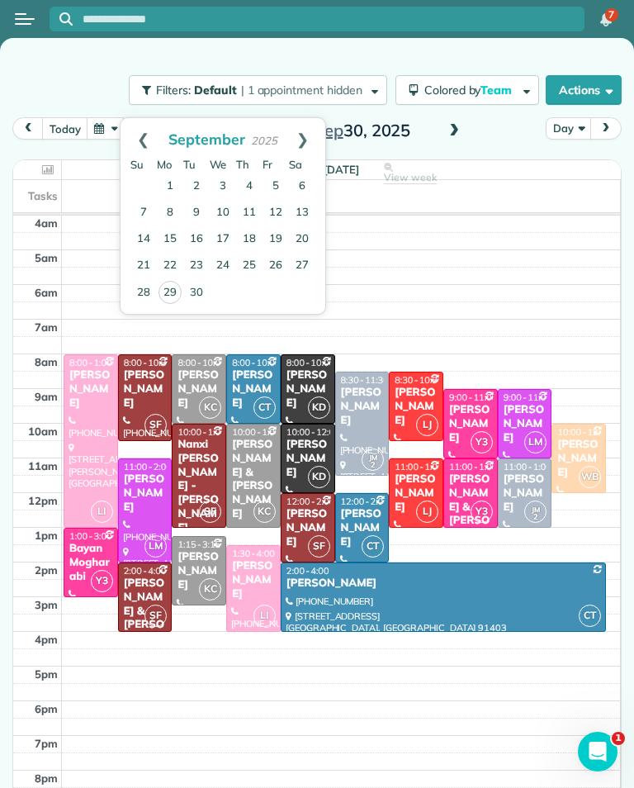
click at [103, 130] on button "button" at bounding box center [106, 128] width 38 height 22
click at [307, 134] on link "Next" at bounding box center [302, 138] width 45 height 41
click at [277, 216] on link "10" at bounding box center [276, 213] width 26 height 26
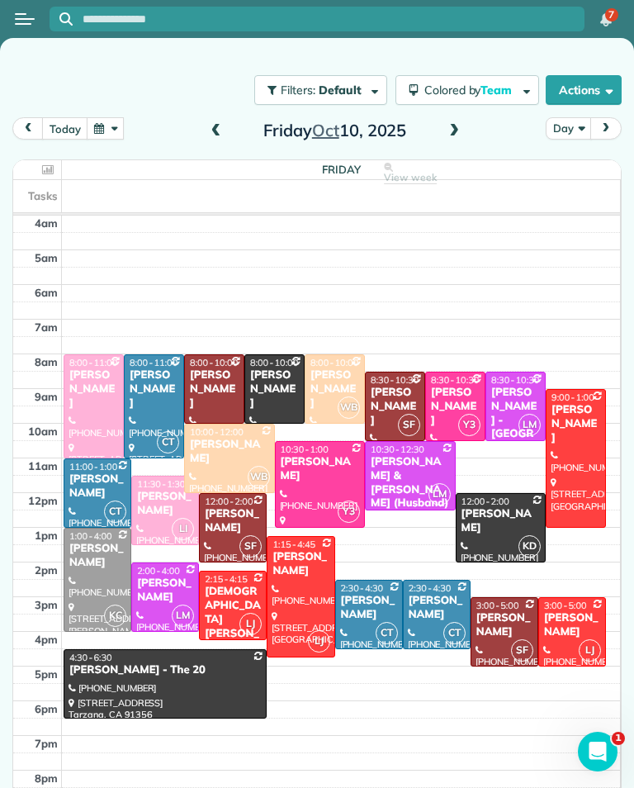
click at [195, 136] on div "[DATE] Day [DATE]" at bounding box center [316, 132] width 609 height 31
click at [219, 139] on span at bounding box center [216, 131] width 18 height 25
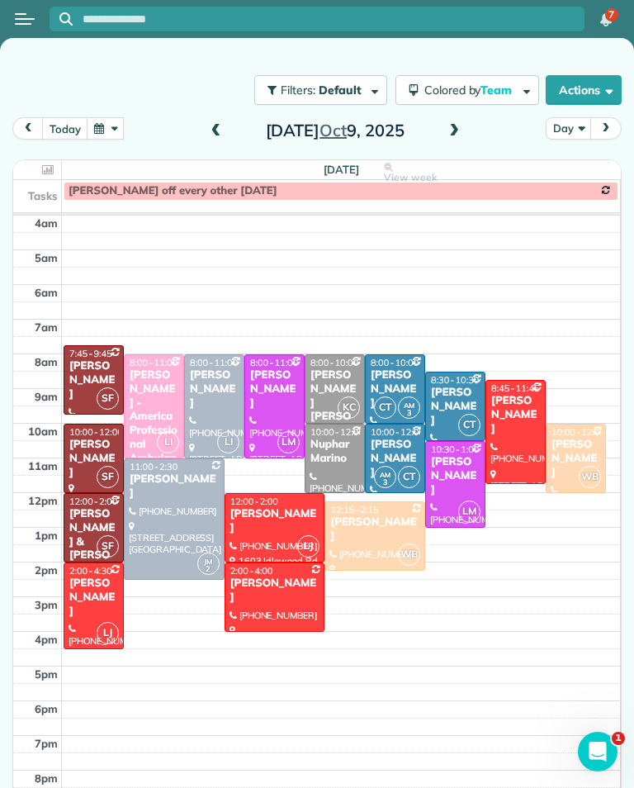
click at [455, 128] on span at bounding box center [454, 131] width 18 height 15
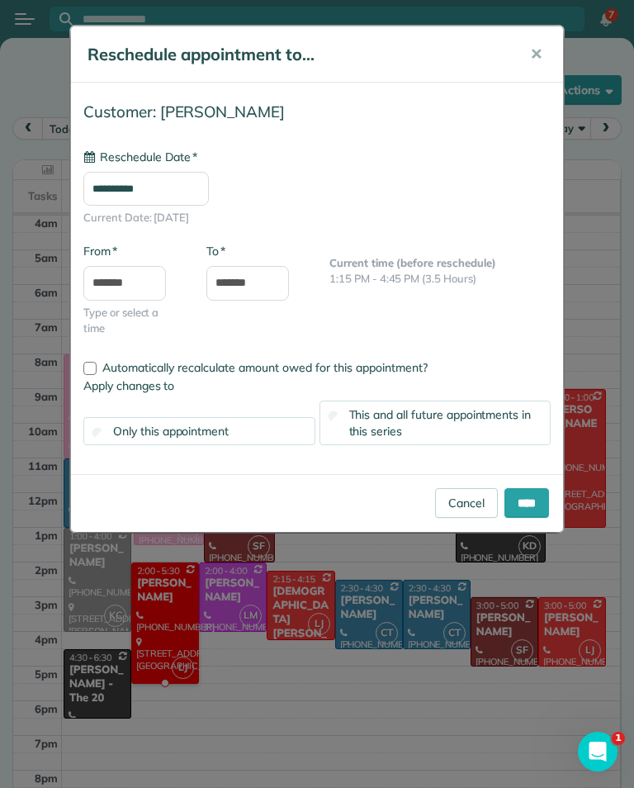
click at [176, 192] on input "**********" at bounding box center [146, 189] width 126 height 35
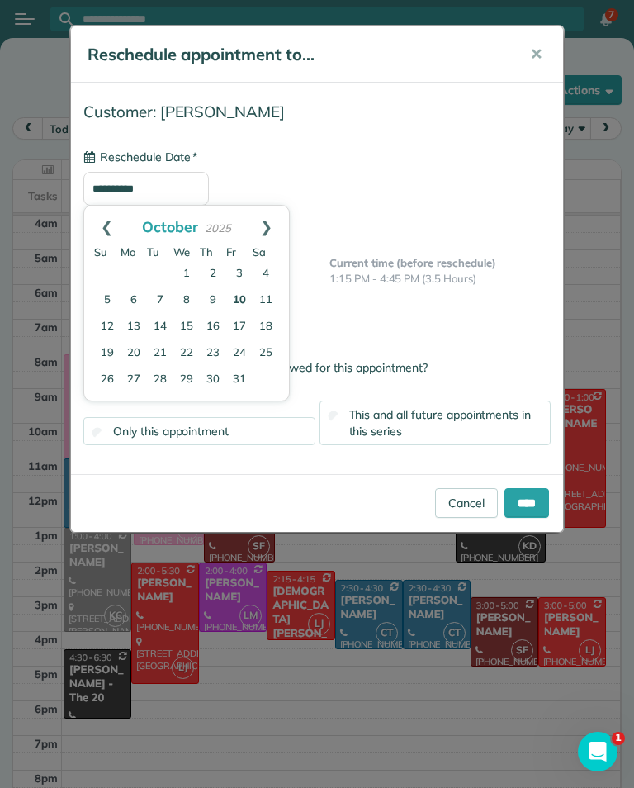
click at [171, 293] on link "7" at bounding box center [160, 300] width 26 height 26
type input "**********"
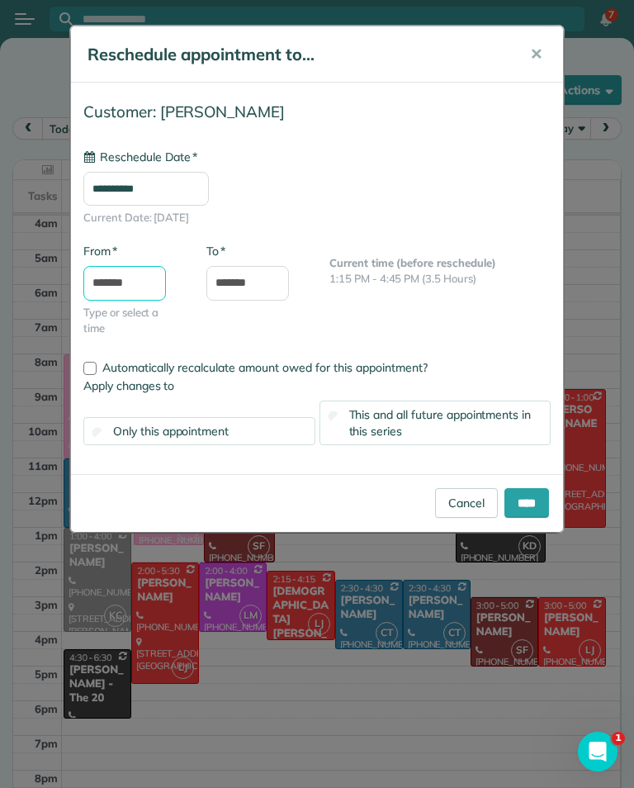
click at [144, 283] on input "*******" at bounding box center [124, 283] width 83 height 35
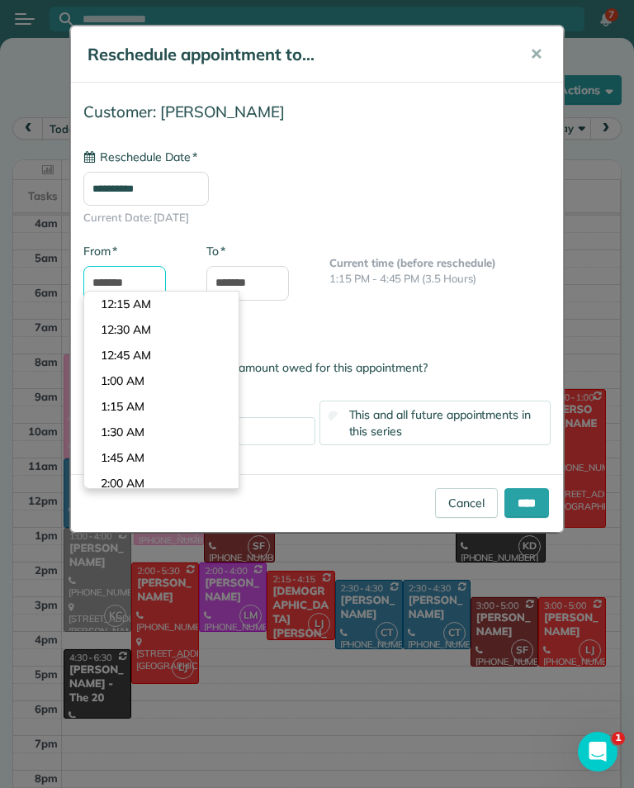
scroll to position [1382, 0]
click at [182, 311] on body "7 S Filters: Default | 1 appointment hidden Colored by Team Color by Cleaner Co…" at bounding box center [317, 394] width 634 height 788
type input "*******"
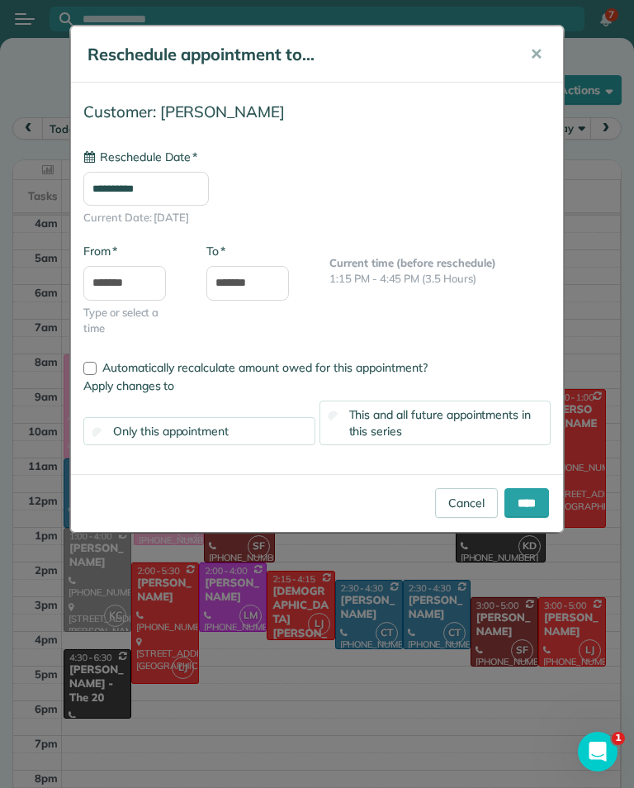
click at [524, 495] on input "****" at bounding box center [527, 503] width 45 height 30
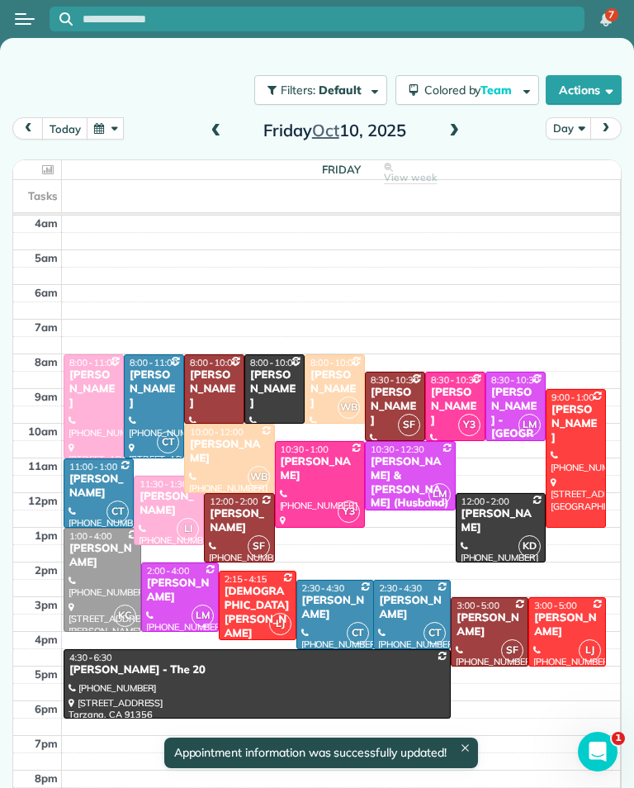
click at [217, 131] on span at bounding box center [216, 131] width 18 height 15
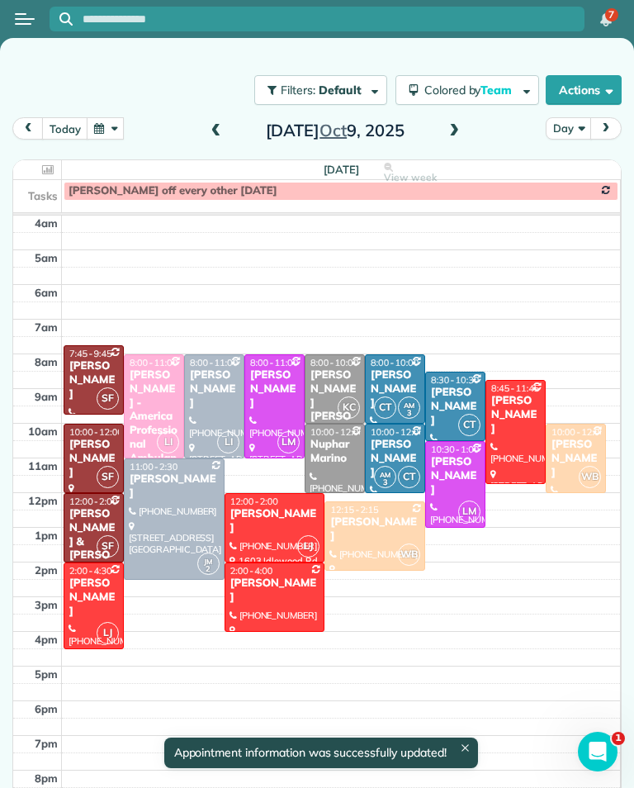
click at [211, 131] on span at bounding box center [216, 131] width 18 height 15
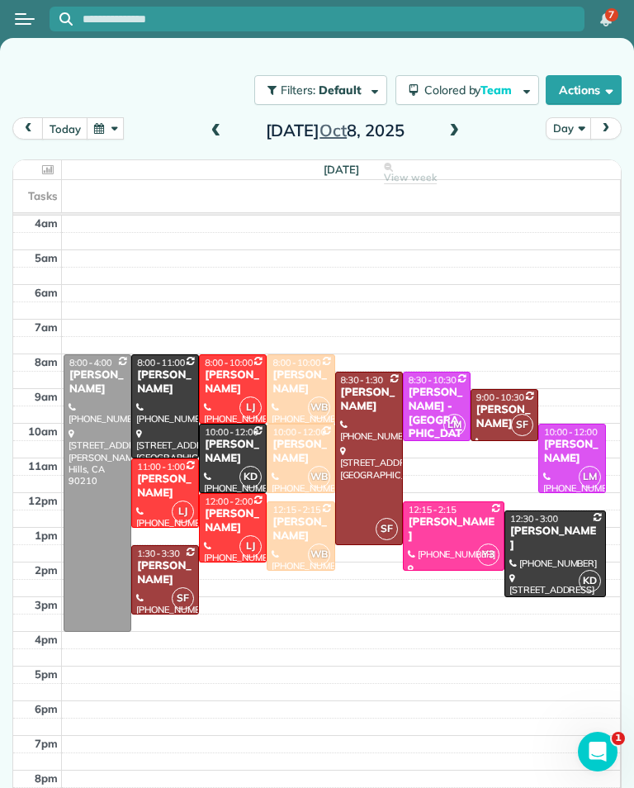
click at [210, 126] on span at bounding box center [216, 131] width 18 height 15
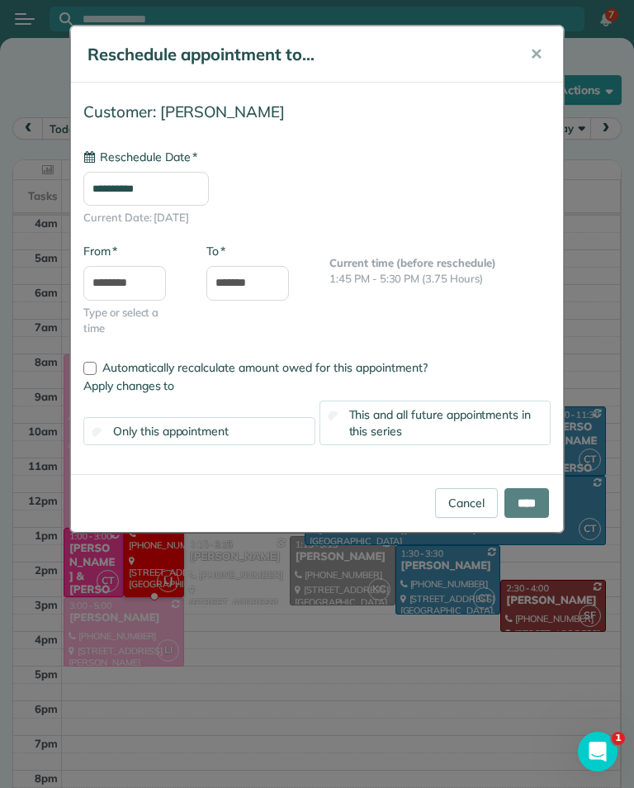
type input "**********"
click at [534, 498] on input "****" at bounding box center [527, 503] width 45 height 30
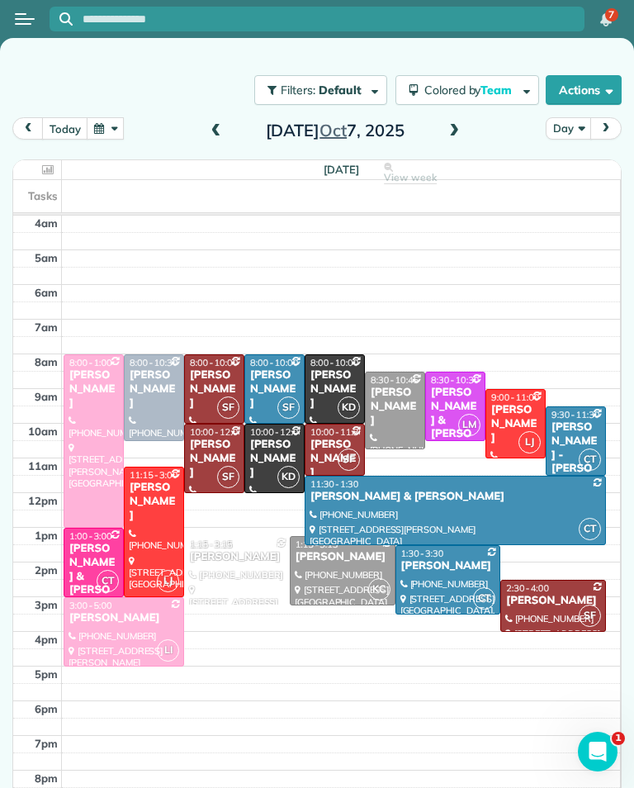
click at [115, 131] on button "button" at bounding box center [106, 128] width 38 height 22
click at [107, 124] on button "button" at bounding box center [106, 128] width 38 height 22
click at [102, 127] on button "button" at bounding box center [106, 128] width 38 height 22
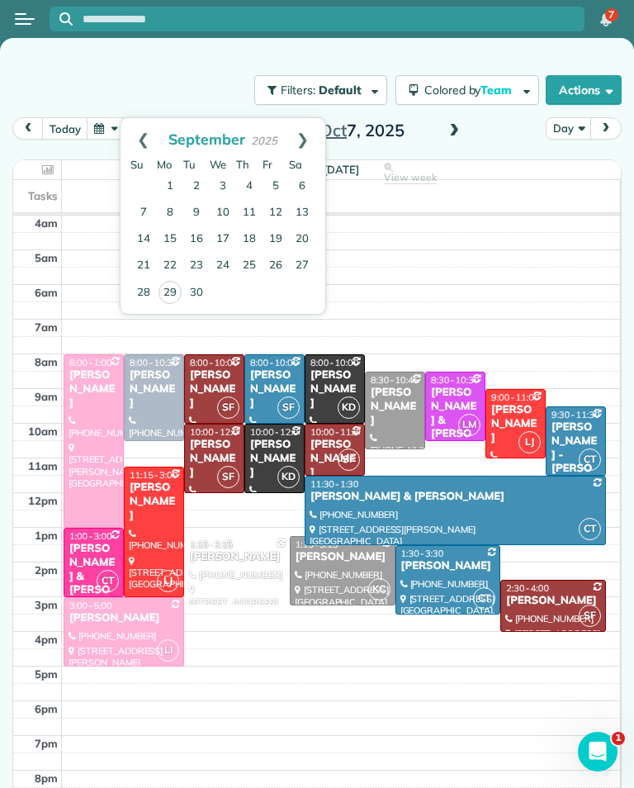
click at [299, 135] on link "Next" at bounding box center [302, 138] width 45 height 41
click at [303, 214] on link "11" at bounding box center [302, 213] width 26 height 26
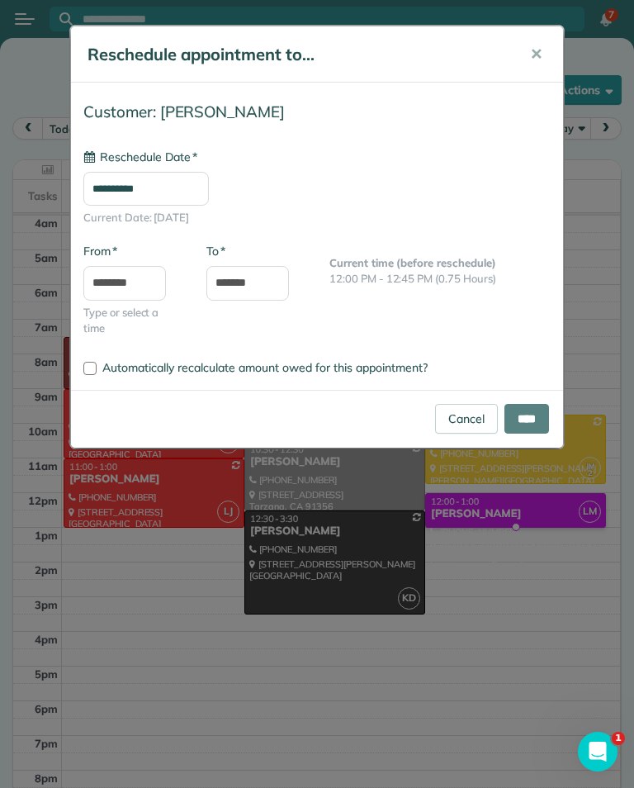
type input "**********"
click at [274, 289] on input "*******" at bounding box center [247, 283] width 83 height 35
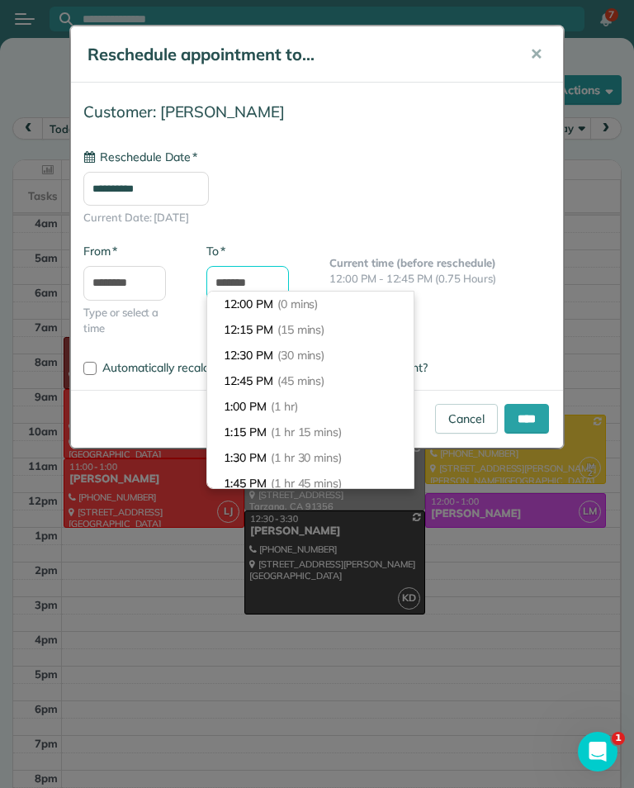
scroll to position [77, 0]
click at [326, 432] on li "2:00 PM (2 hrs)" at bounding box center [310, 432] width 206 height 26
type input "*******"
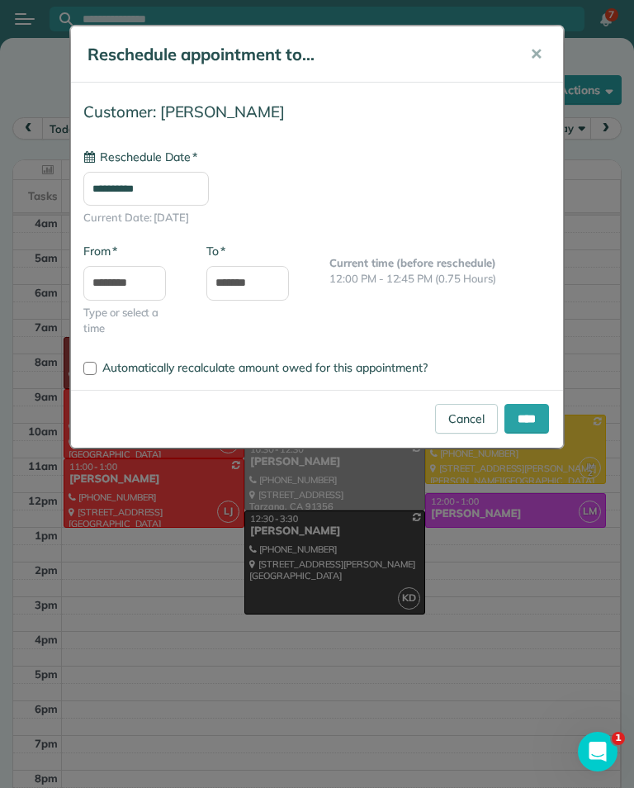
click at [529, 419] on input "****" at bounding box center [527, 419] width 45 height 30
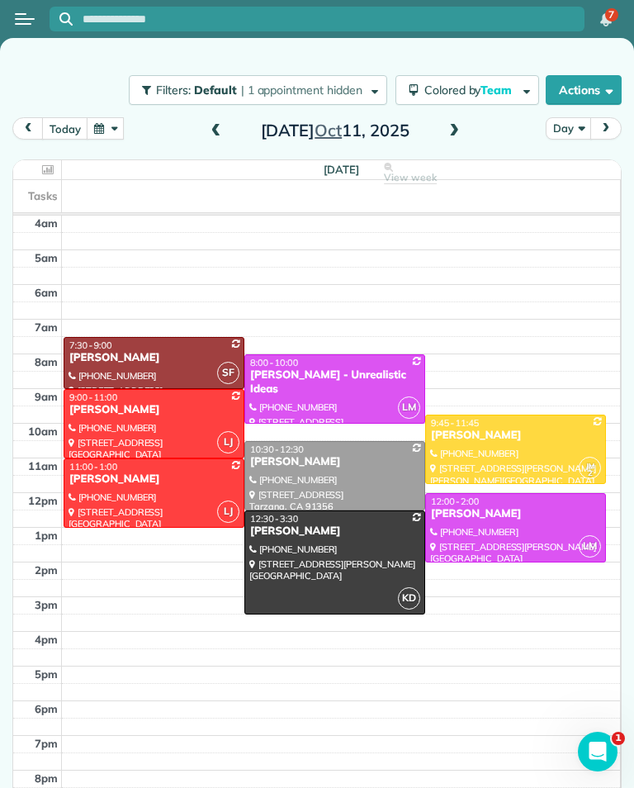
click at [111, 137] on button "button" at bounding box center [106, 128] width 38 height 22
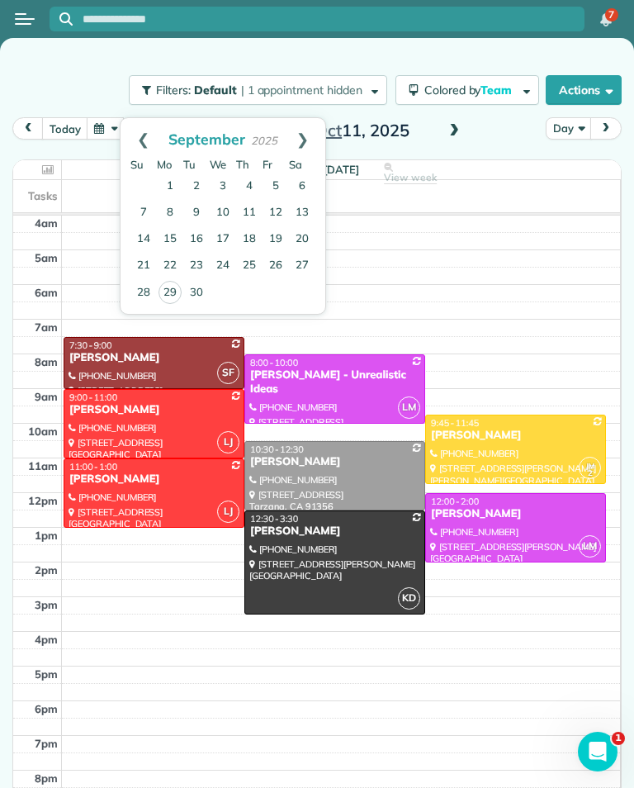
click at [224, 185] on link "3" at bounding box center [223, 186] width 26 height 26
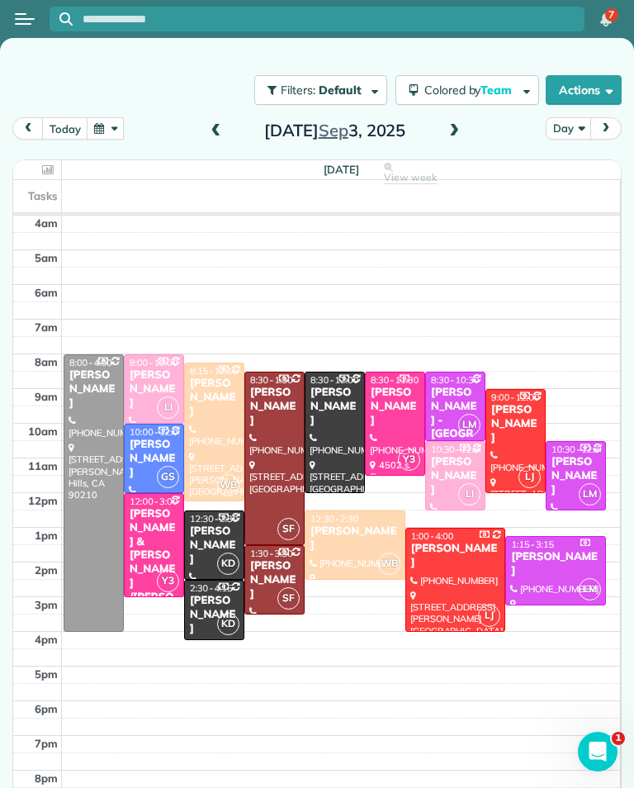
click at [408, 419] on div at bounding box center [395, 423] width 59 height 102
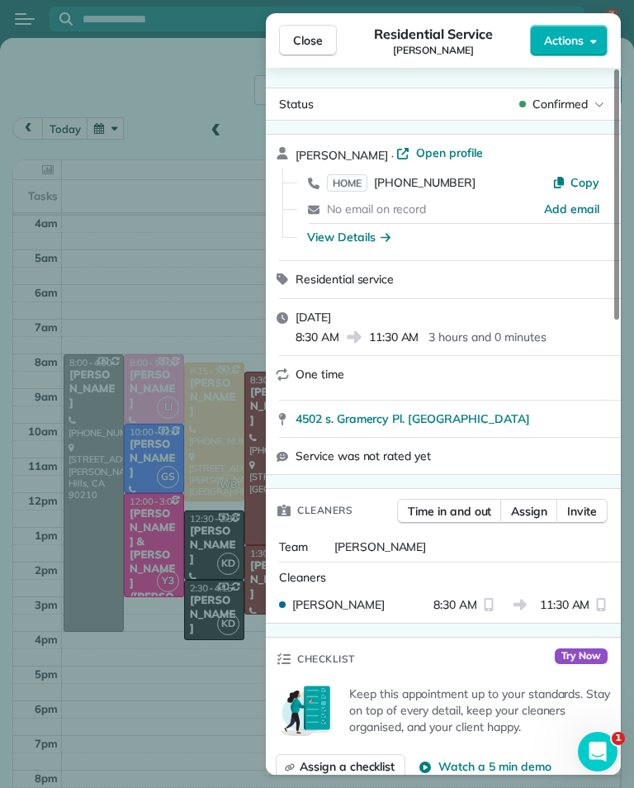
click at [108, 723] on div "Close Residential Service [PERSON_NAME] Actions Status Confirmed [PERSON_NAME] …" at bounding box center [317, 394] width 634 height 788
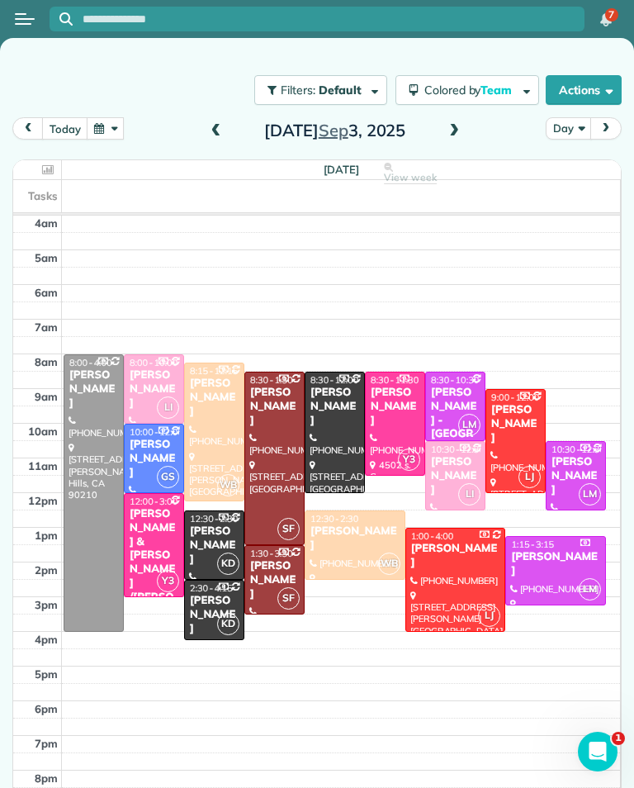
click at [98, 135] on button "button" at bounding box center [106, 128] width 38 height 22
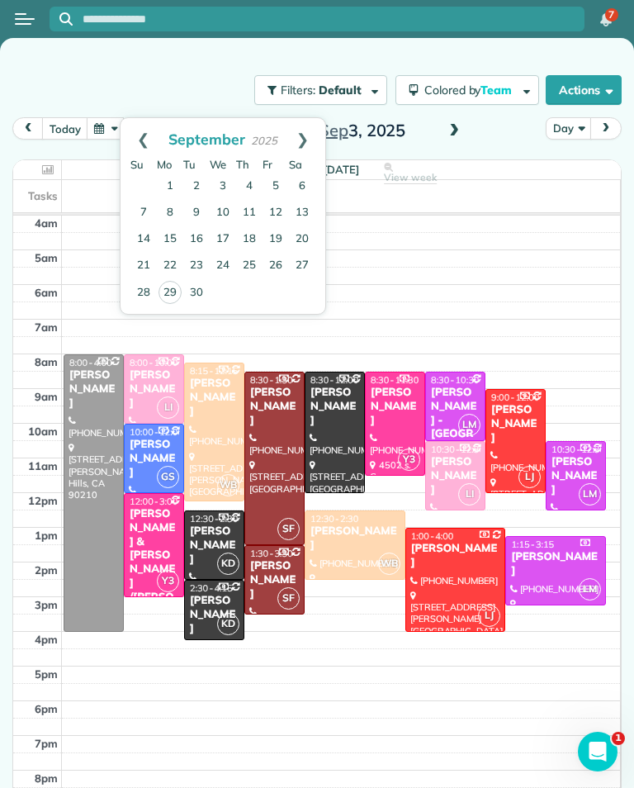
click at [116, 128] on button "button" at bounding box center [106, 128] width 38 height 22
click at [311, 140] on link "Next" at bounding box center [302, 138] width 45 height 41
click at [306, 209] on link "11" at bounding box center [302, 213] width 26 height 26
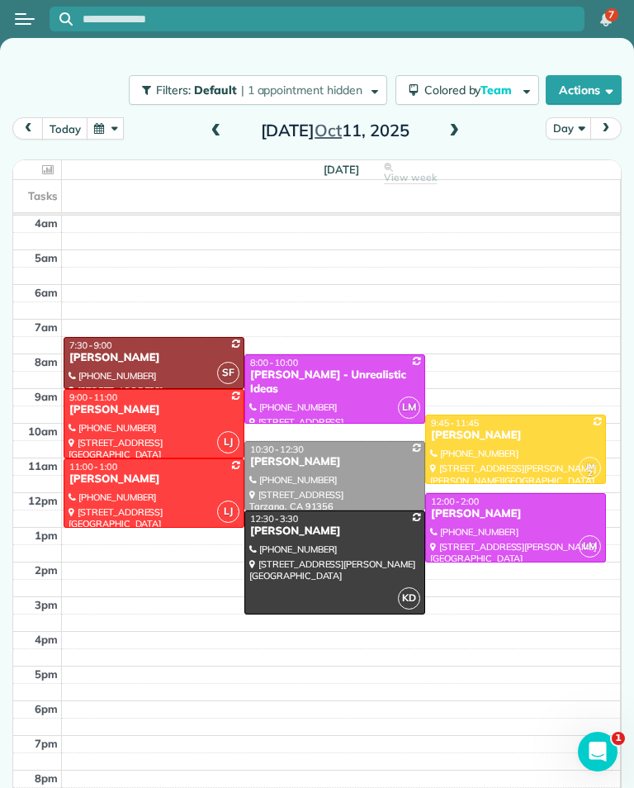
click at [362, 410] on div at bounding box center [334, 389] width 179 height 68
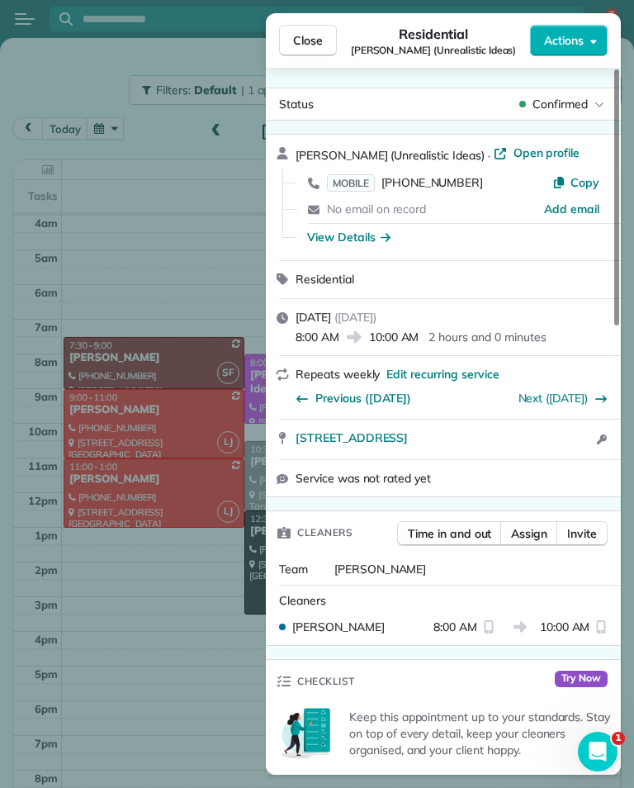
click at [148, 682] on div "Close Residential [PERSON_NAME] (Unrealistic Ideas) Actions Status Confirmed [P…" at bounding box center [317, 394] width 634 height 788
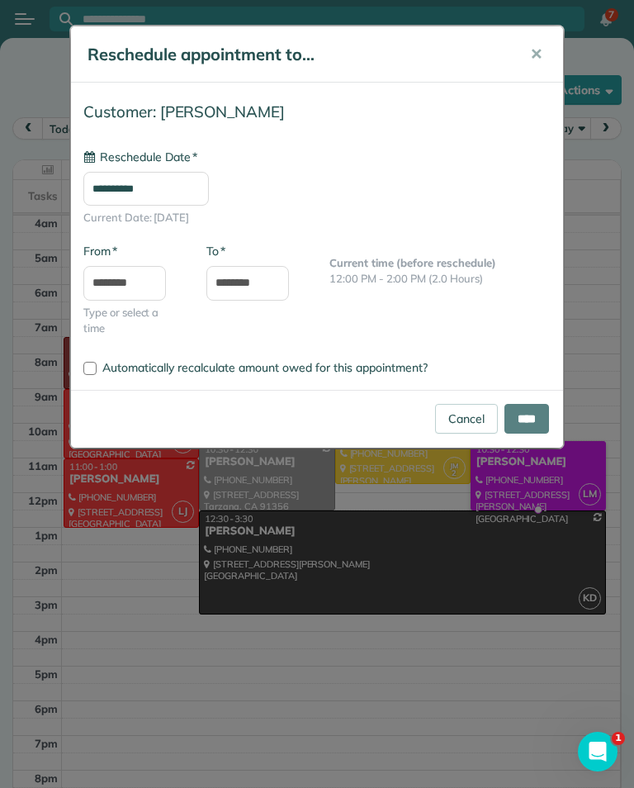
type input "**********"
click at [528, 421] on input "****" at bounding box center [527, 419] width 45 height 30
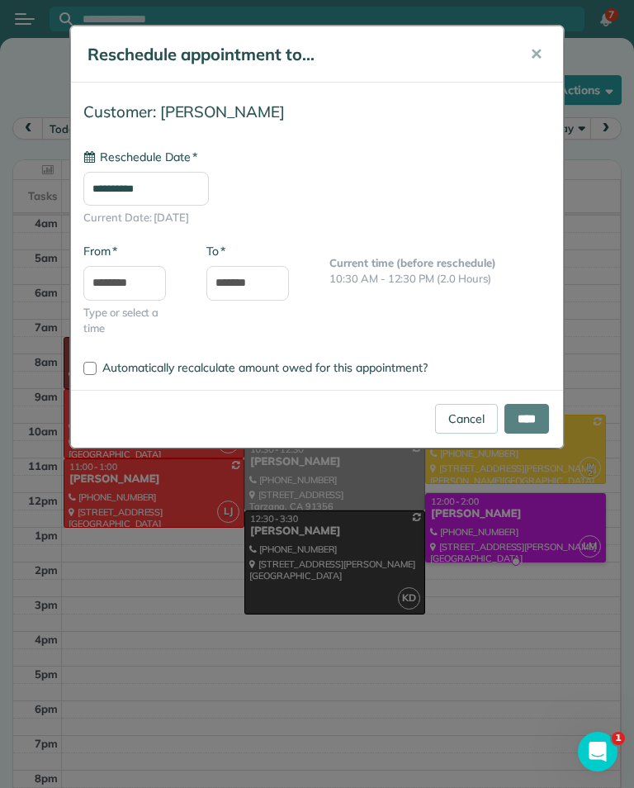
type input "**********"
click at [524, 424] on input "****" at bounding box center [527, 419] width 45 height 30
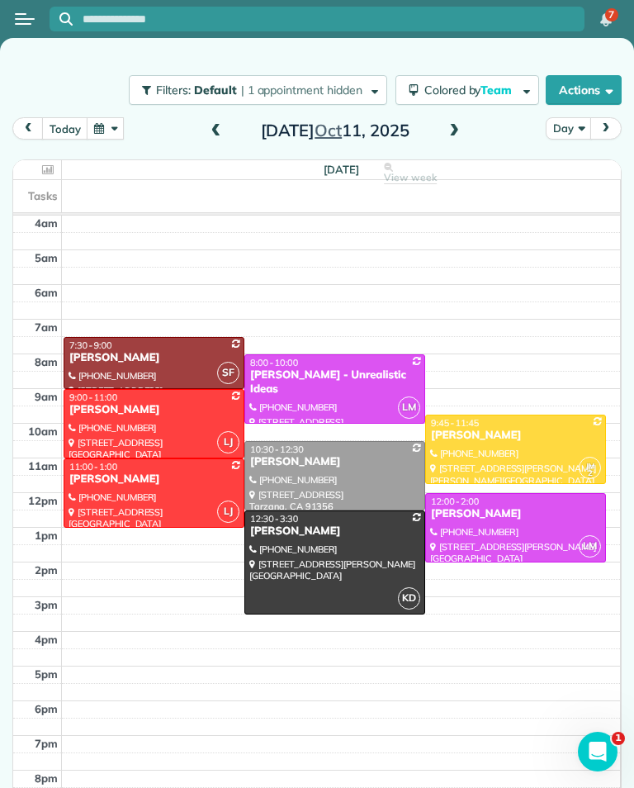
click at [214, 121] on span at bounding box center [216, 131] width 18 height 25
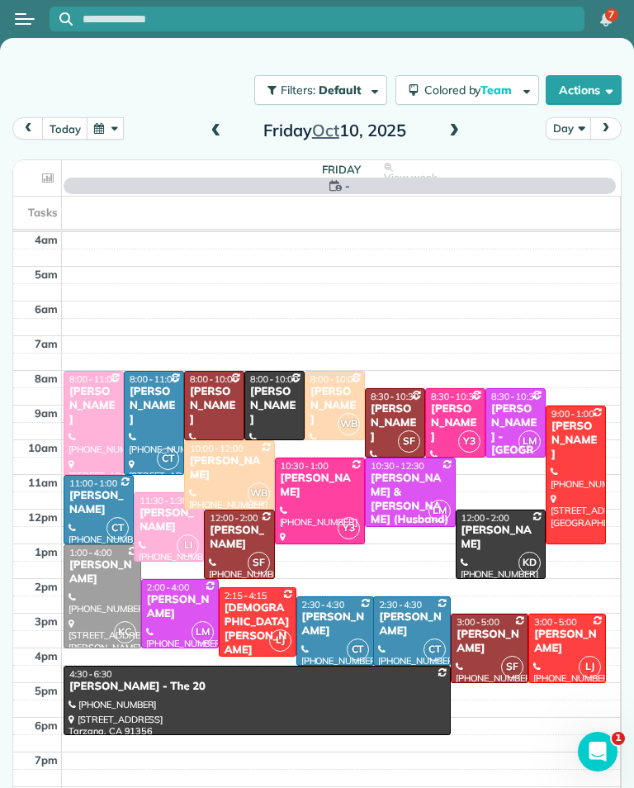
scroll to position [26, 0]
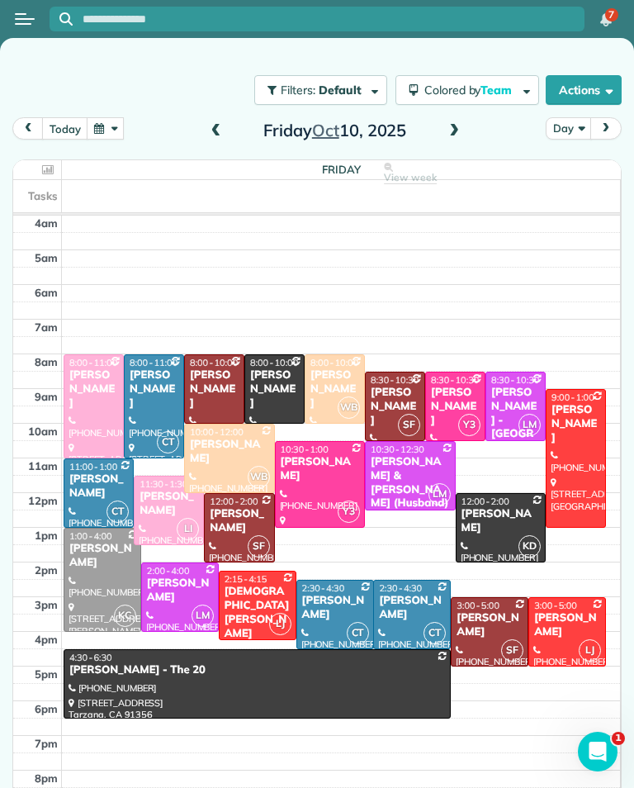
click at [215, 124] on span at bounding box center [216, 131] width 18 height 15
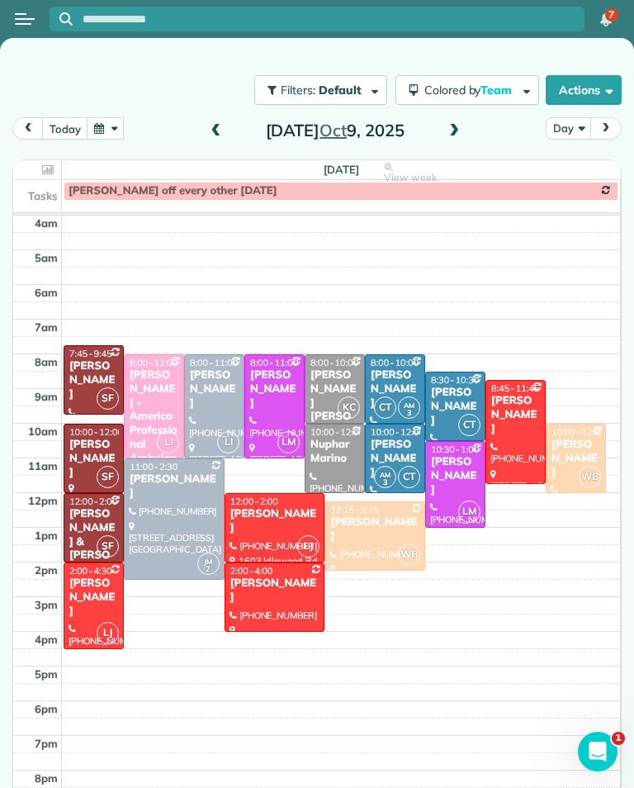
click at [214, 124] on span at bounding box center [216, 131] width 18 height 15
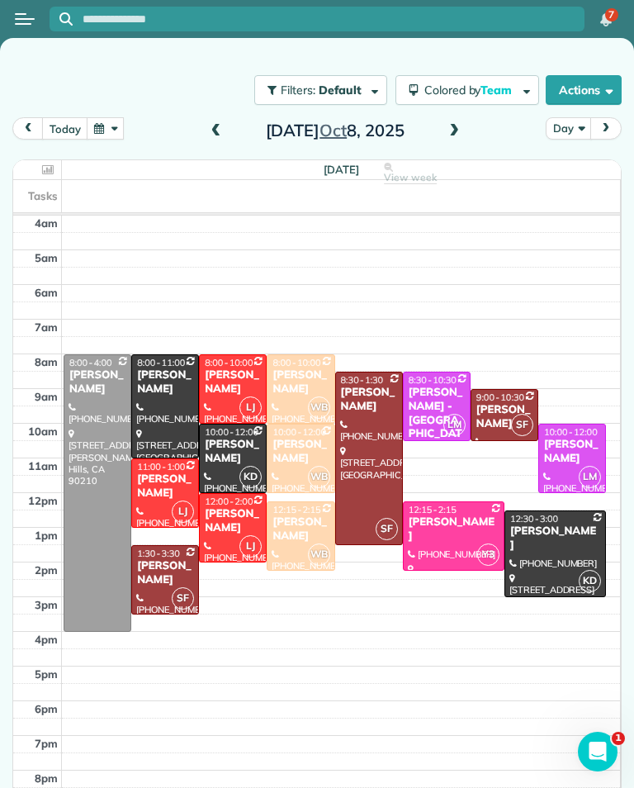
click at [117, 117] on button "button" at bounding box center [106, 128] width 38 height 22
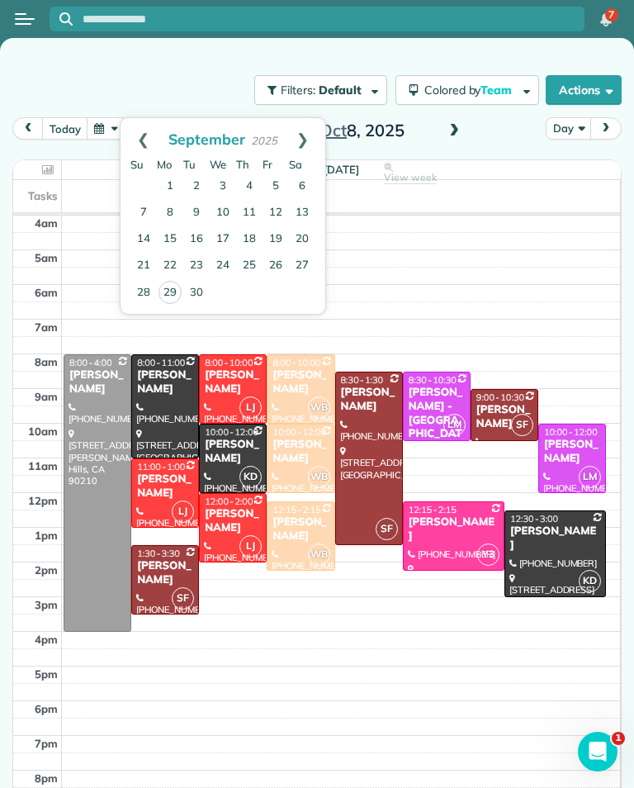
click at [305, 118] on link "Next" at bounding box center [302, 138] width 45 height 41
click at [235, 173] on link "1" at bounding box center [223, 186] width 26 height 26
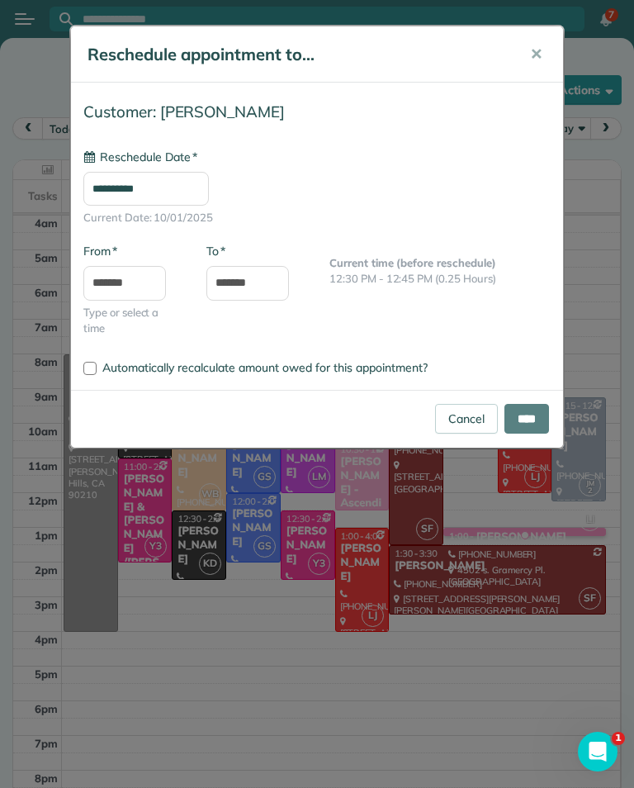
type input "**********"
click at [270, 276] on input "*******" at bounding box center [247, 283] width 83 height 35
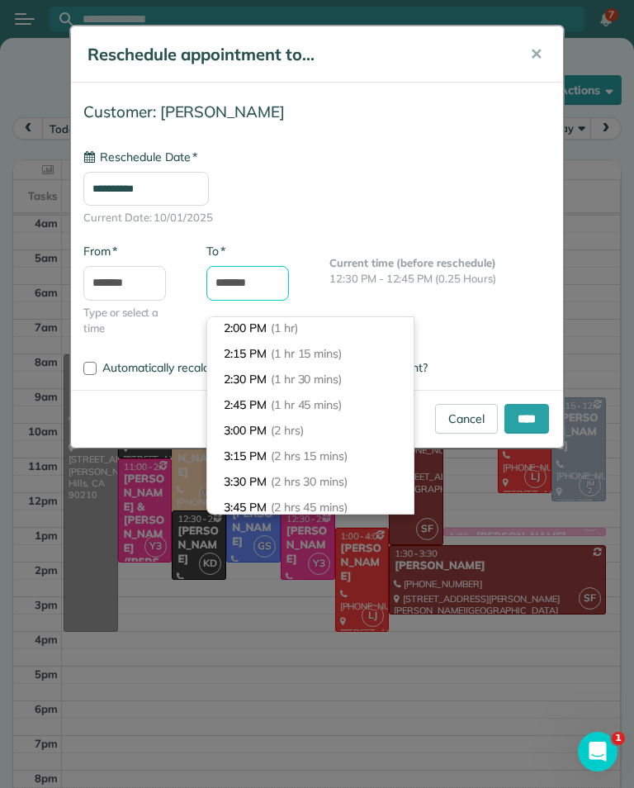
scroll to position [107, 0]
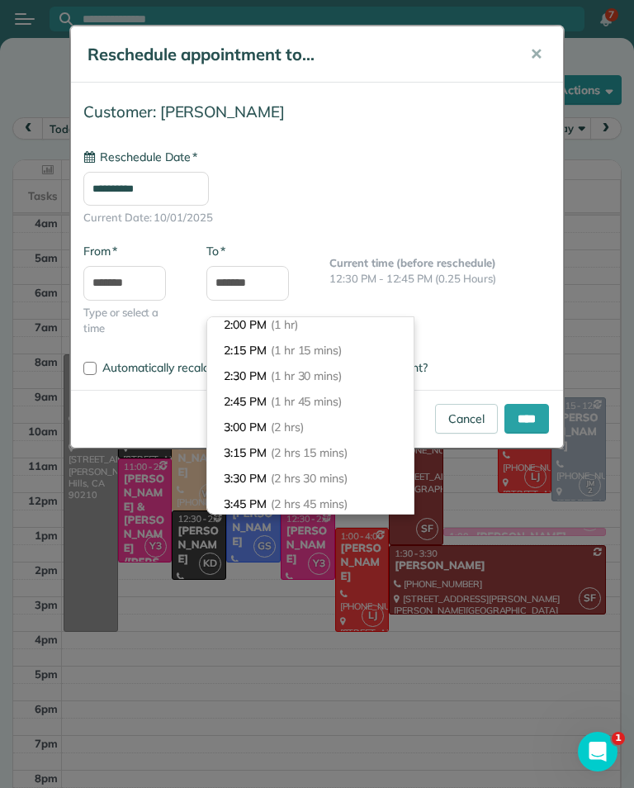
click at [329, 415] on li "3:00 PM (2 hrs)" at bounding box center [310, 428] width 206 height 26
type input "*******"
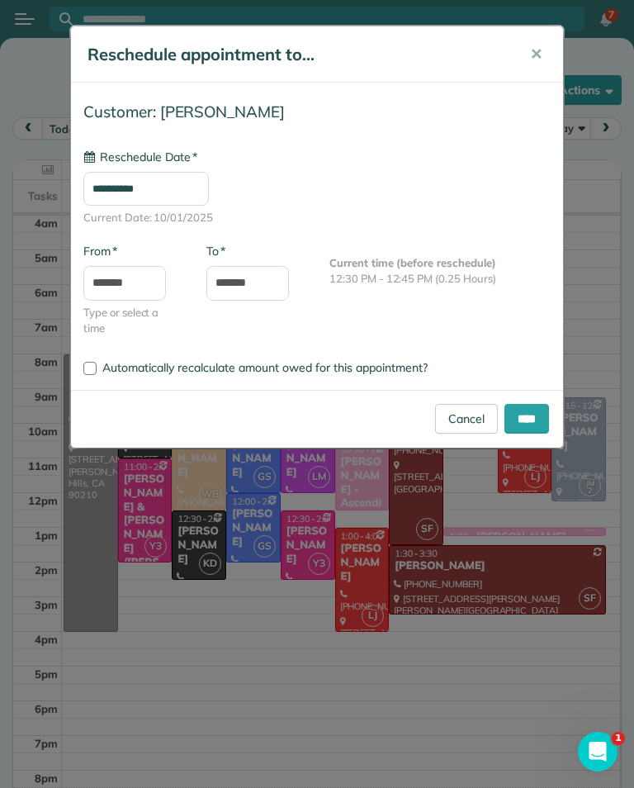
click at [527, 419] on input "****" at bounding box center [527, 419] width 45 height 30
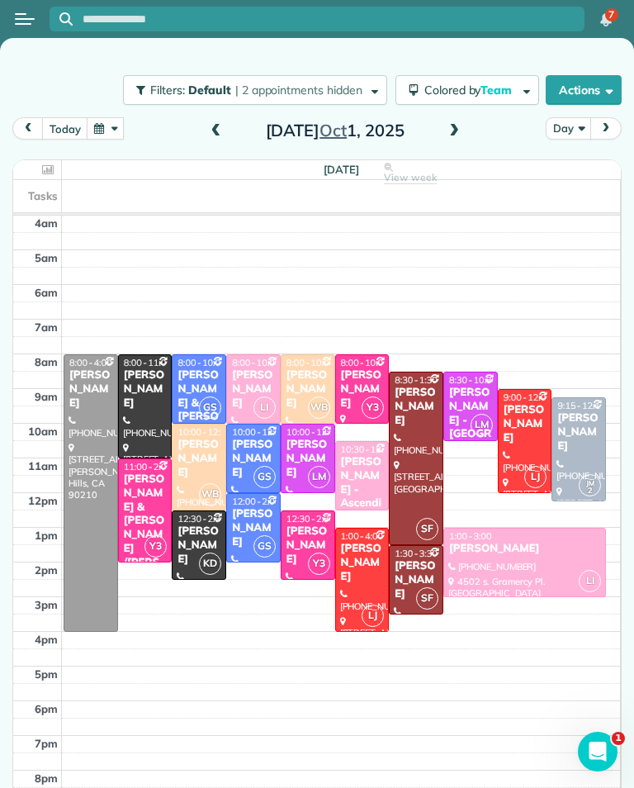
click at [373, 455] on div "[PERSON_NAME] - Ascending Medicine" at bounding box center [362, 503] width 45 height 97
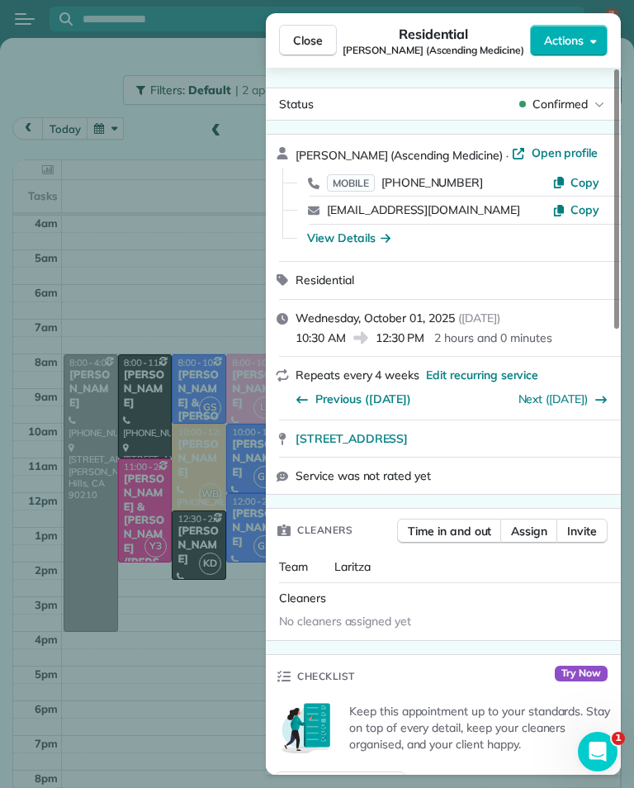
click at [202, 690] on div "Close Residential [PERSON_NAME] (Ascending Medicine) Actions Status Confirmed […" at bounding box center [317, 394] width 634 height 788
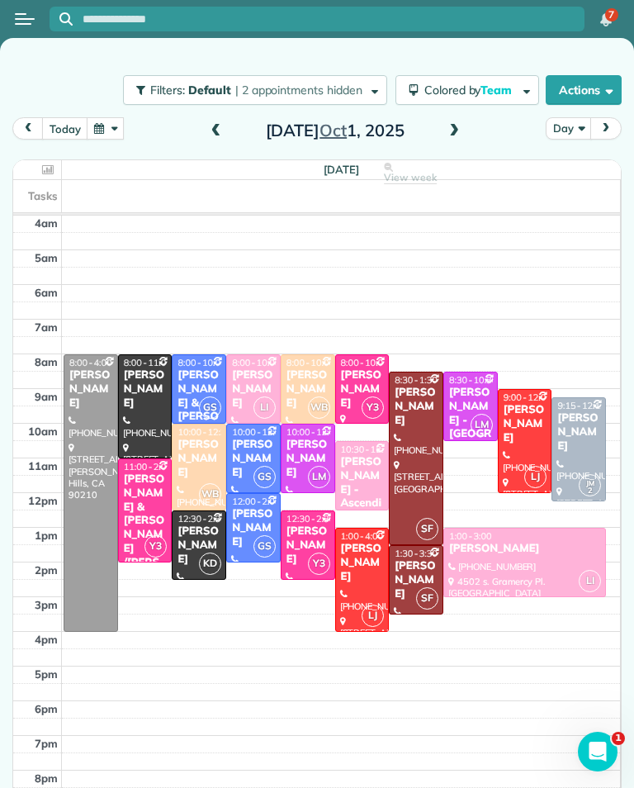
click at [371, 466] on div "[PERSON_NAME] - Ascending Medicine" at bounding box center [362, 503] width 45 height 97
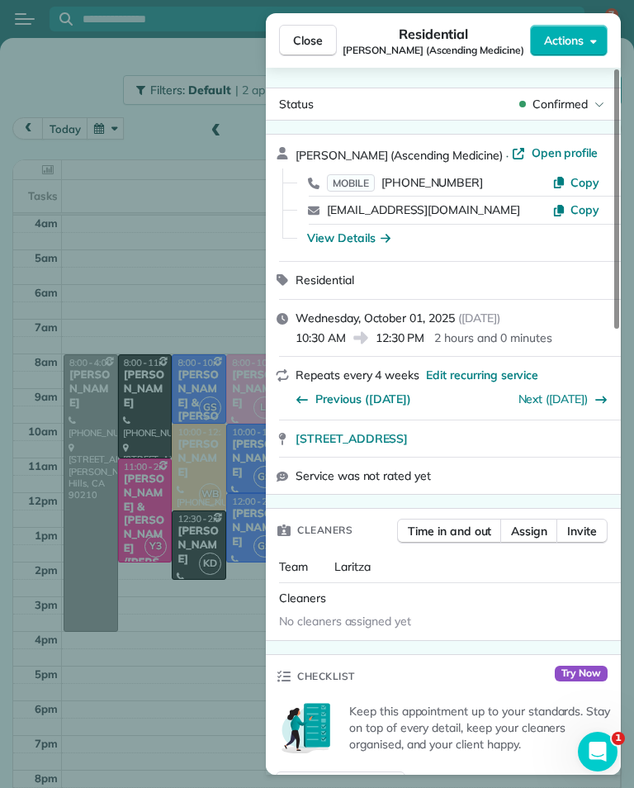
click at [190, 658] on div "Close Residential [PERSON_NAME] (Ascending Medicine) Actions Status Confirmed […" at bounding box center [317, 394] width 634 height 788
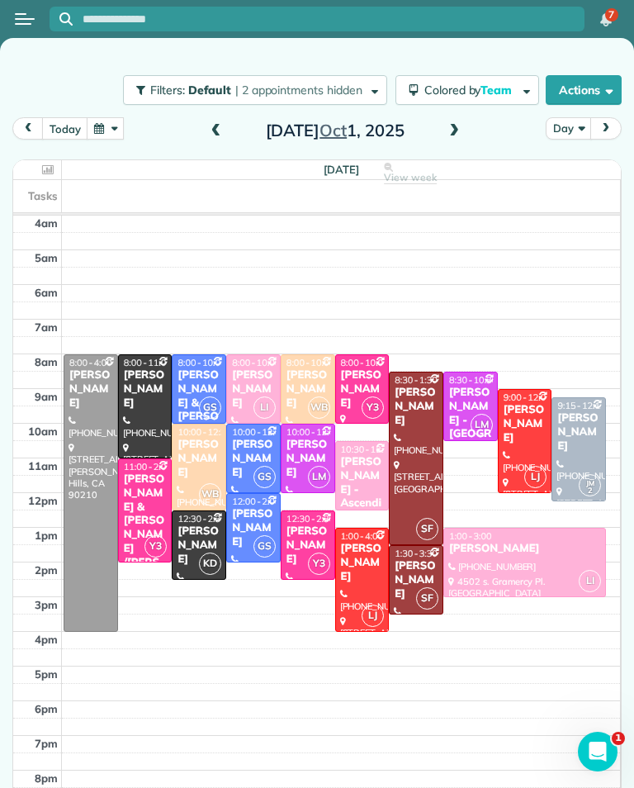
click at [110, 117] on button "button" at bounding box center [106, 128] width 38 height 22
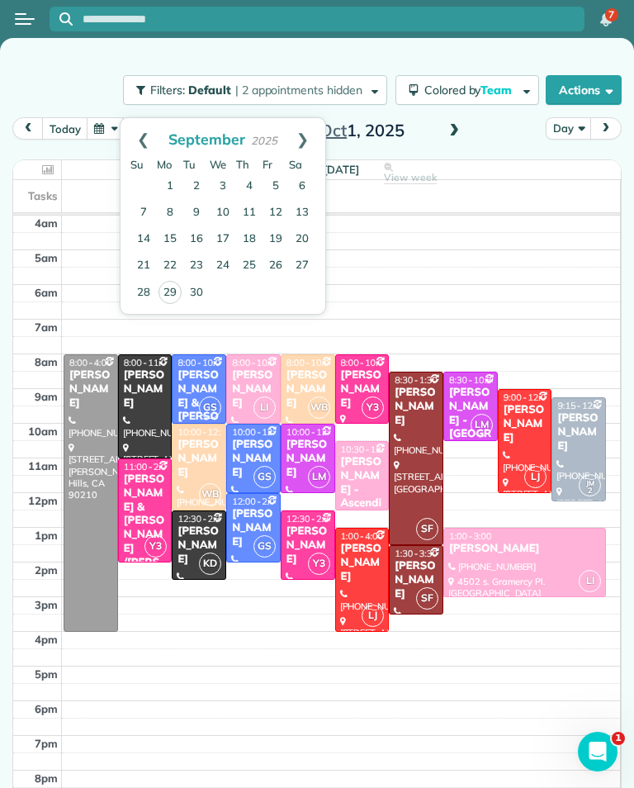
click at [303, 118] on link "Next" at bounding box center [302, 138] width 45 height 41
click at [199, 200] on link "7" at bounding box center [196, 213] width 26 height 26
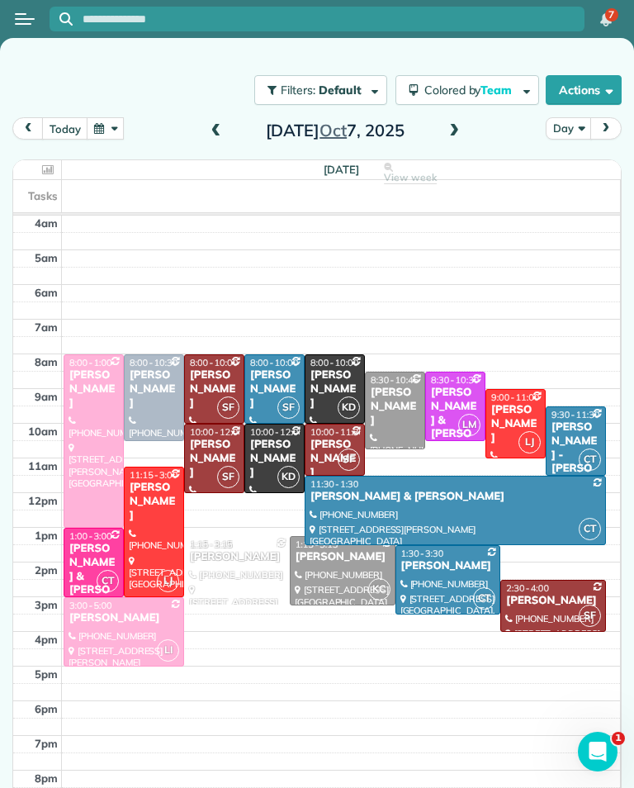
click at [173, 507] on div at bounding box center [154, 531] width 59 height 129
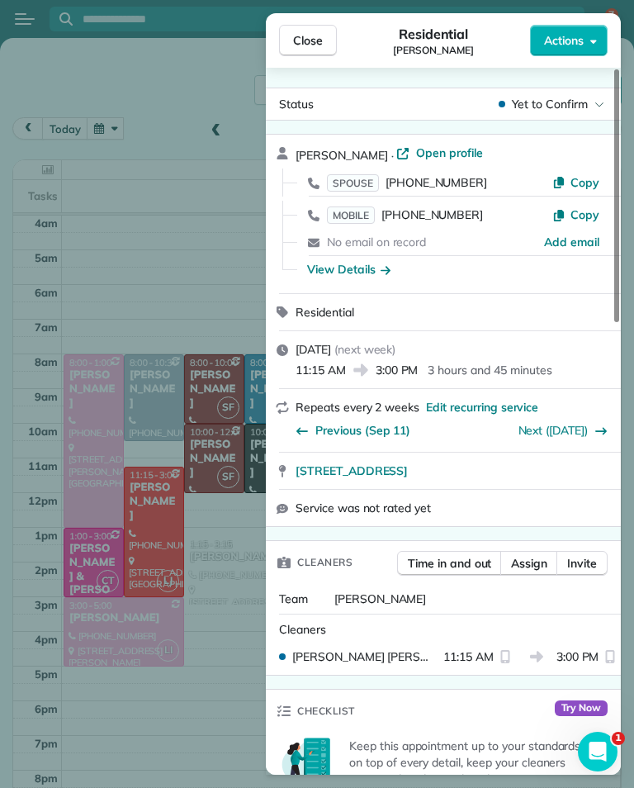
click at [232, 742] on div "Close Residential [PERSON_NAME] Actions Status Yet to Confirm [PERSON_NAME] · O…" at bounding box center [317, 394] width 634 height 788
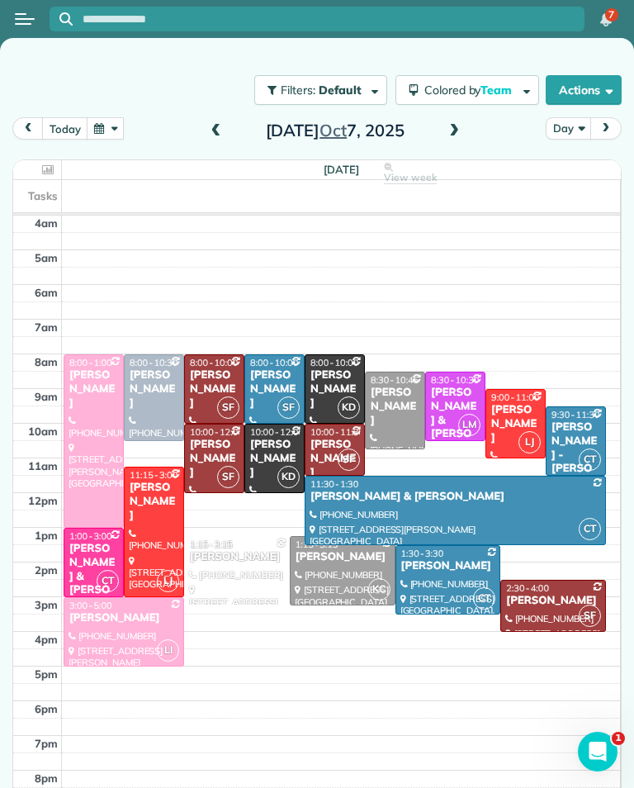
click at [173, 481] on div "[PERSON_NAME]" at bounding box center [154, 502] width 50 height 42
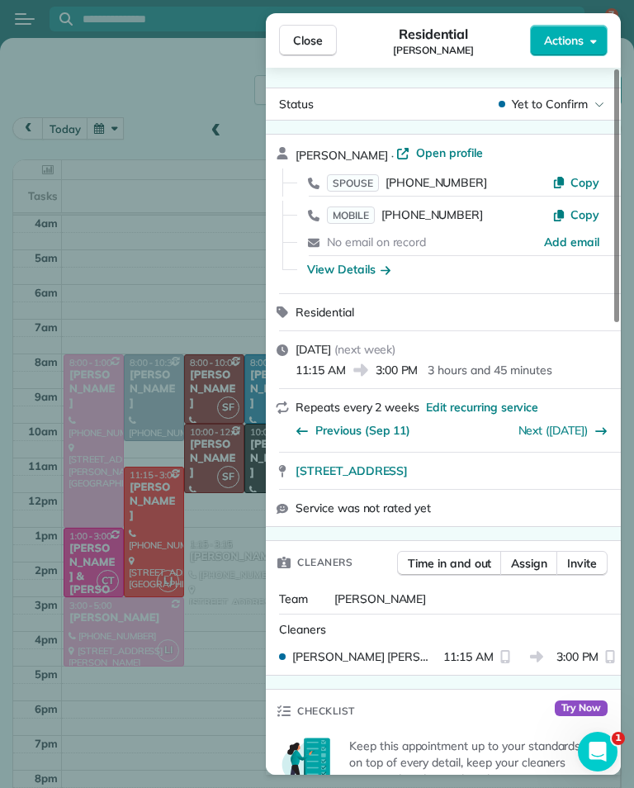
click at [193, 677] on div "Close Residential [PERSON_NAME] Actions Status Yet to Confirm [PERSON_NAME] · O…" at bounding box center [317, 394] width 634 height 788
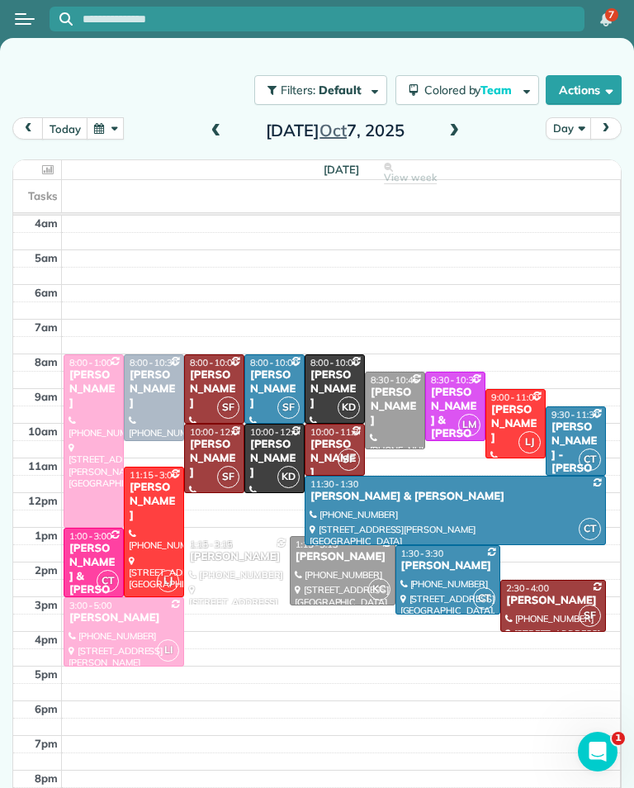
click at [110, 117] on button "button" at bounding box center [106, 128] width 38 height 22
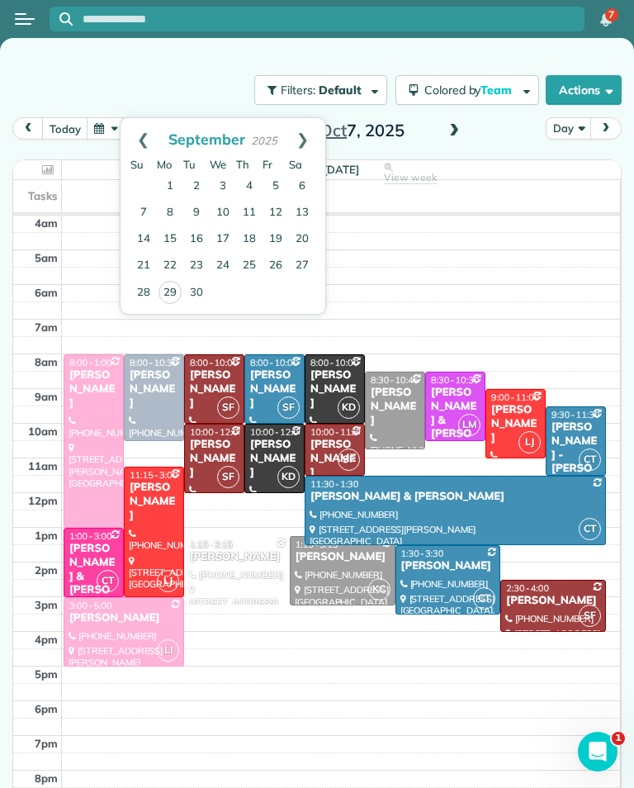
click at [313, 118] on link "Next" at bounding box center [302, 138] width 45 height 41
click at [177, 200] on link "6" at bounding box center [170, 213] width 26 height 26
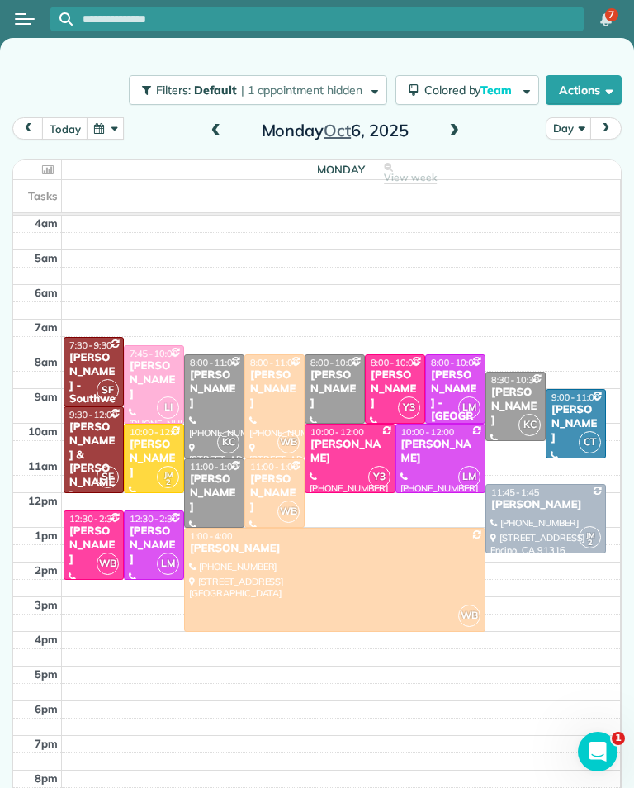
click at [452, 124] on span at bounding box center [454, 131] width 18 height 15
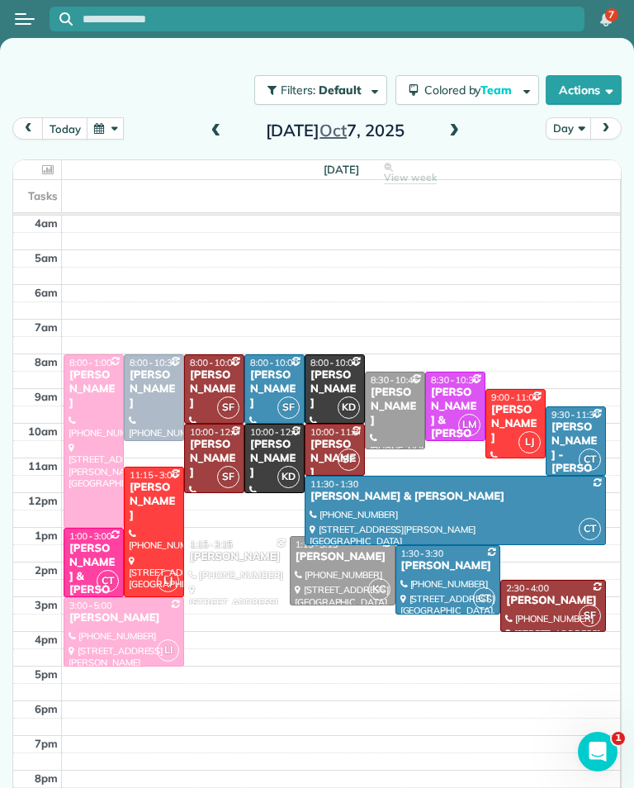
click at [67, 117] on button "today" at bounding box center [64, 128] width 45 height 22
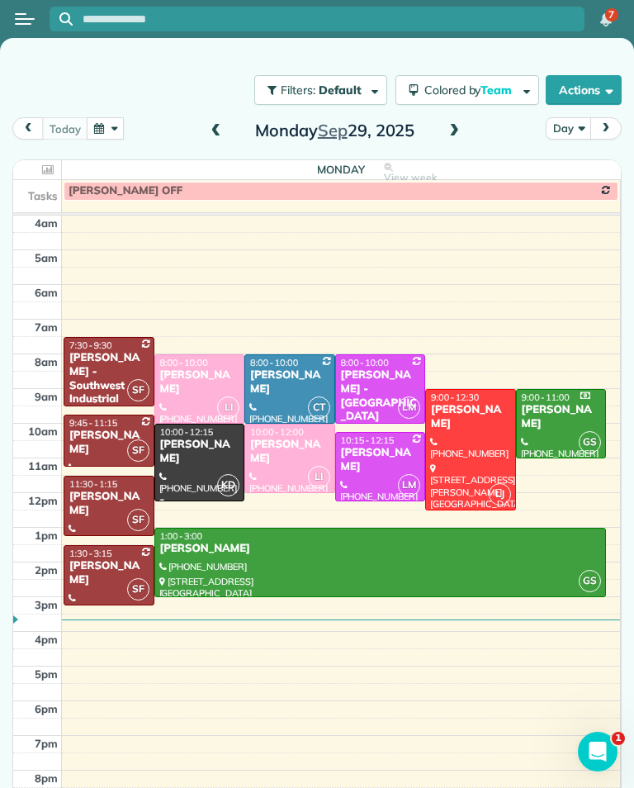
click at [453, 119] on span at bounding box center [454, 131] width 18 height 25
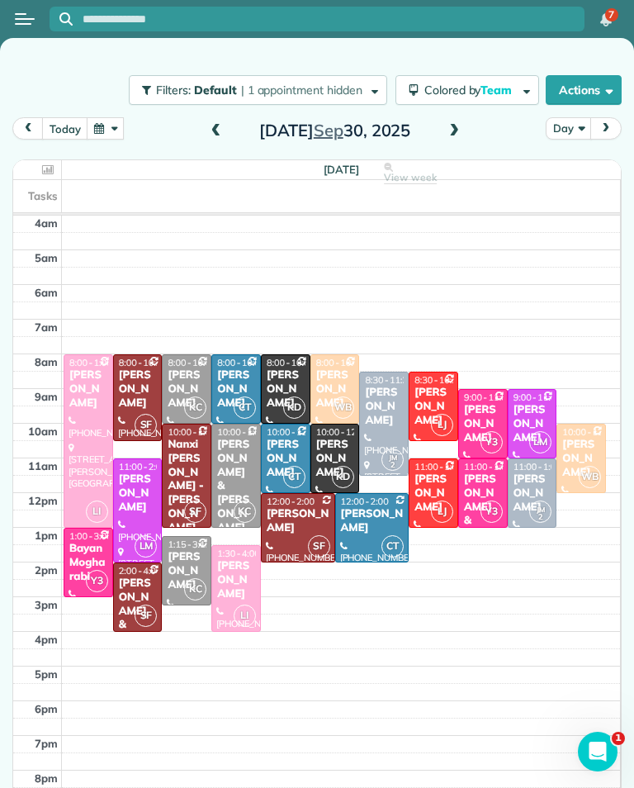
click at [187, 368] on div "[PERSON_NAME]" at bounding box center [187, 389] width 40 height 42
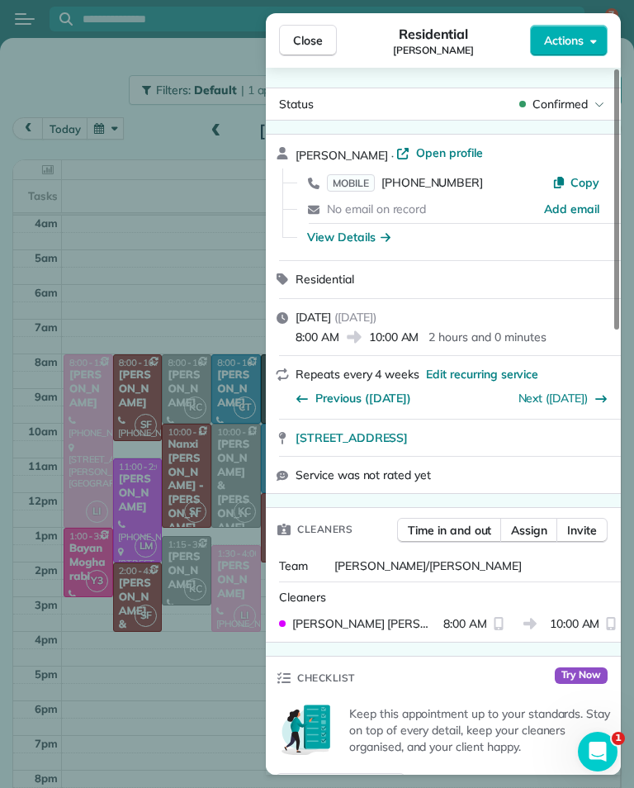
click at [197, 701] on div "Close Residential [PERSON_NAME] Actions Status Confirmed [PERSON_NAME] · Open p…" at bounding box center [317, 394] width 634 height 788
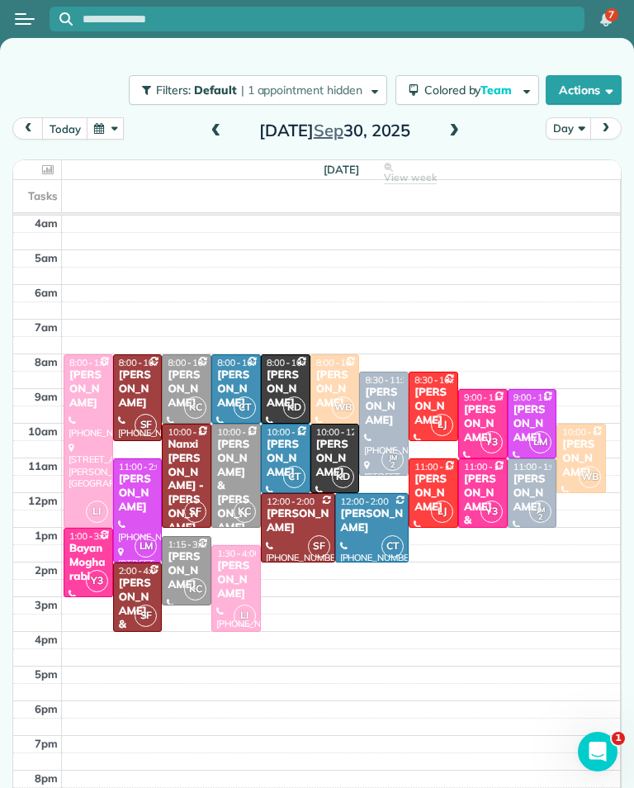
click at [244, 368] on div "[PERSON_NAME]" at bounding box center [236, 389] width 40 height 42
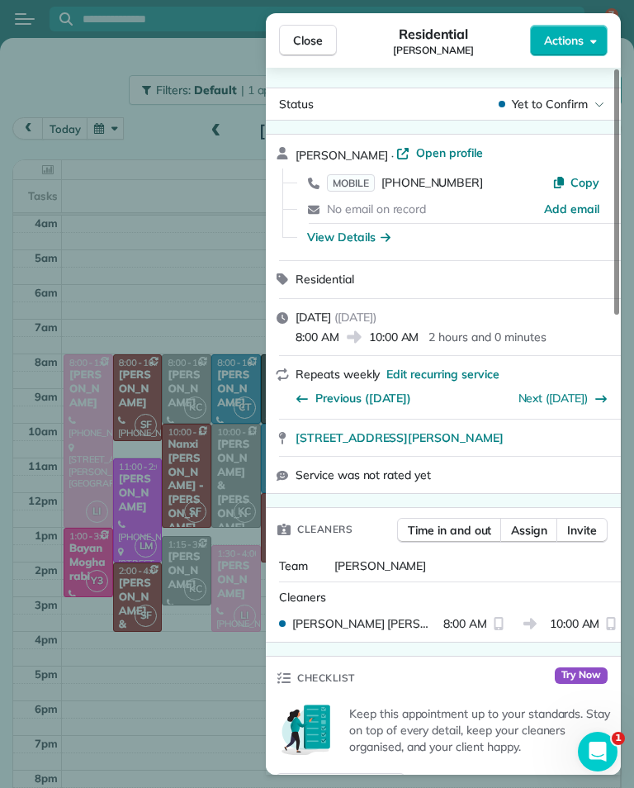
click at [195, 693] on div "Close Residential [PERSON_NAME] Actions Status Yet to Confirm [PERSON_NAME] · O…" at bounding box center [317, 394] width 634 height 788
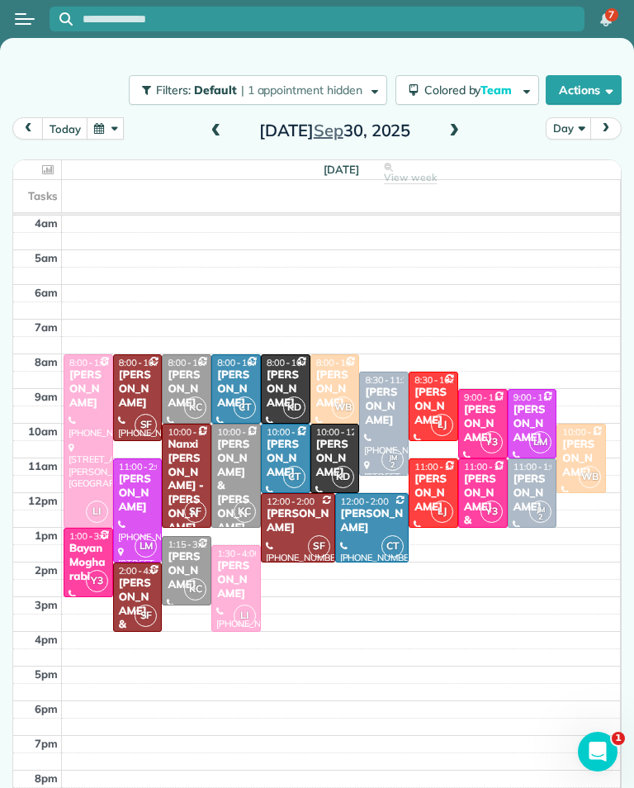
click at [238, 559] on div "[PERSON_NAME]" at bounding box center [236, 580] width 40 height 42
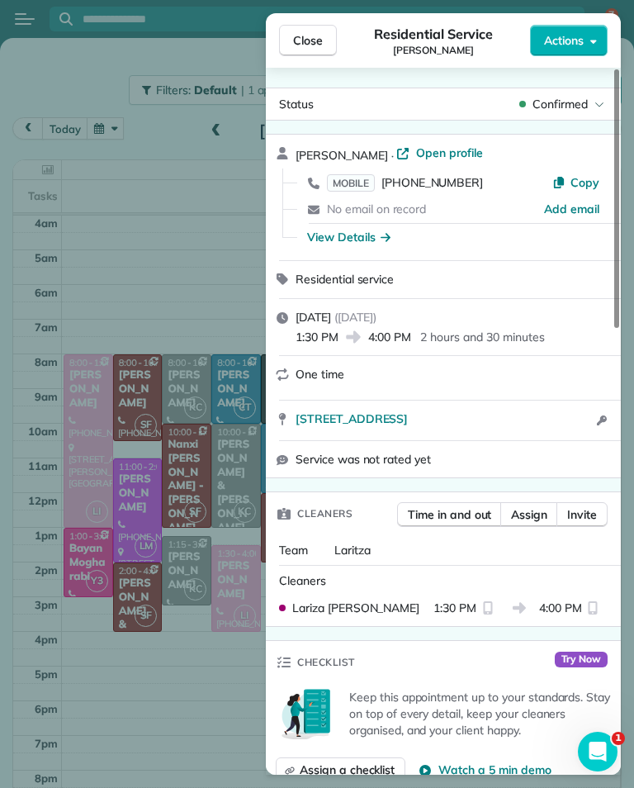
click at [226, 239] on div "Close Residential Service [PERSON_NAME] Actions Status Confirmed [PERSON_NAME] …" at bounding box center [317, 394] width 634 height 788
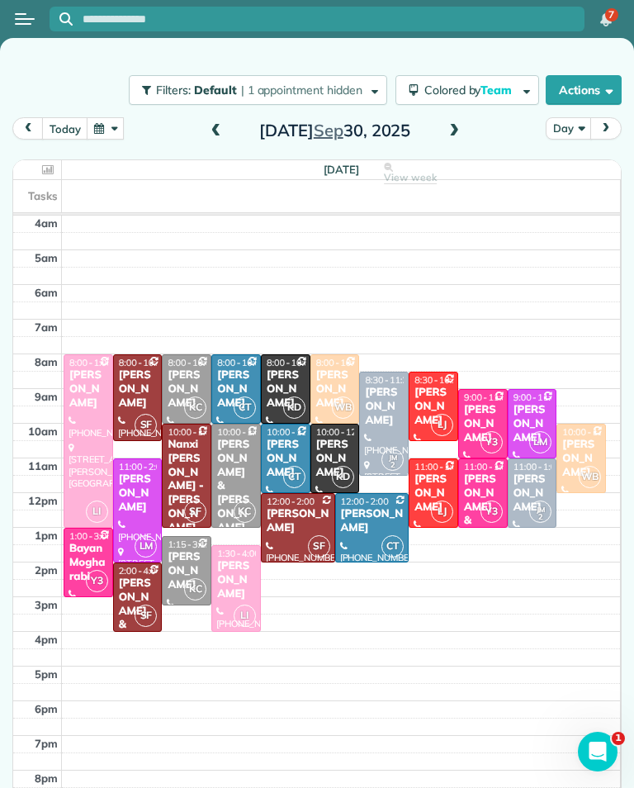
click at [384, 386] on div "[PERSON_NAME]" at bounding box center [384, 407] width 40 height 42
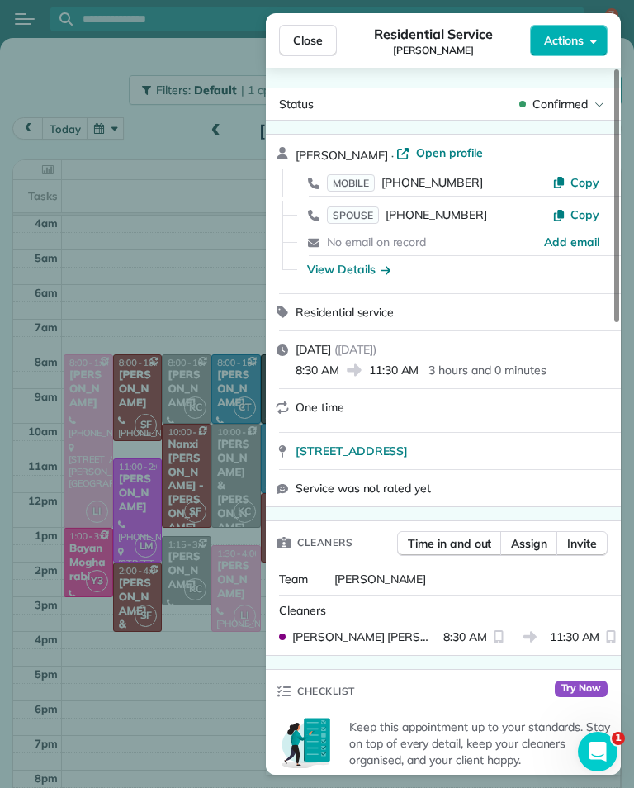
click at [211, 669] on div "Close Residential Service [PERSON_NAME] Actions Status Confirmed [PERSON_NAME] …" at bounding box center [317, 394] width 634 height 788
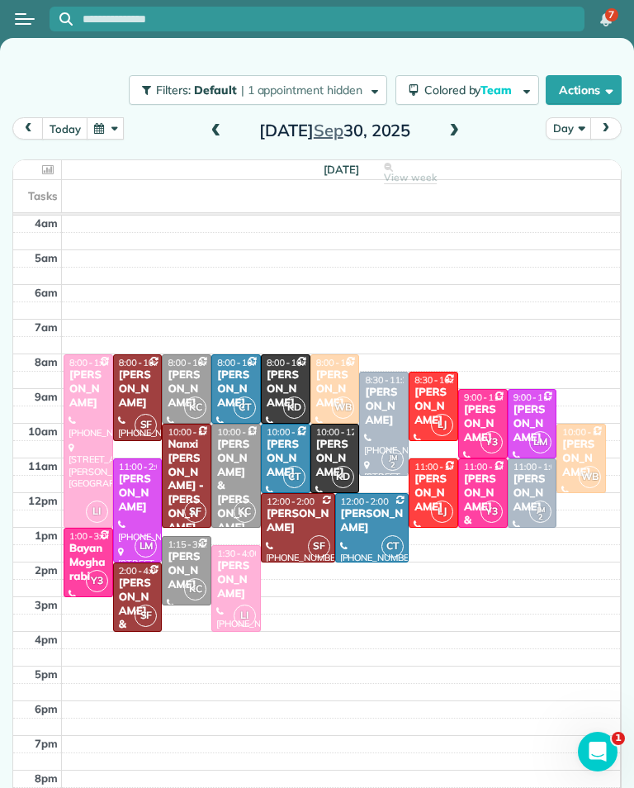
click at [533, 472] on div "[PERSON_NAME]" at bounding box center [533, 493] width 40 height 42
